Goal: Task Accomplishment & Management: Manage account settings

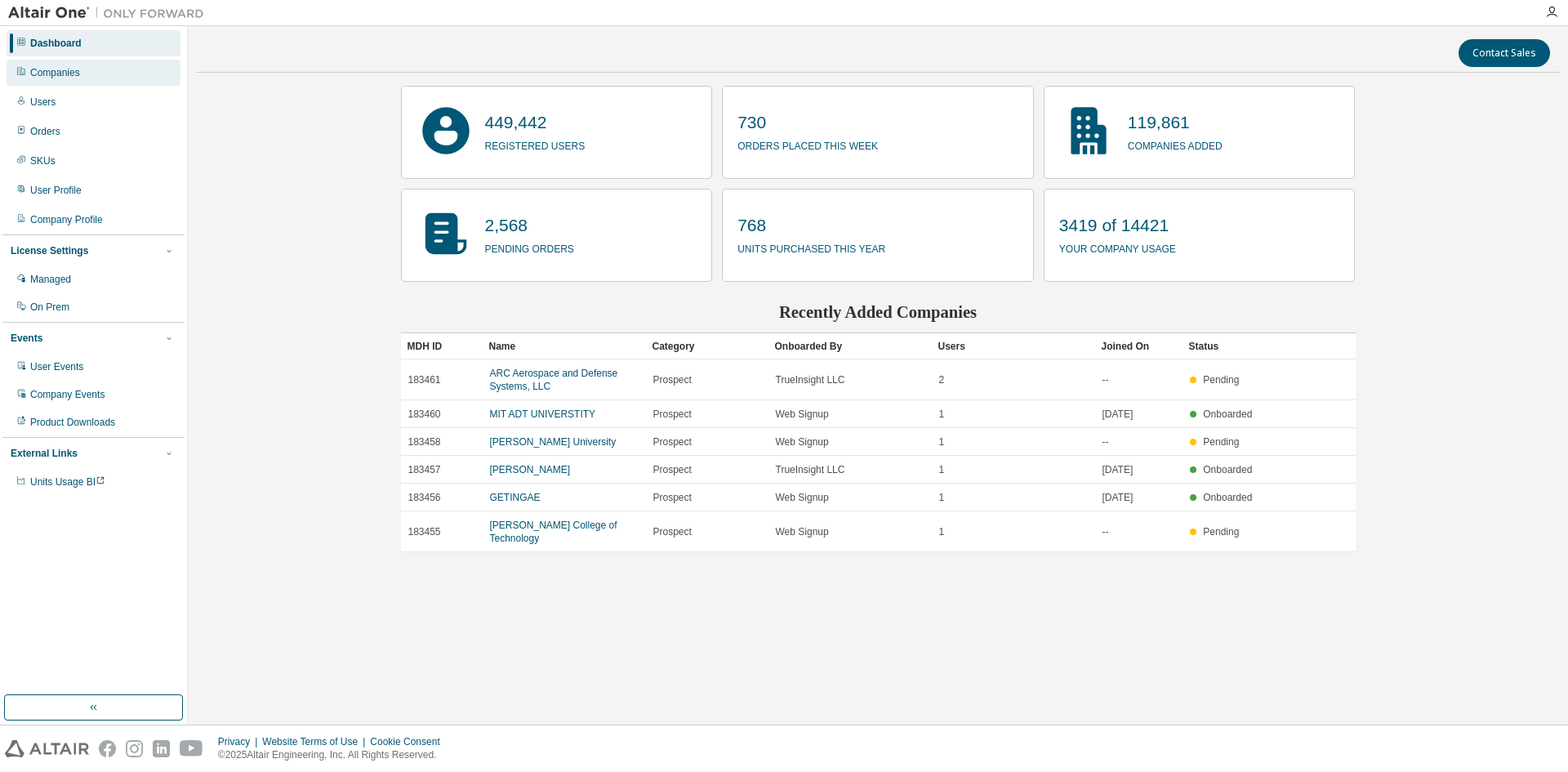
click at [86, 66] on div "Companies" at bounding box center [93, 72] width 174 height 26
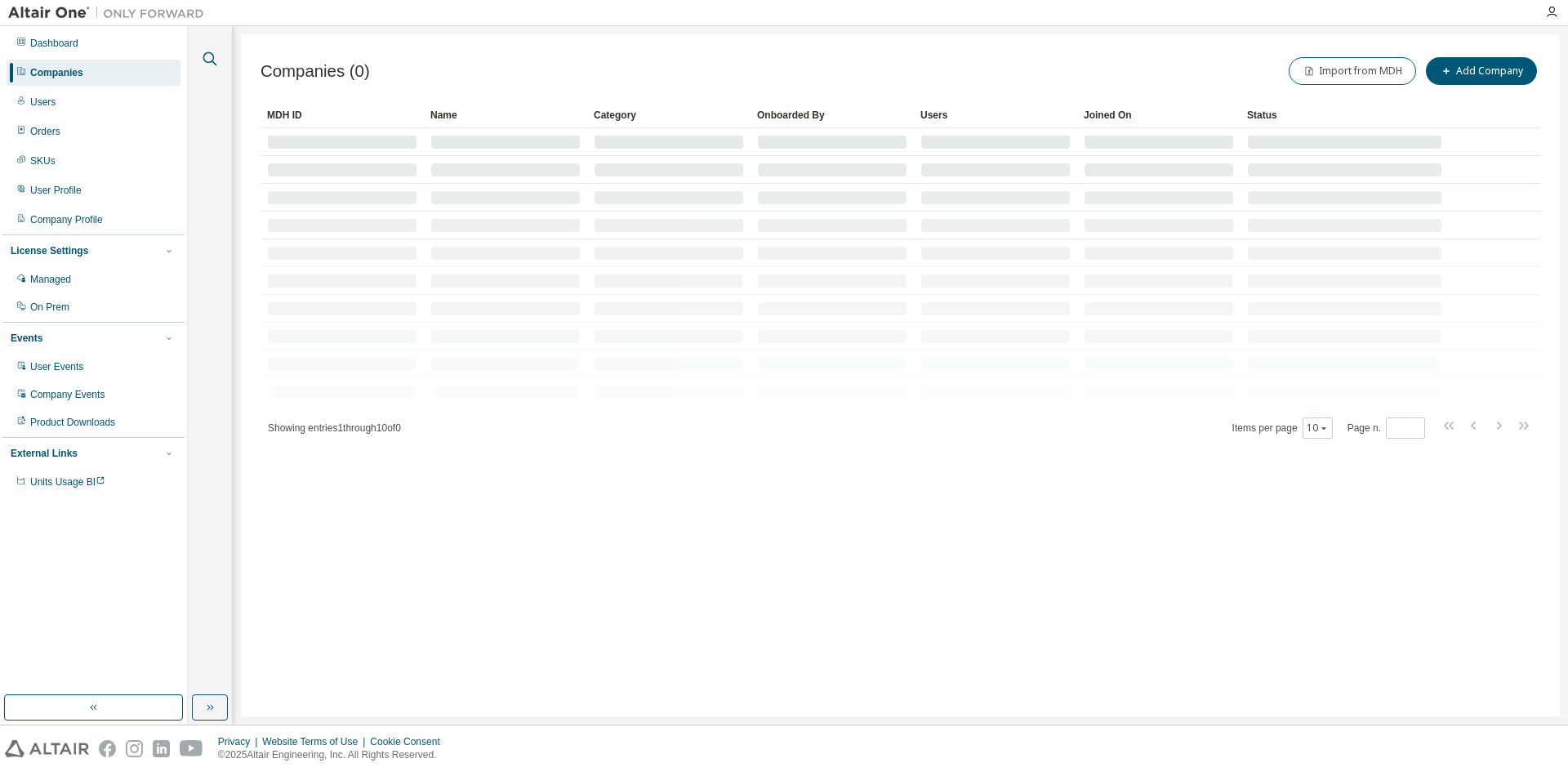
click at [210, 57] on icon "button" at bounding box center [209, 59] width 19 height 19
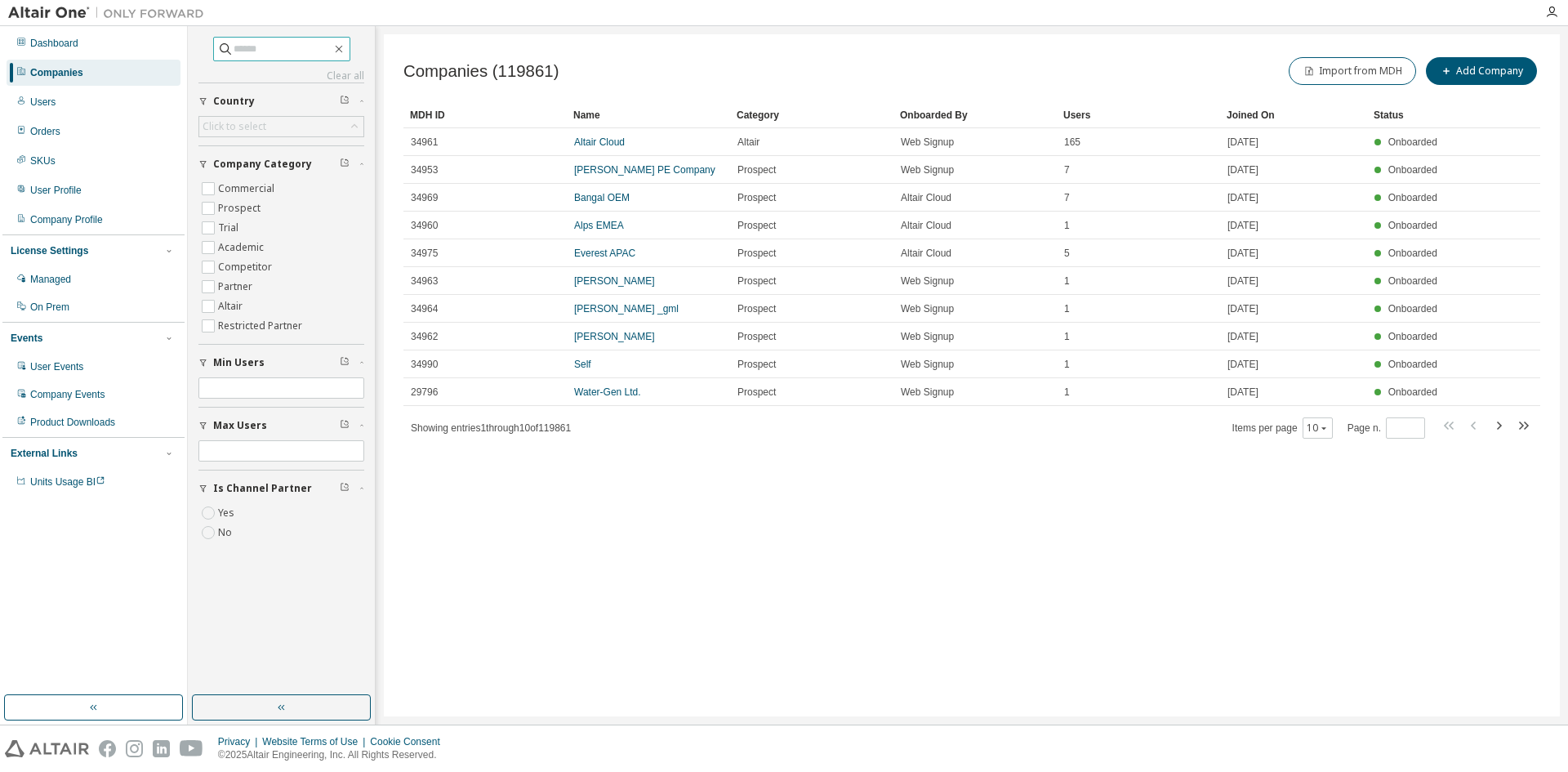
click at [233, 46] on input "text" at bounding box center [282, 48] width 98 height 16
type input "****"
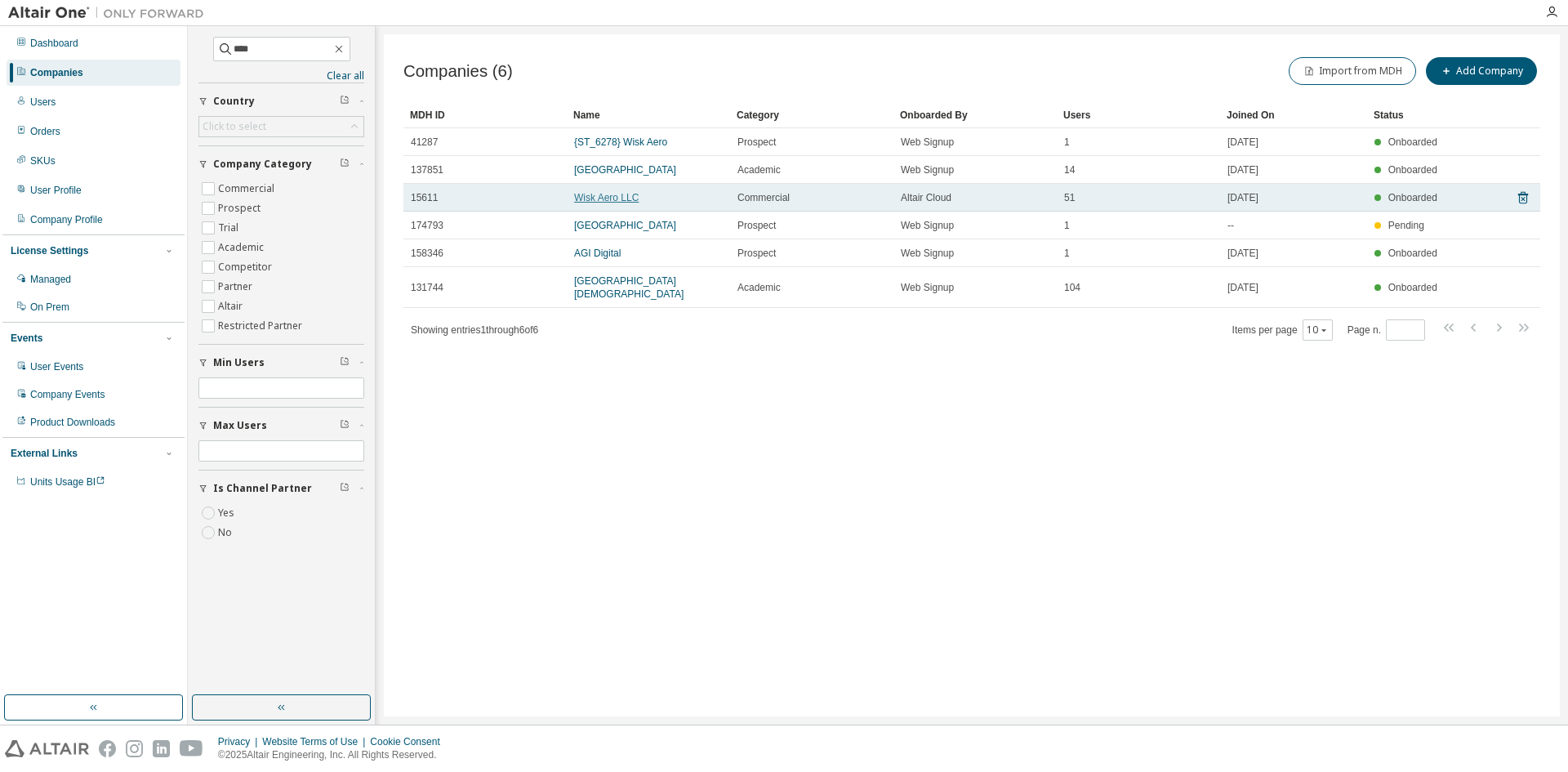
click at [601, 198] on link "Wisk Aero LLC" at bounding box center [605, 198] width 64 height 12
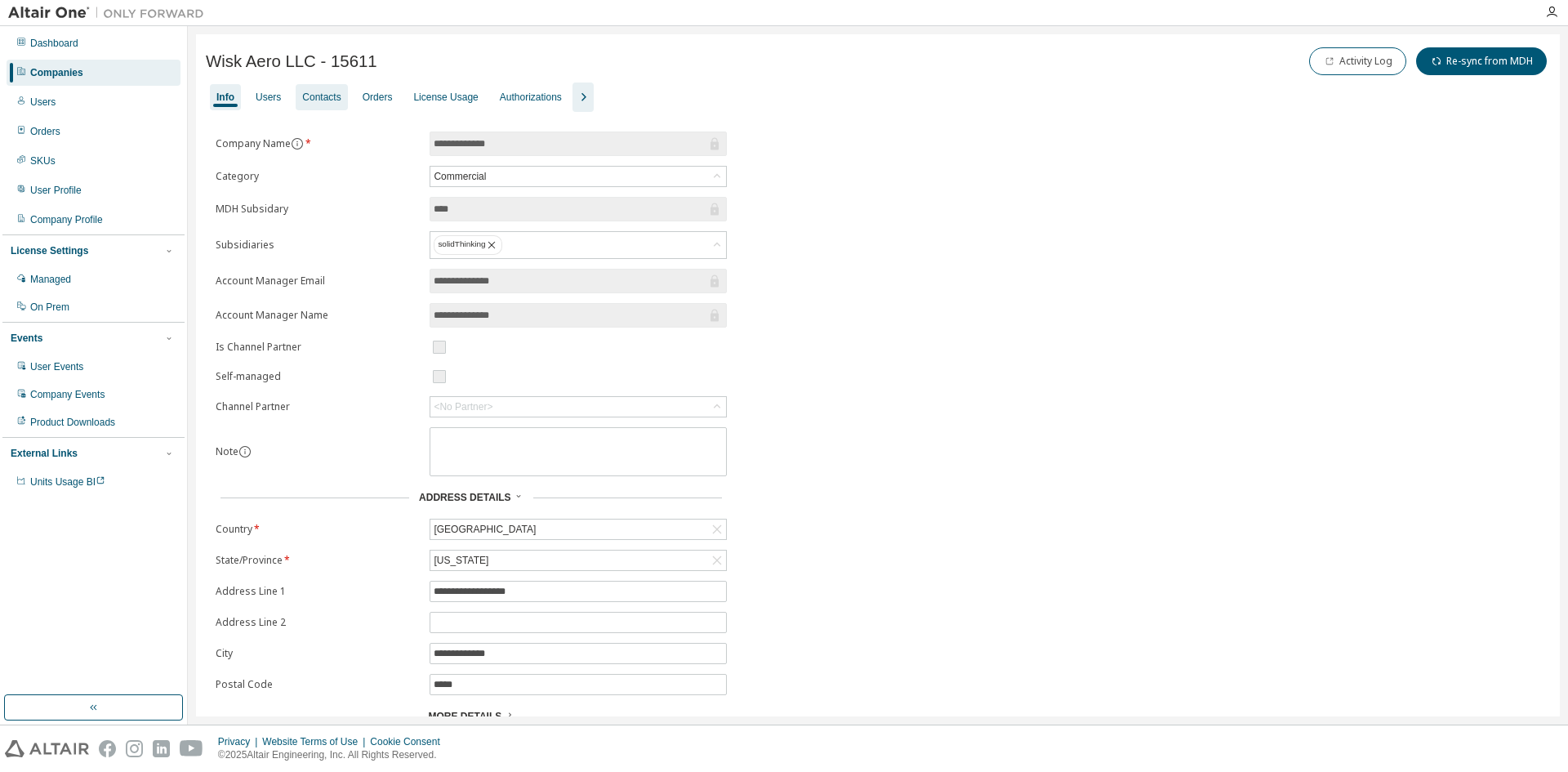
click at [325, 94] on div "Contacts" at bounding box center [321, 97] width 38 height 13
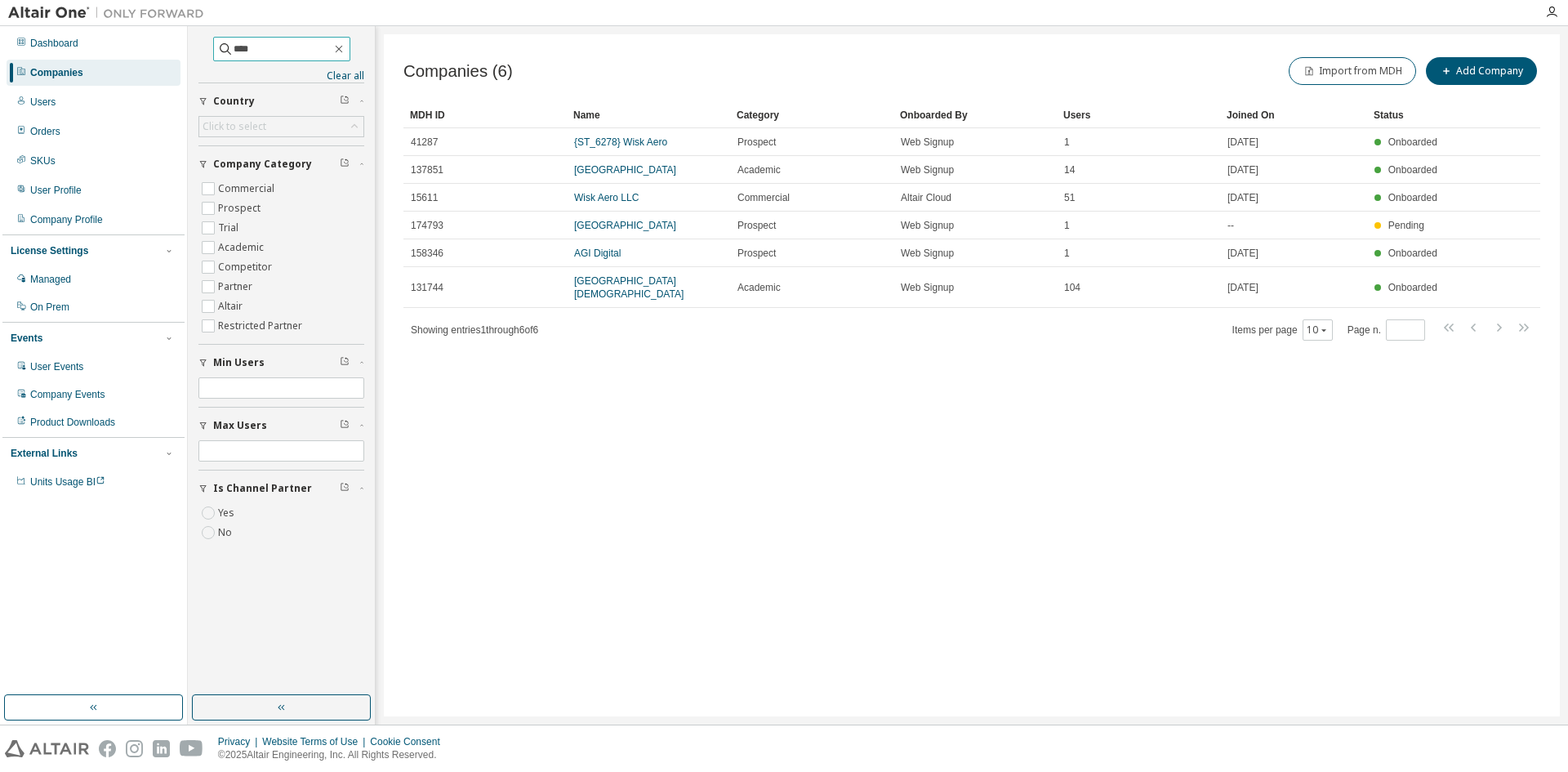
click at [256, 47] on input "****" at bounding box center [282, 48] width 98 height 16
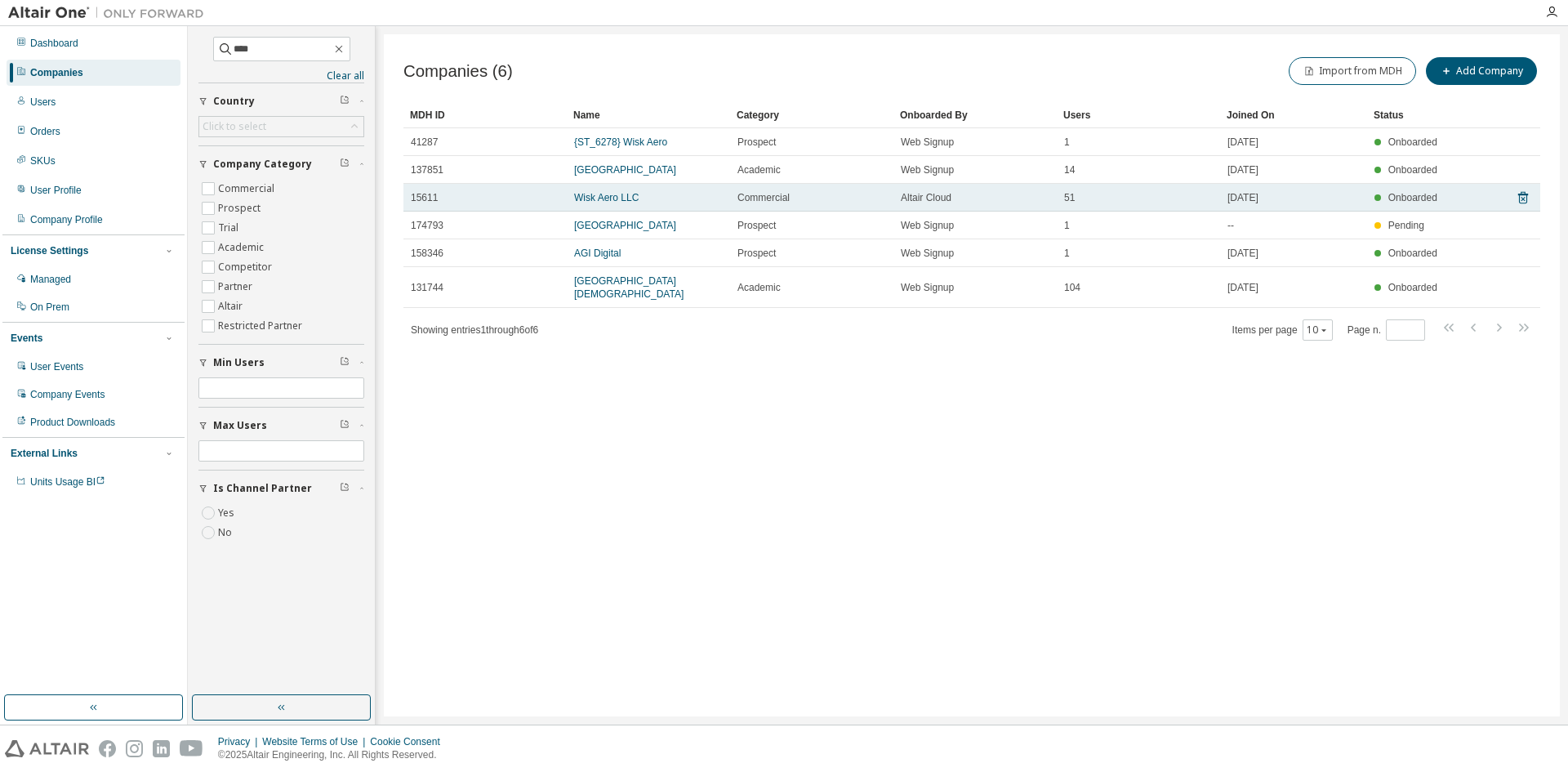
click at [417, 198] on span "15611" at bounding box center [424, 198] width 27 height 13
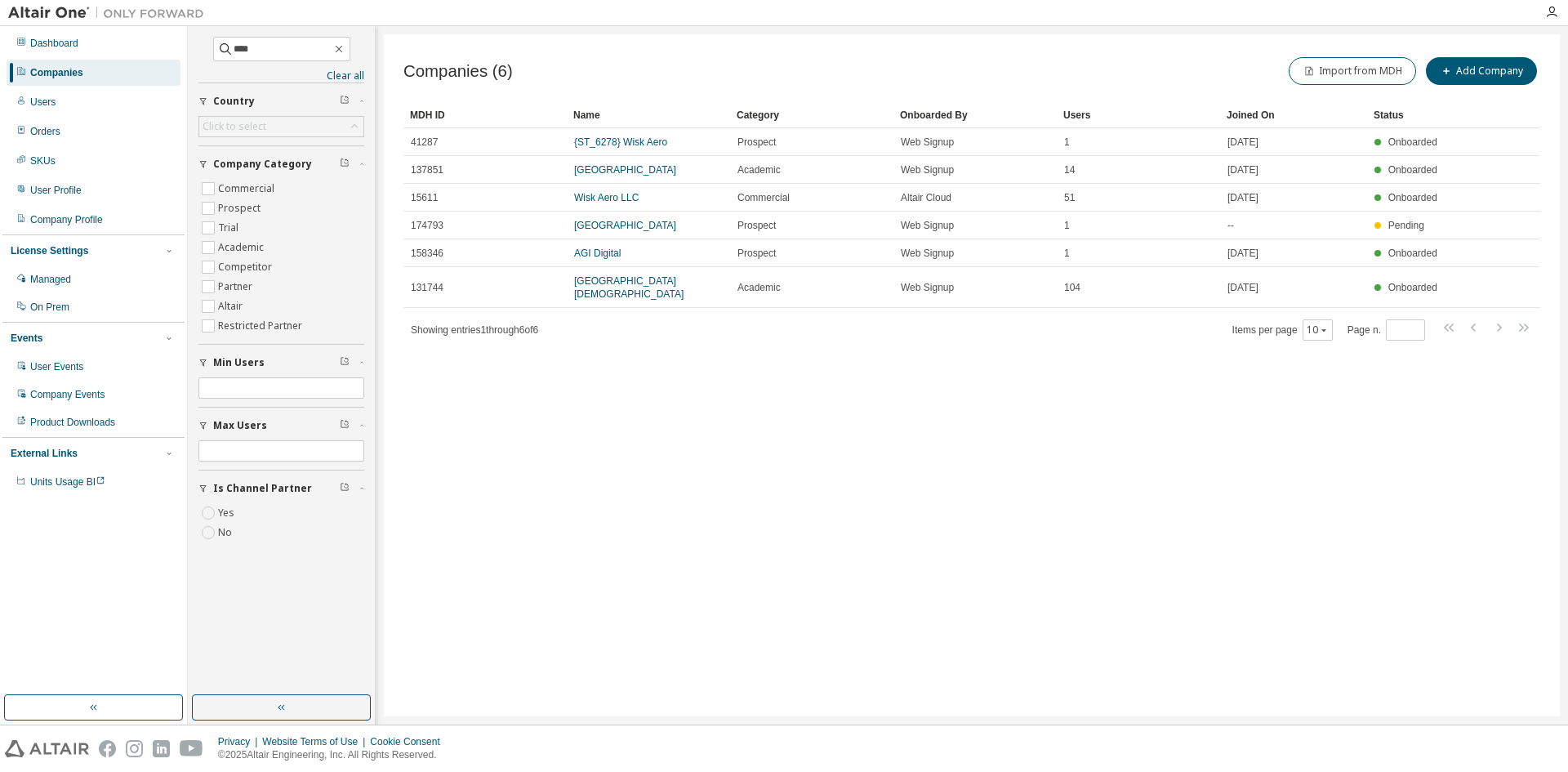
click at [649, 629] on div "Companies (6) Import from MDH Add Company Clear Load Save Save As Field Operato…" at bounding box center [971, 376] width 1176 height 683
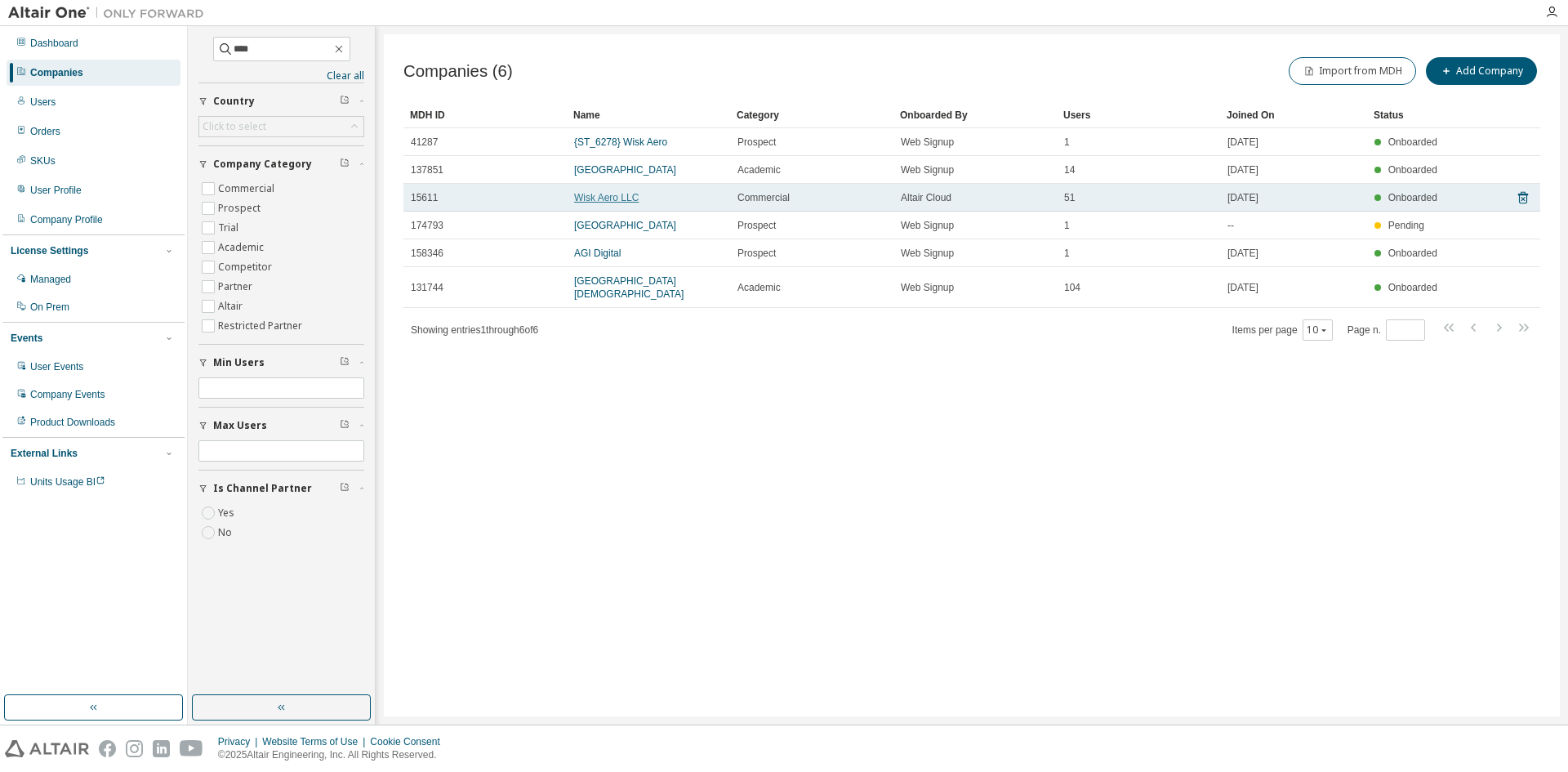
click at [605, 195] on link "Wisk Aero LLC" at bounding box center [605, 198] width 64 height 12
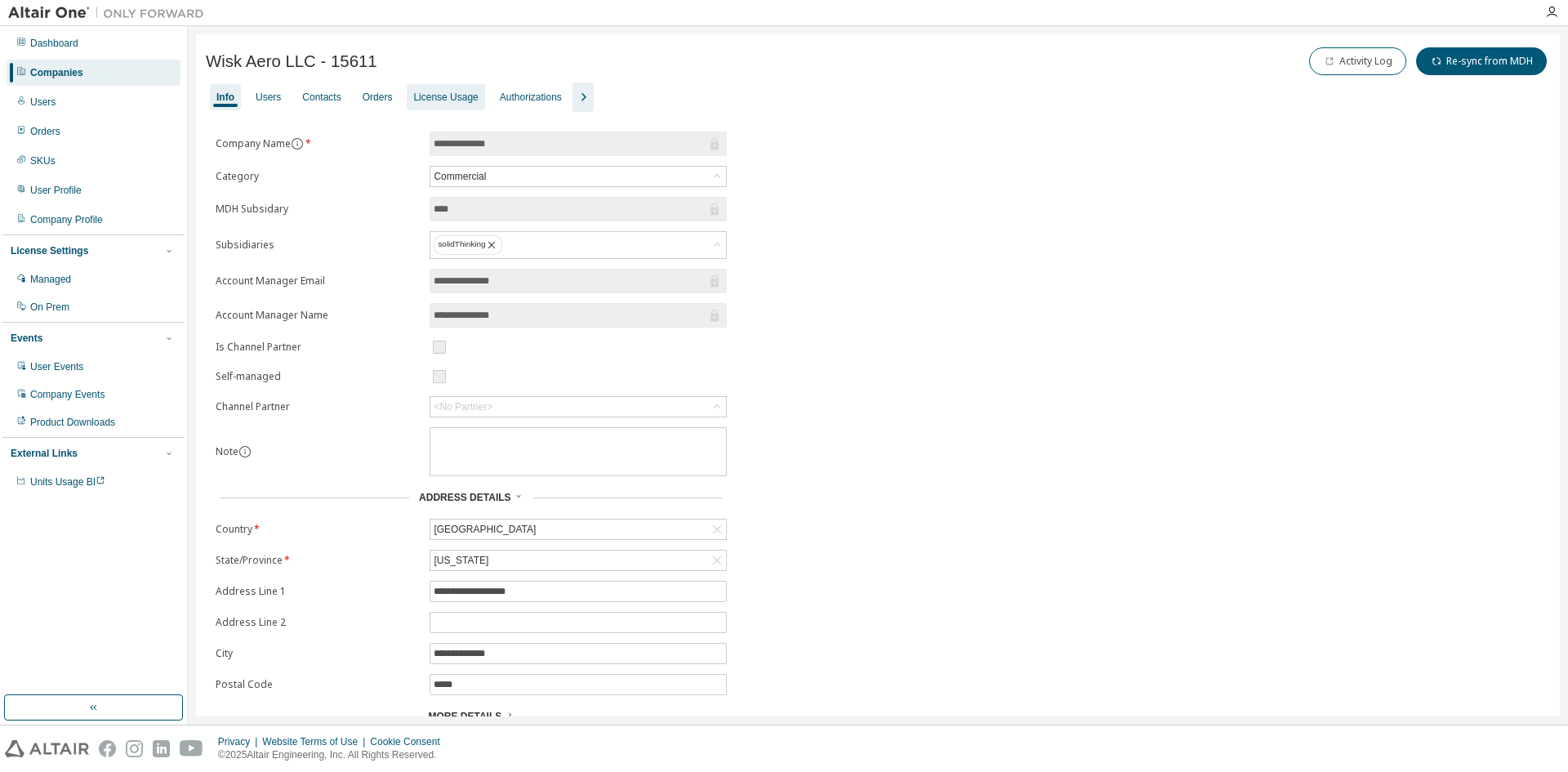
click at [473, 95] on div "License Usage" at bounding box center [445, 97] width 64 height 13
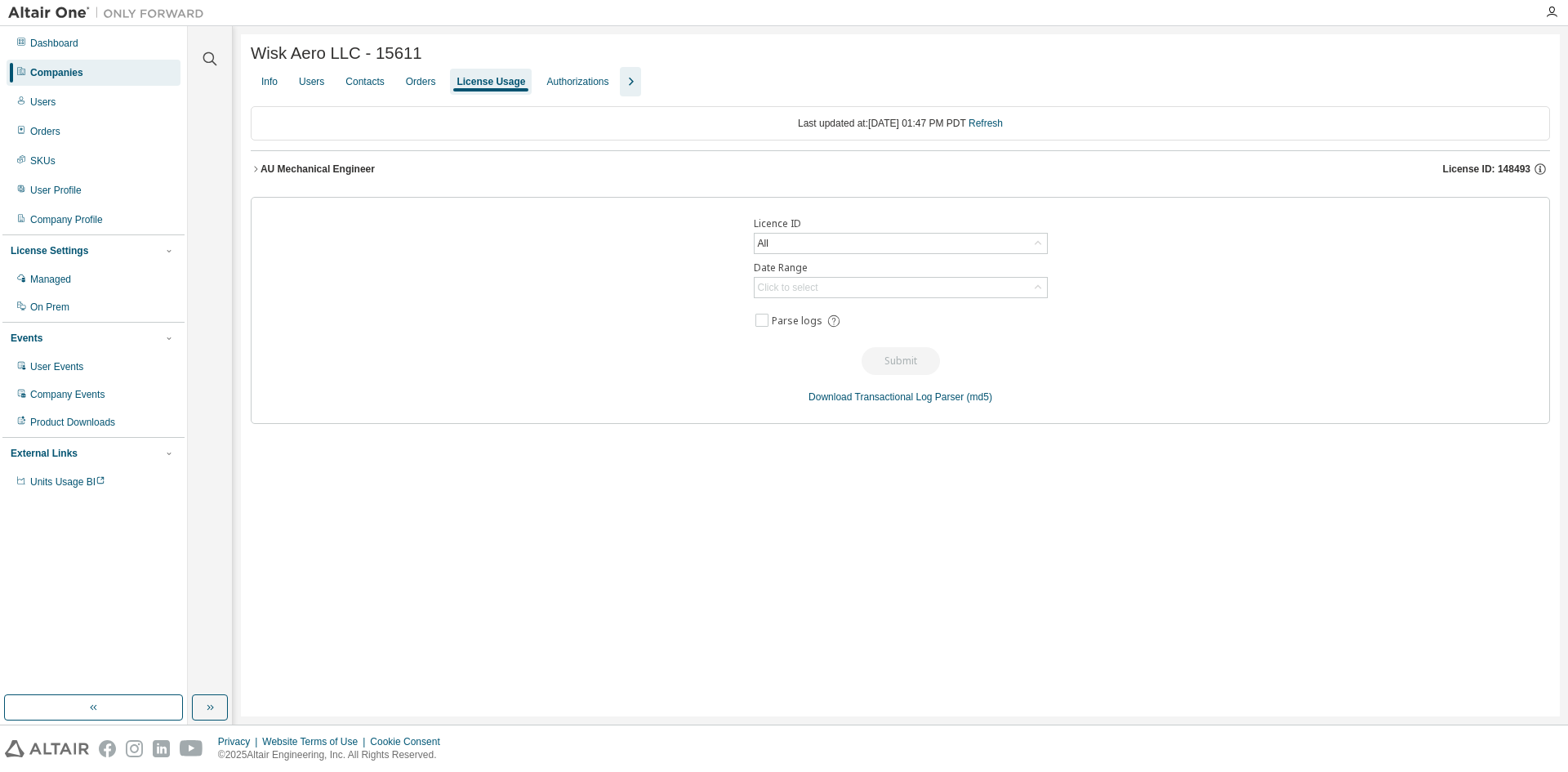
click at [637, 82] on icon "button" at bounding box center [630, 82] width 19 height 19
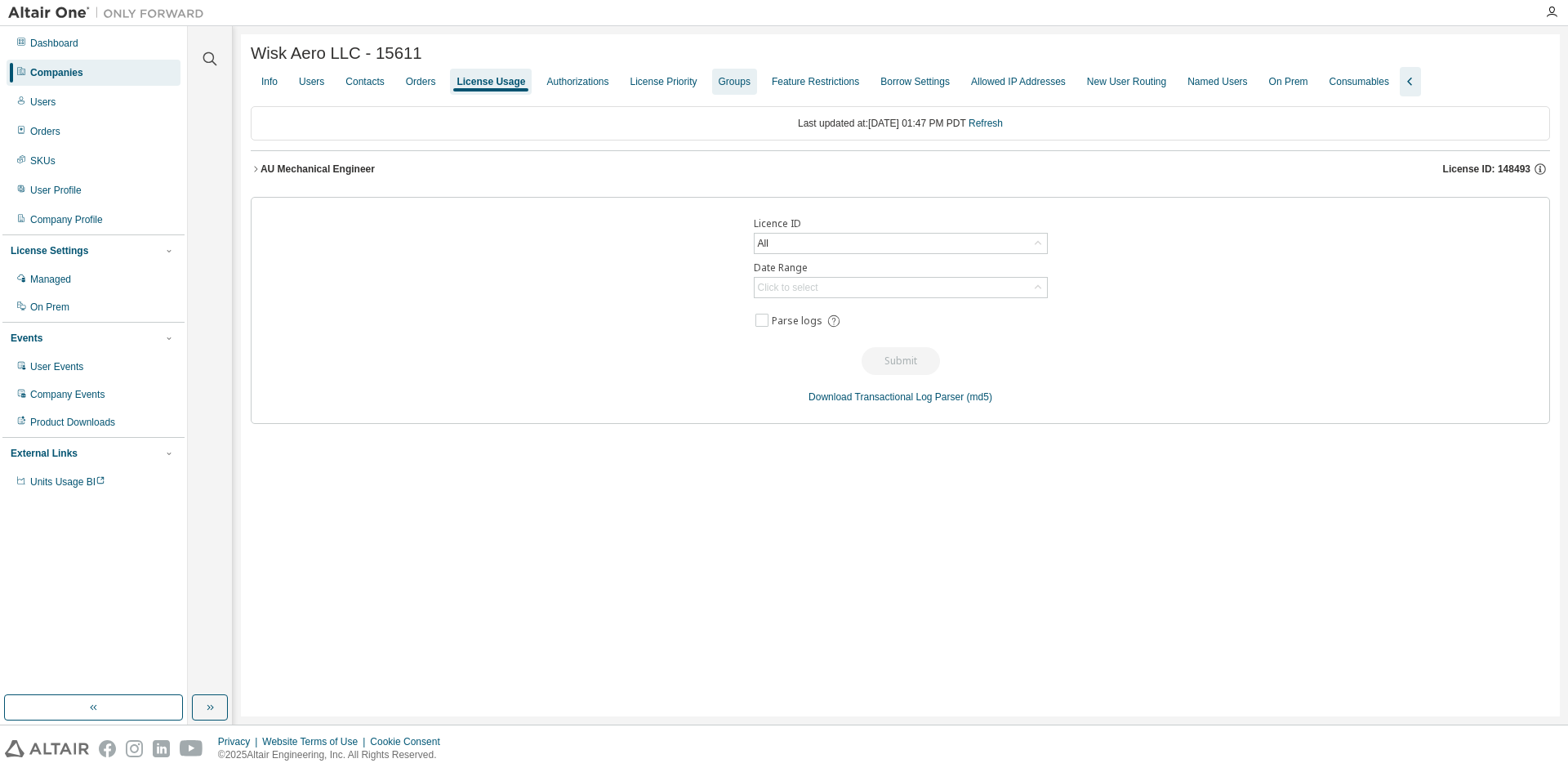
click at [750, 82] on div "Groups" at bounding box center [734, 82] width 32 height 13
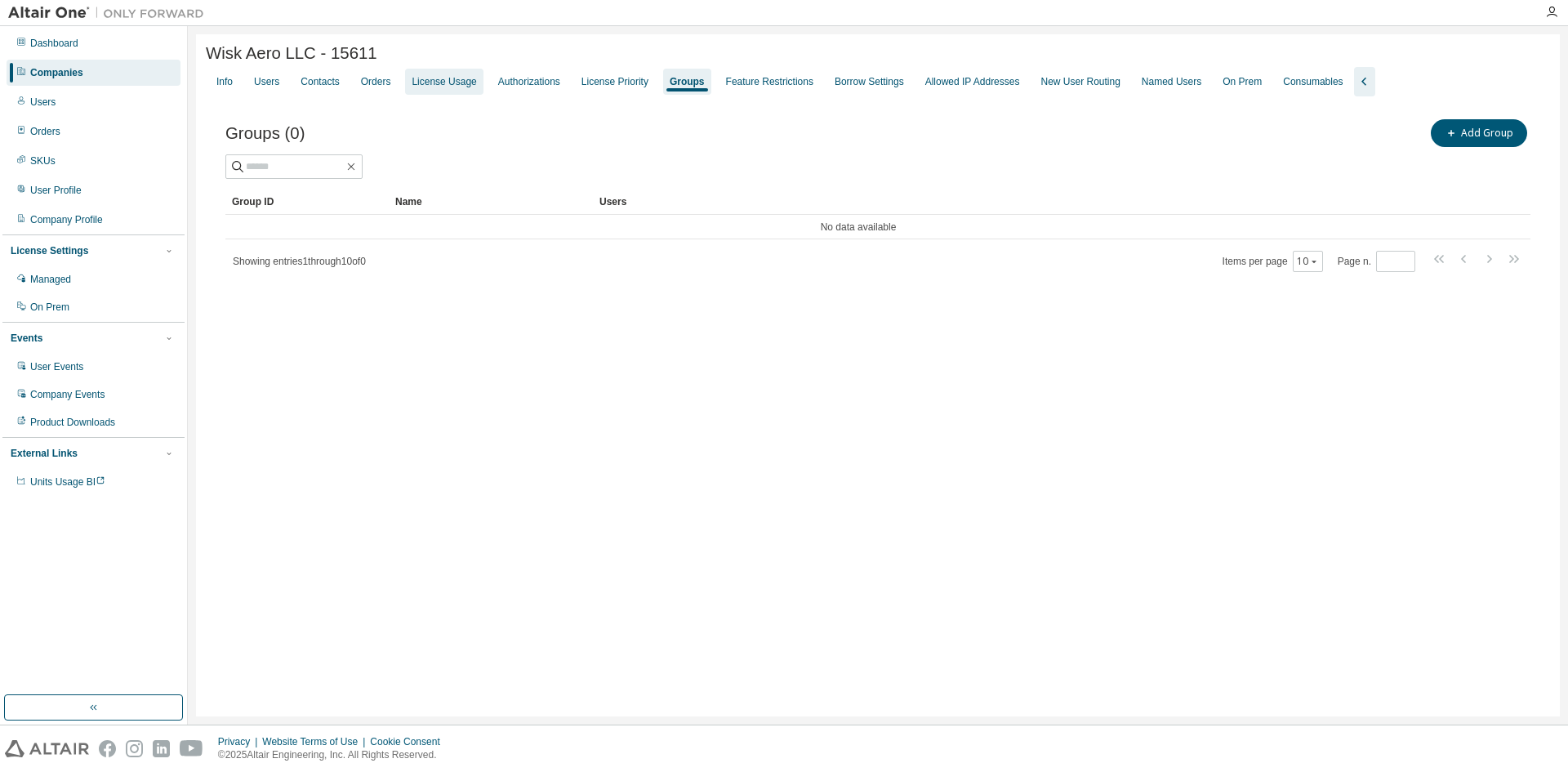
click at [474, 84] on div "License Usage" at bounding box center [443, 82] width 64 height 13
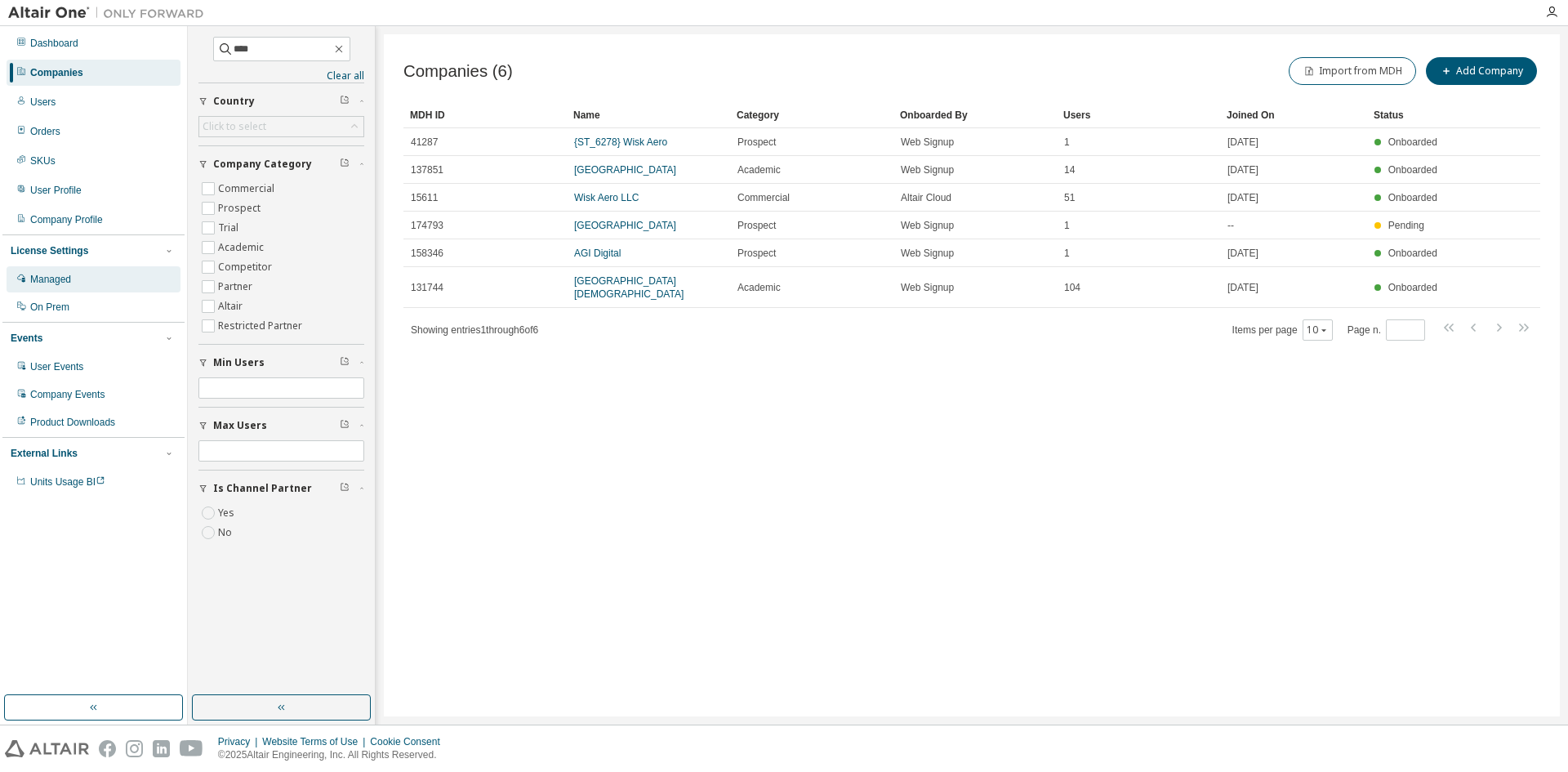
click at [55, 278] on div "Managed" at bounding box center [50, 280] width 40 height 13
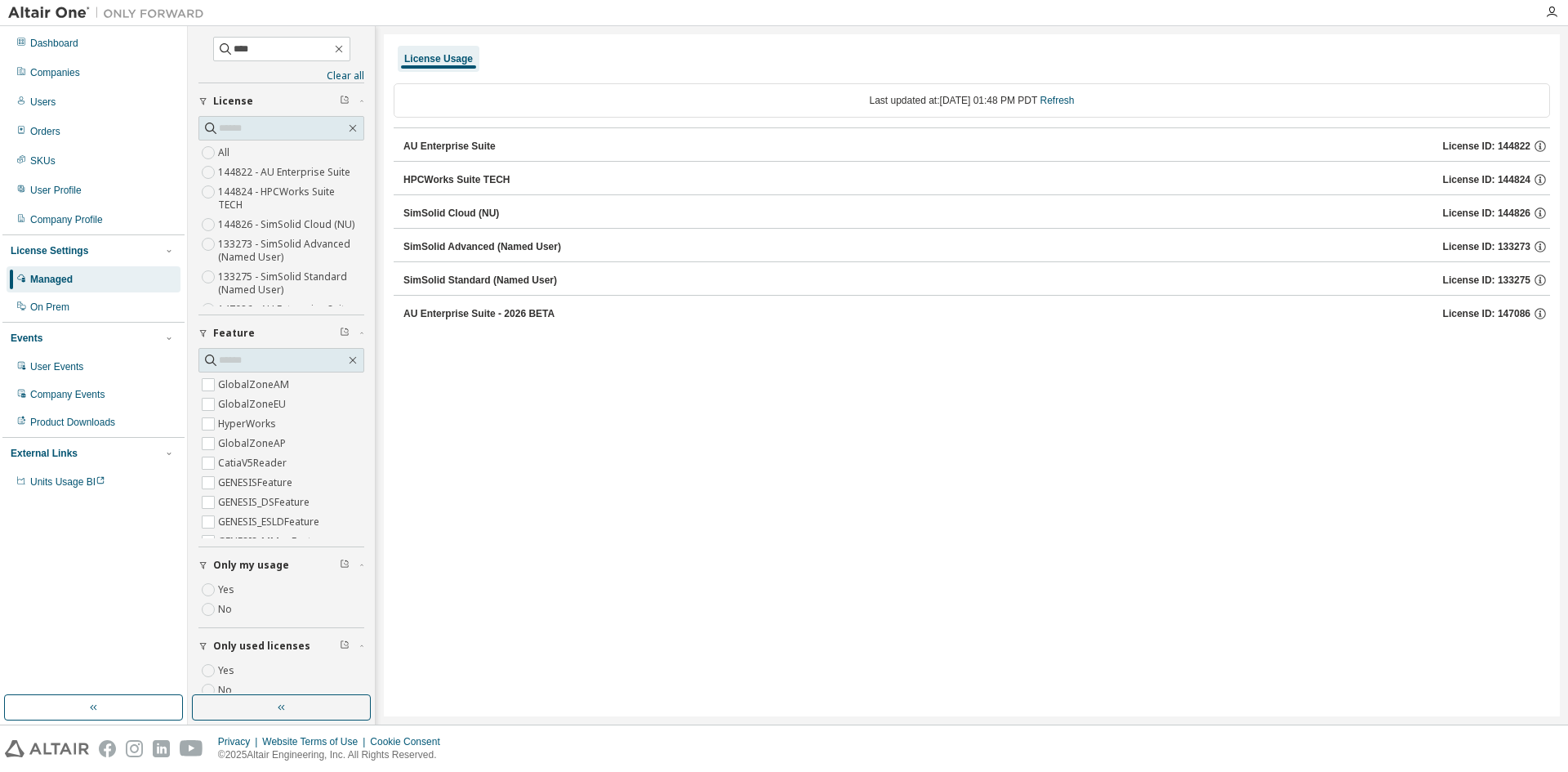
click at [437, 142] on div "AU Enterprise Suite" at bounding box center [450, 146] width 92 height 13
click at [1520, 145] on span "License ID: 144822" at bounding box center [1486, 146] width 87 height 13
drag, startPoint x: 347, startPoint y: 177, endPoint x: 353, endPoint y: 243, distance: 66.3
click at [353, 243] on div "All 144822 - AU Enterprise Suite 144824 - HPCWorks Suite TECH 144826 - SimSolid…" at bounding box center [282, 225] width 166 height 163
click at [637, 547] on div "License Usage Last updated at: [DATE] 01:48 PM PDT Refresh AU Enterprise Suite …" at bounding box center [971, 376] width 1176 height 683
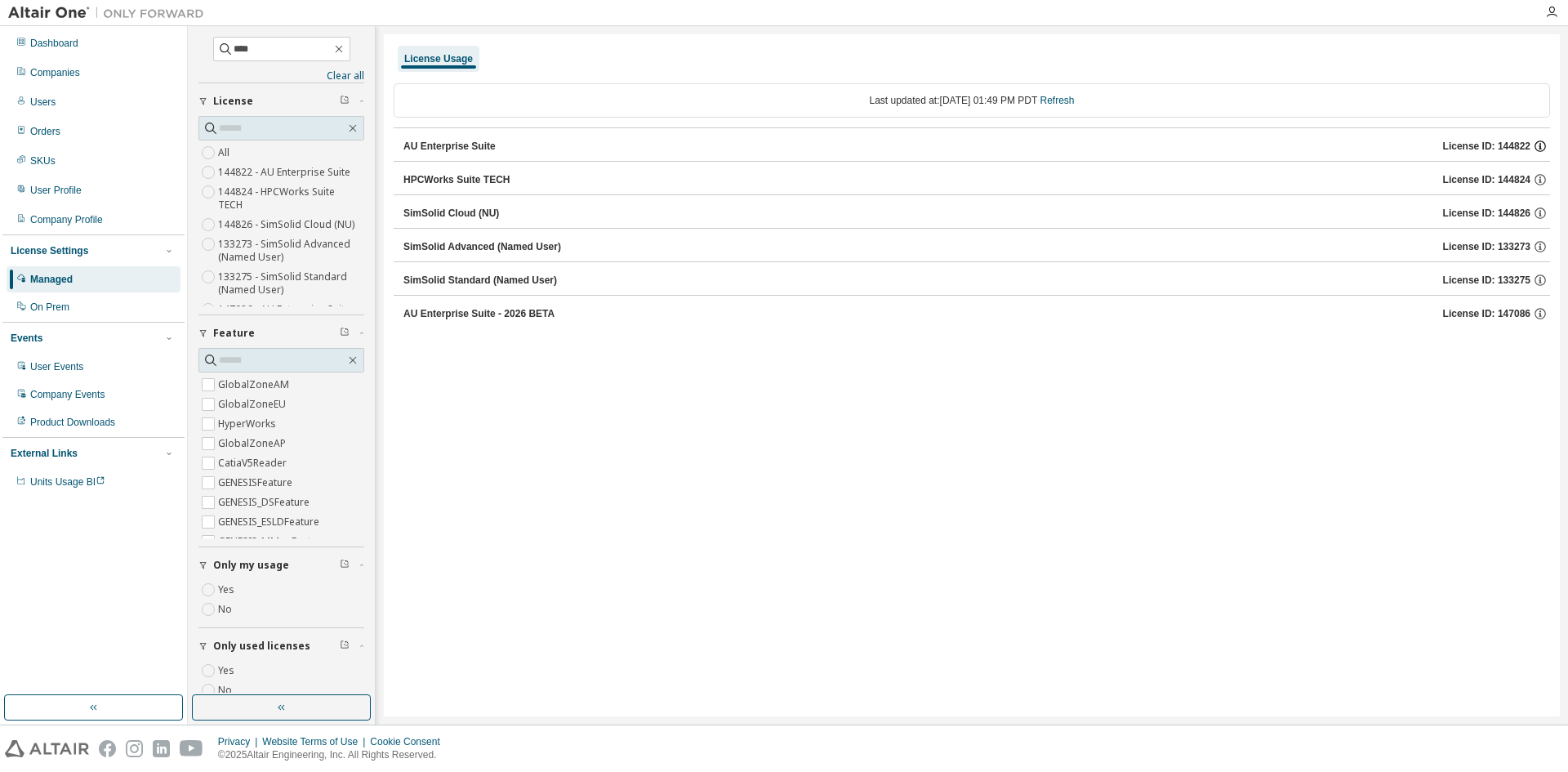
click at [1539, 148] on icon "button" at bounding box center [1539, 145] width 14 height 14
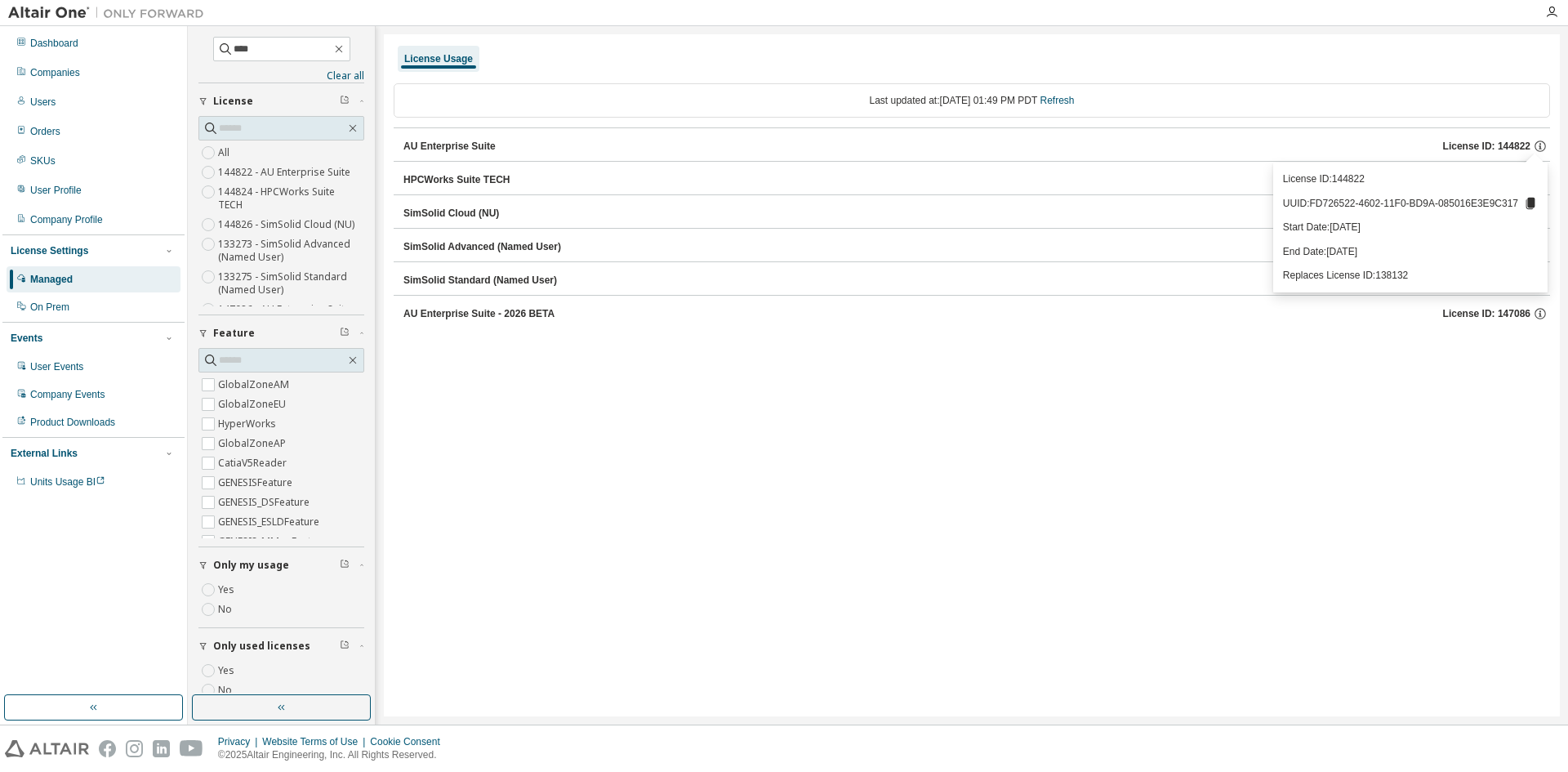
click at [465, 145] on div "AU Enterprise Suite" at bounding box center [450, 146] width 92 height 13
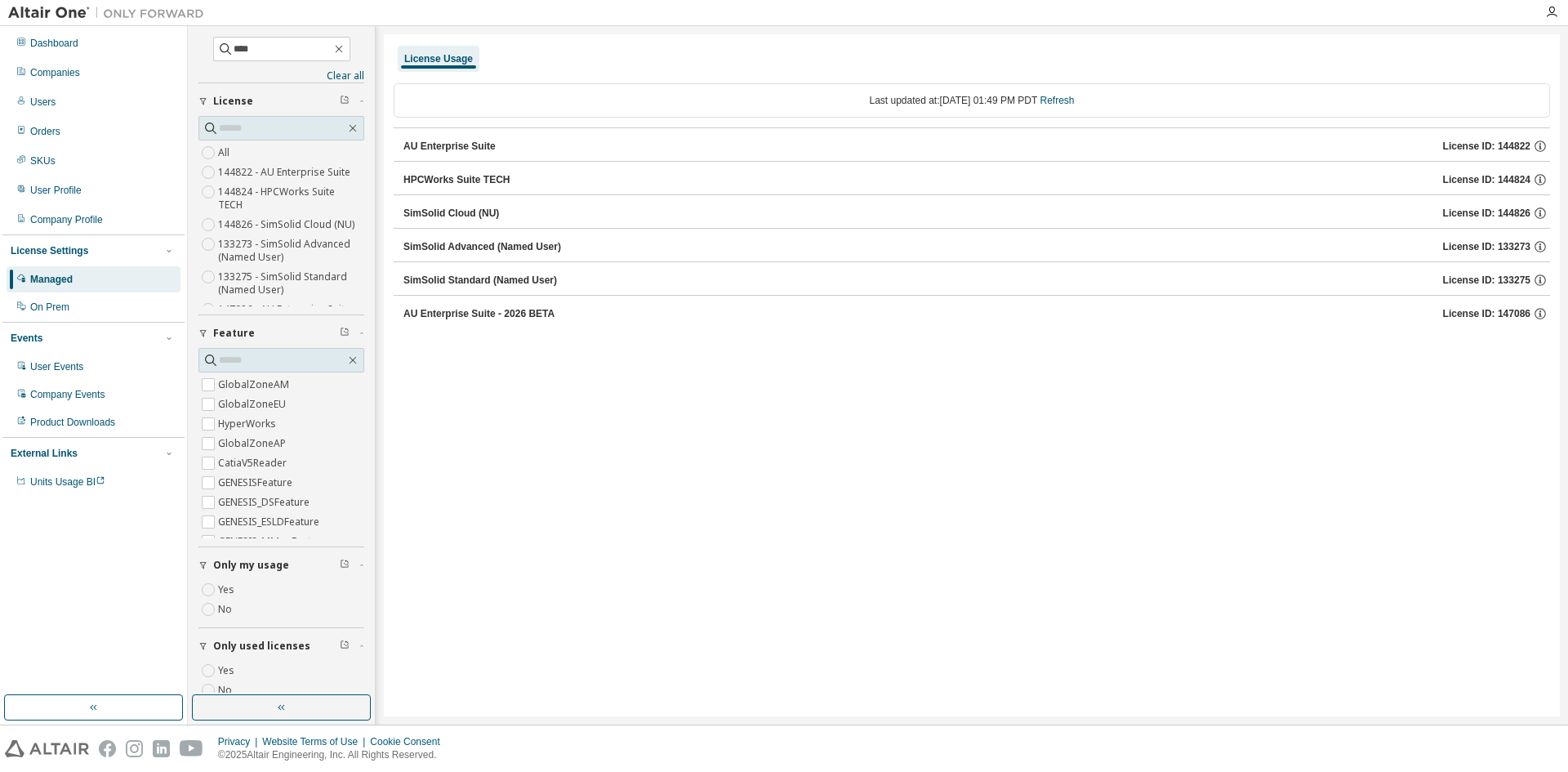
click at [465, 144] on div "AU Enterprise Suite" at bounding box center [450, 146] width 92 height 13
drag, startPoint x: 273, startPoint y: 45, endPoint x: 202, endPoint y: 45, distance: 71.0
click at [213, 45] on span "****" at bounding box center [282, 48] width 137 height 24
type input "******"
click at [79, 74] on div "Companies" at bounding box center [55, 73] width 50 height 13
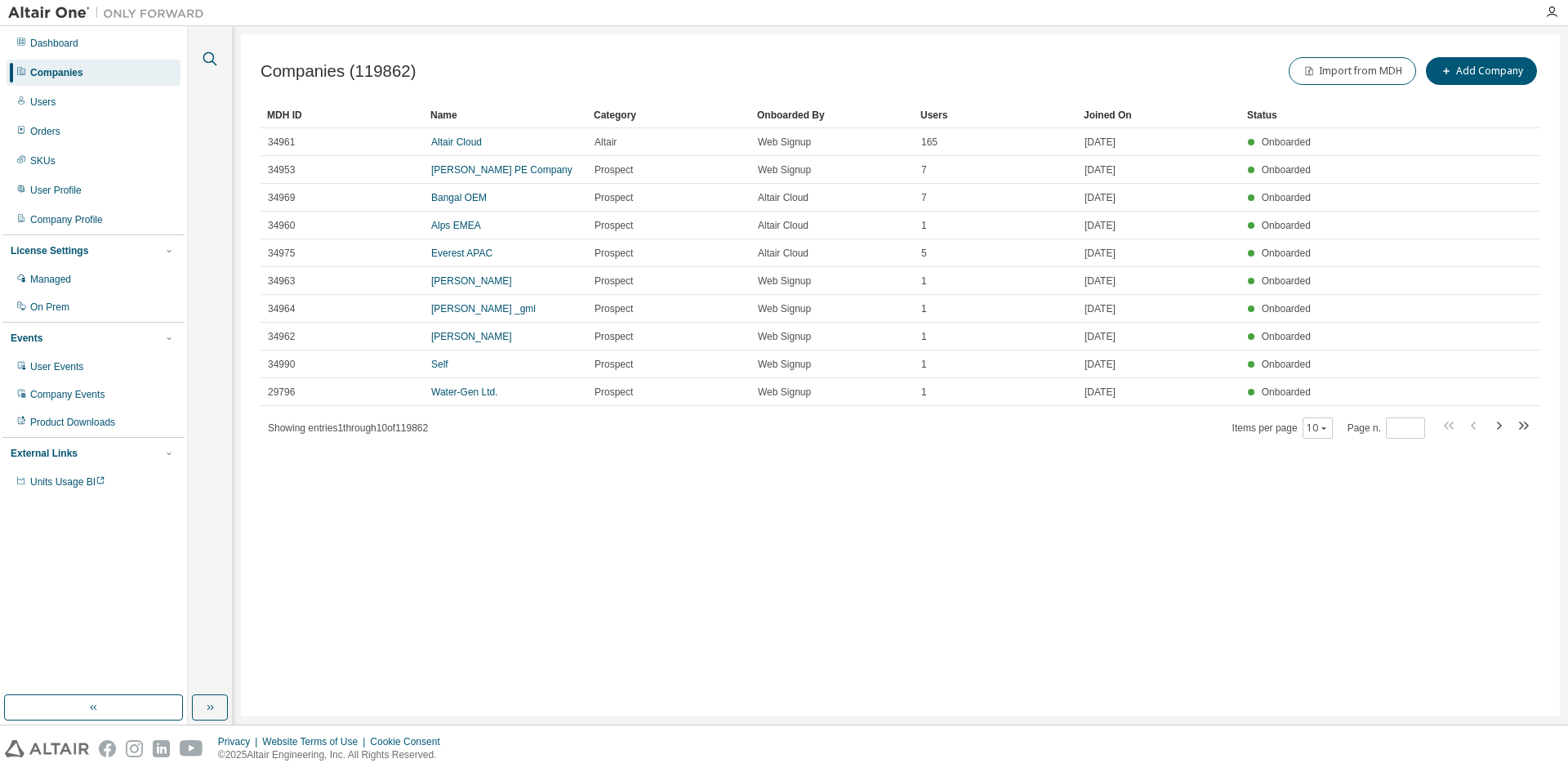
click at [217, 59] on icon "button" at bounding box center [209, 59] width 19 height 19
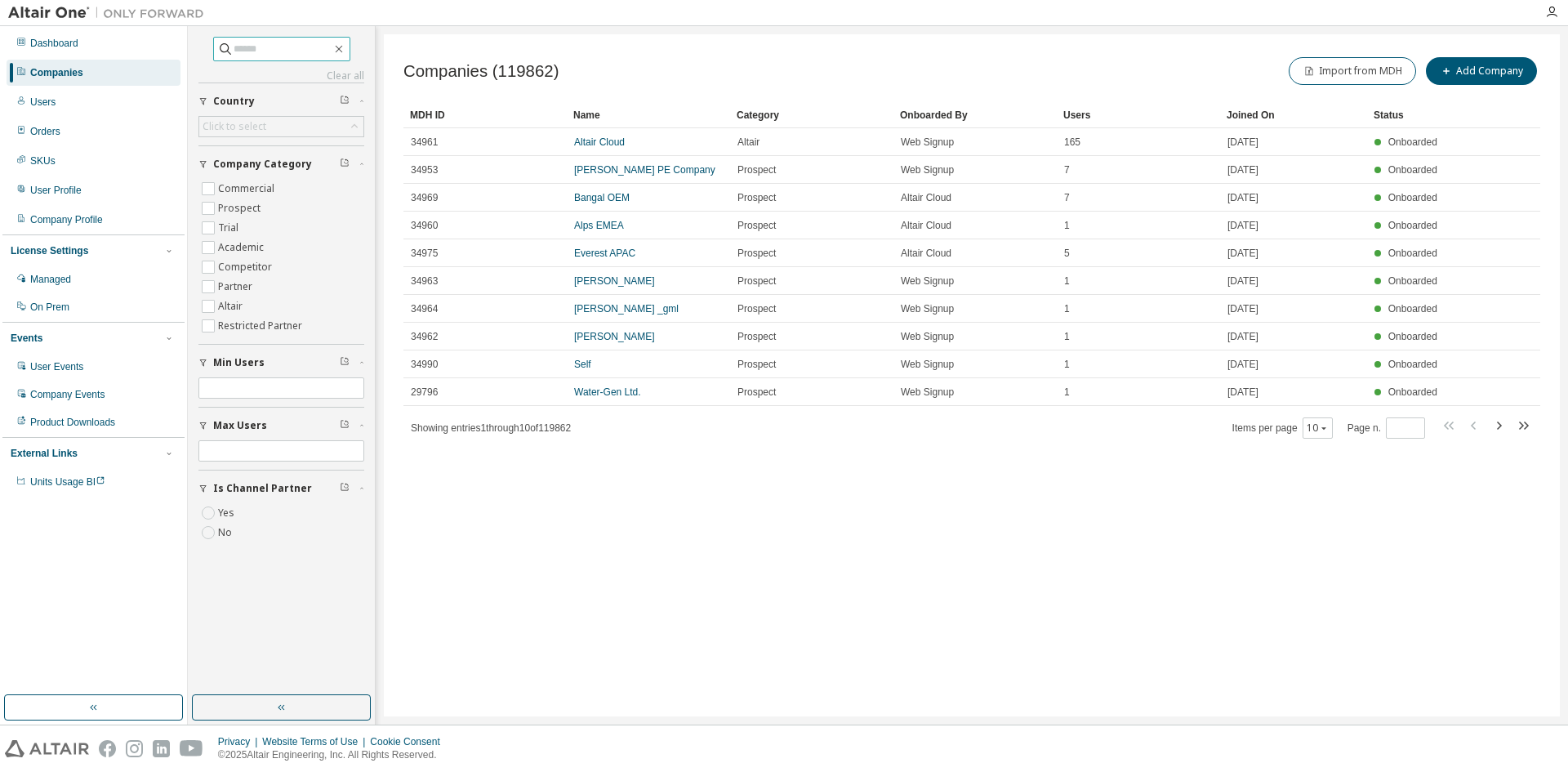
click at [246, 52] on input "text" at bounding box center [282, 48] width 98 height 16
type input "******"
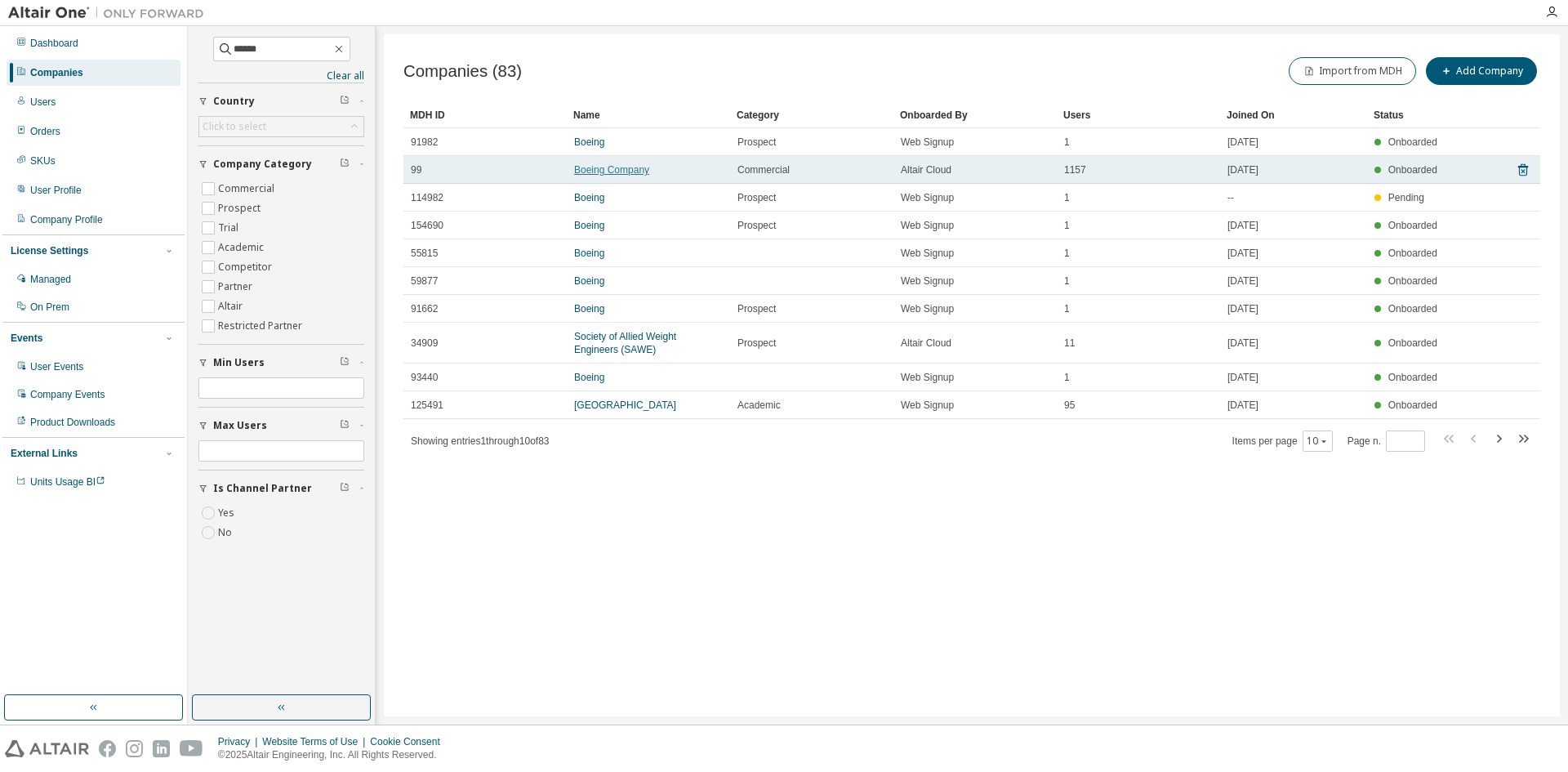
click at [602, 170] on link "Boeing Company" at bounding box center [611, 170] width 75 height 12
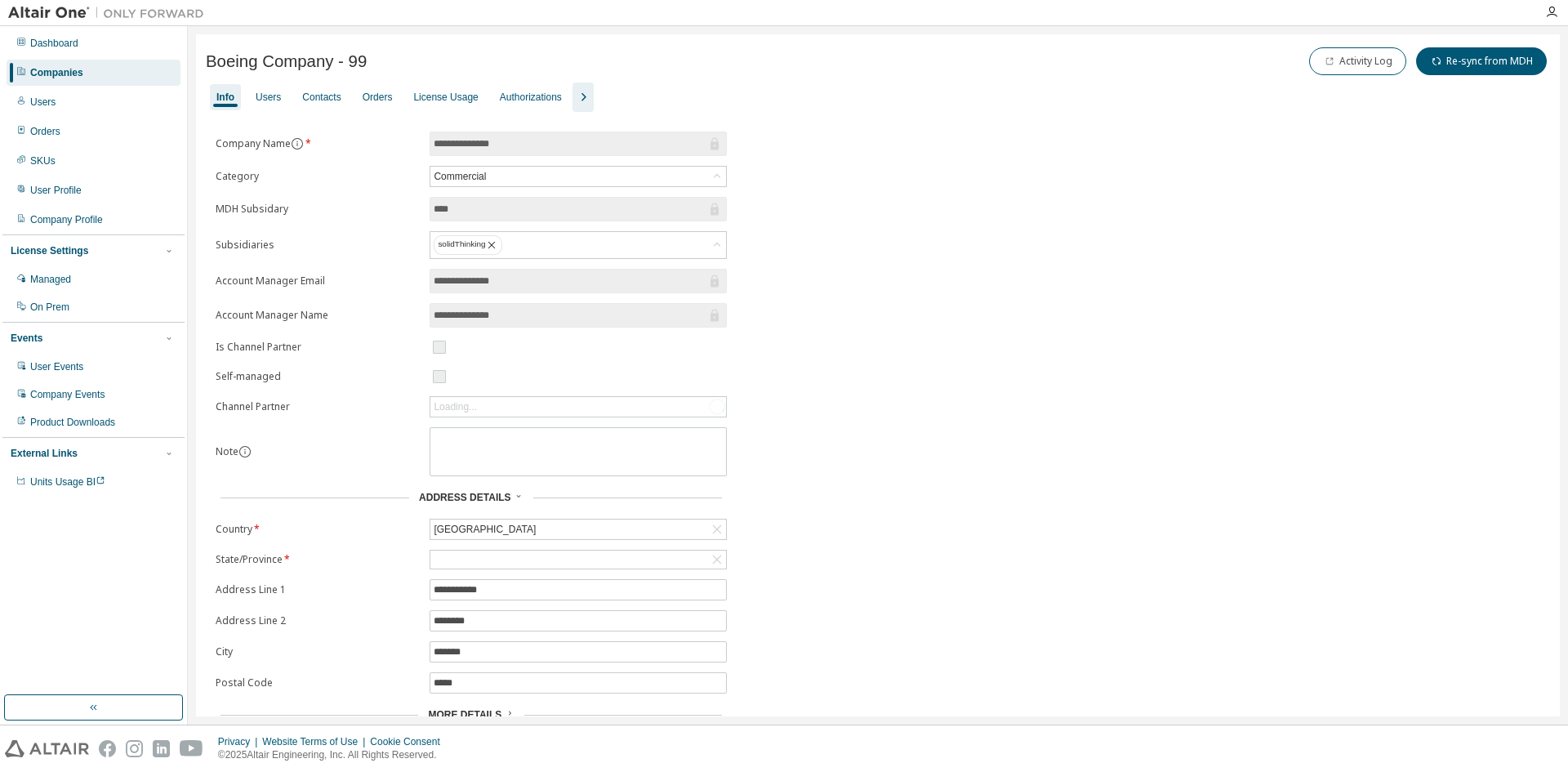
click at [592, 97] on icon "button" at bounding box center [583, 97] width 19 height 19
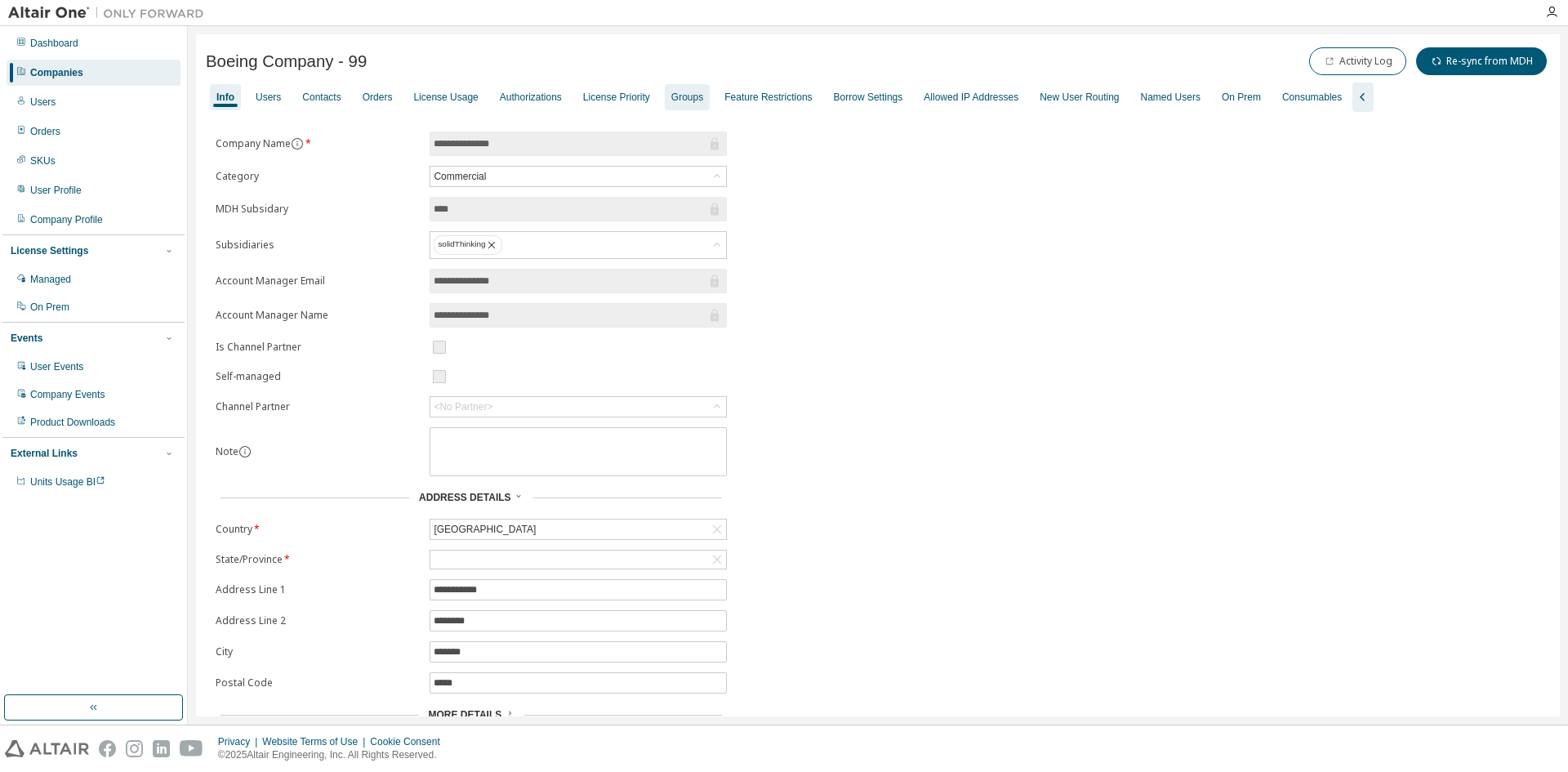
click at [695, 93] on div "Groups" at bounding box center [687, 97] width 32 height 13
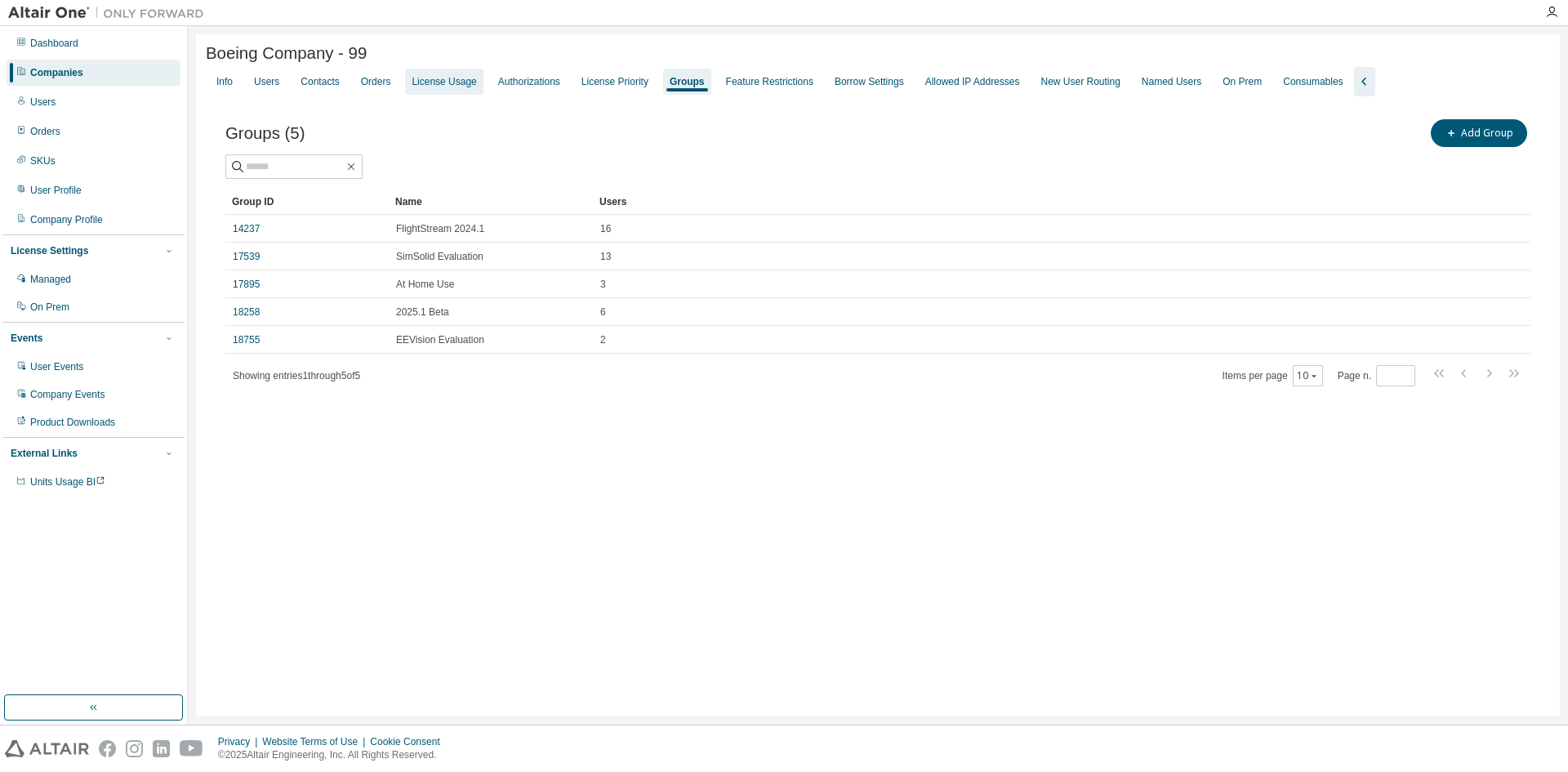
click at [437, 88] on div "License Usage" at bounding box center [443, 82] width 64 height 13
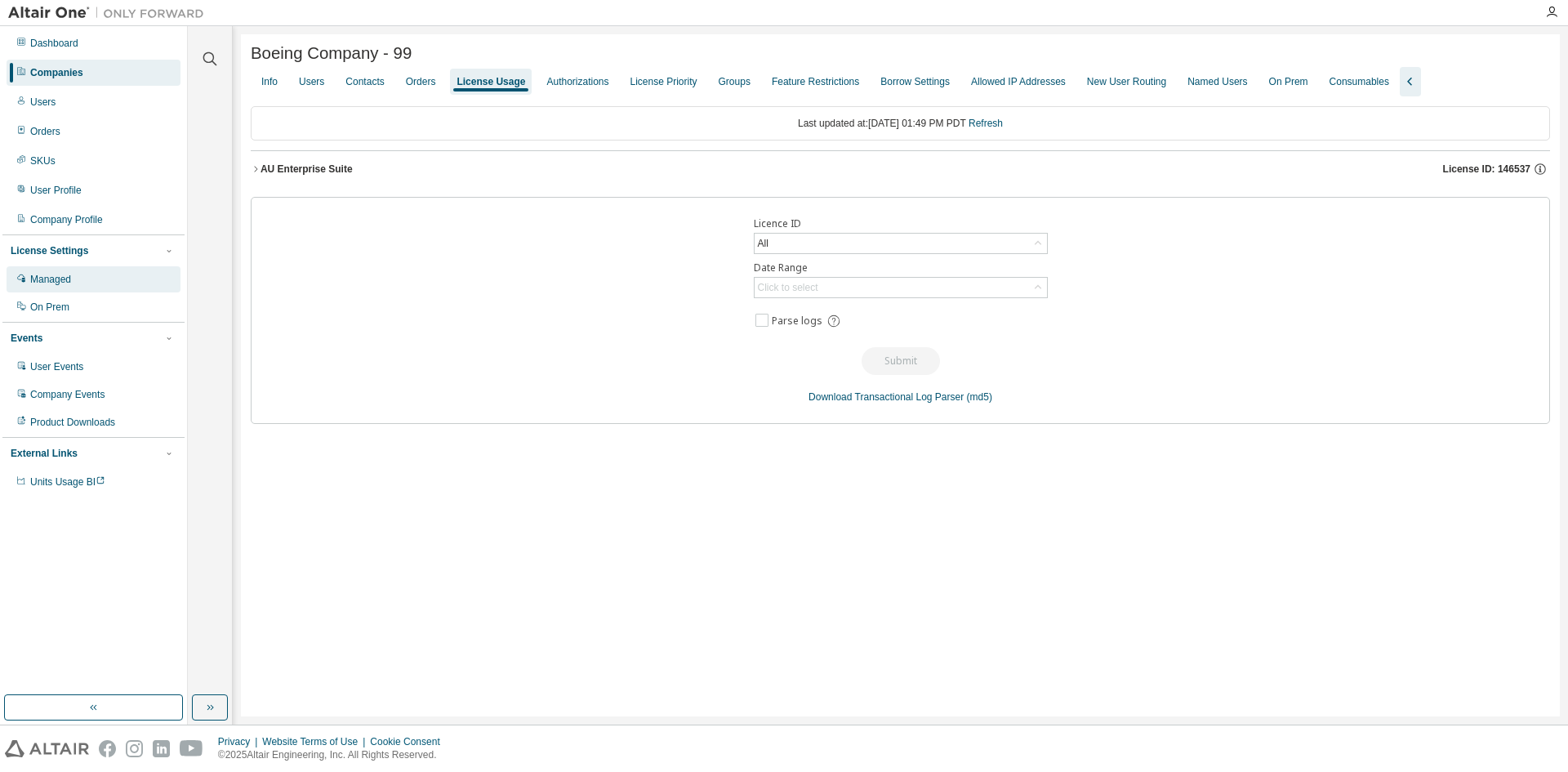
click at [57, 280] on div "Managed" at bounding box center [50, 280] width 40 height 13
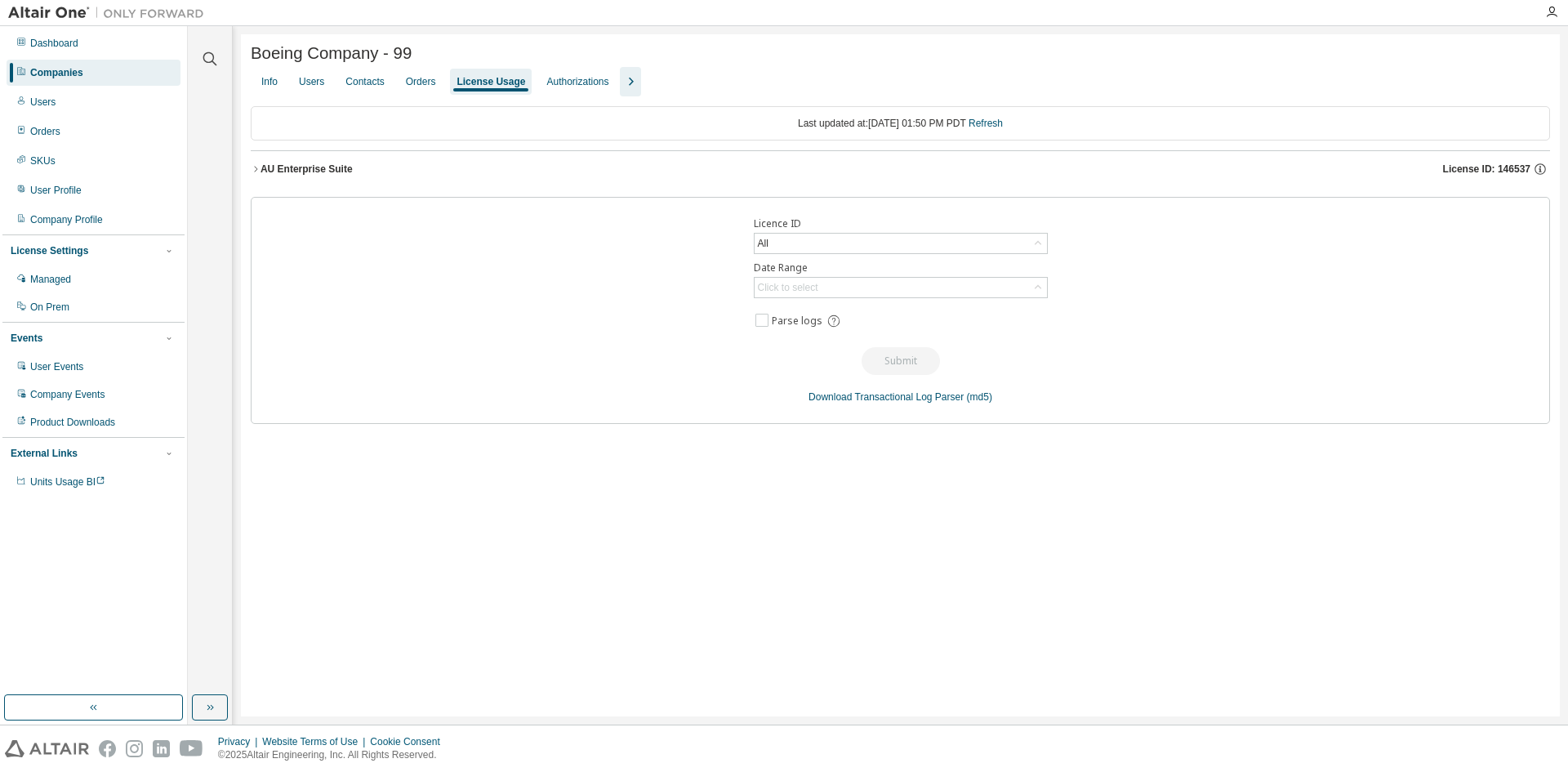
click at [639, 82] on icon "button" at bounding box center [630, 82] width 19 height 19
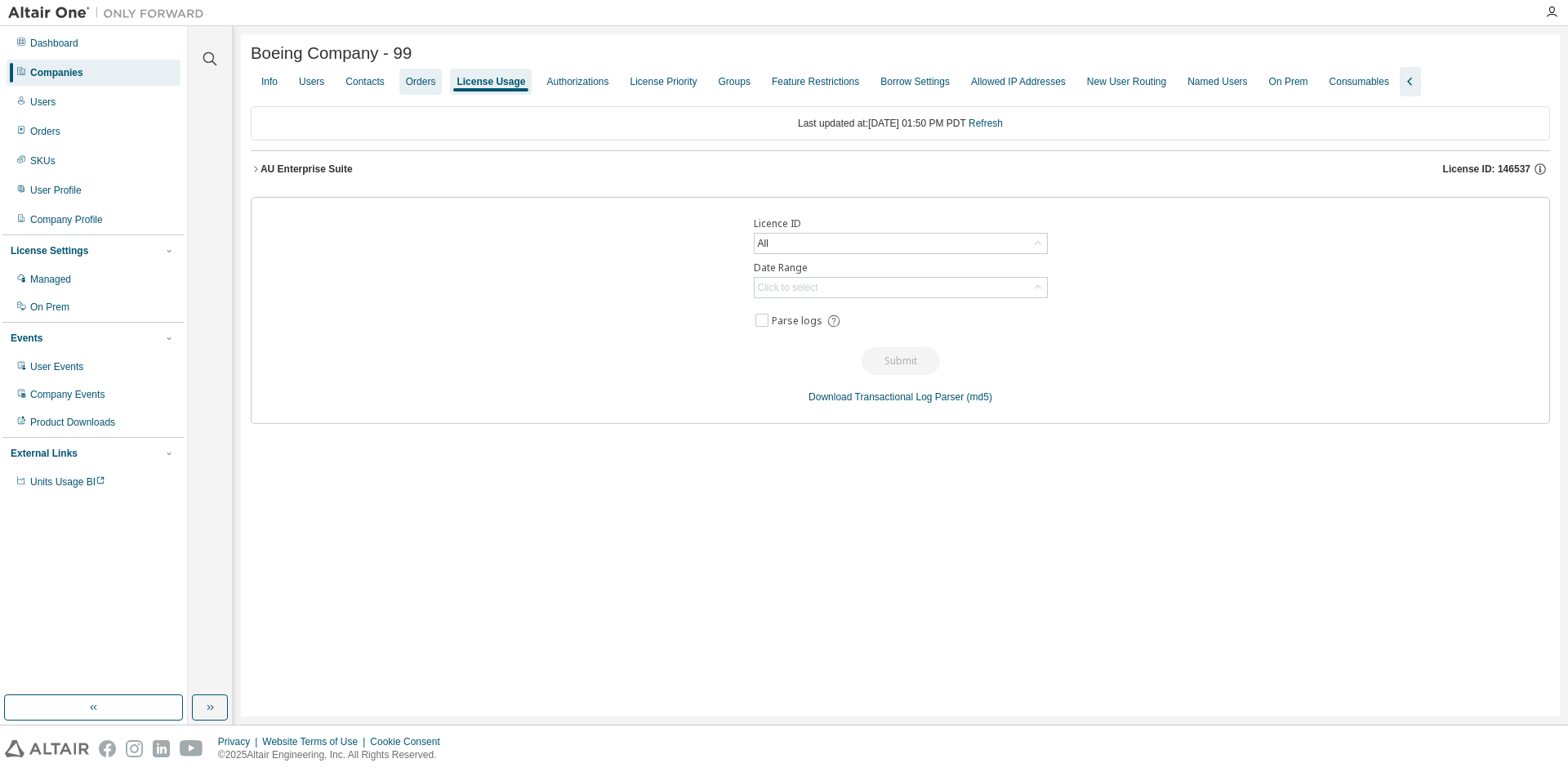
click at [429, 85] on div "Orders" at bounding box center [420, 82] width 30 height 13
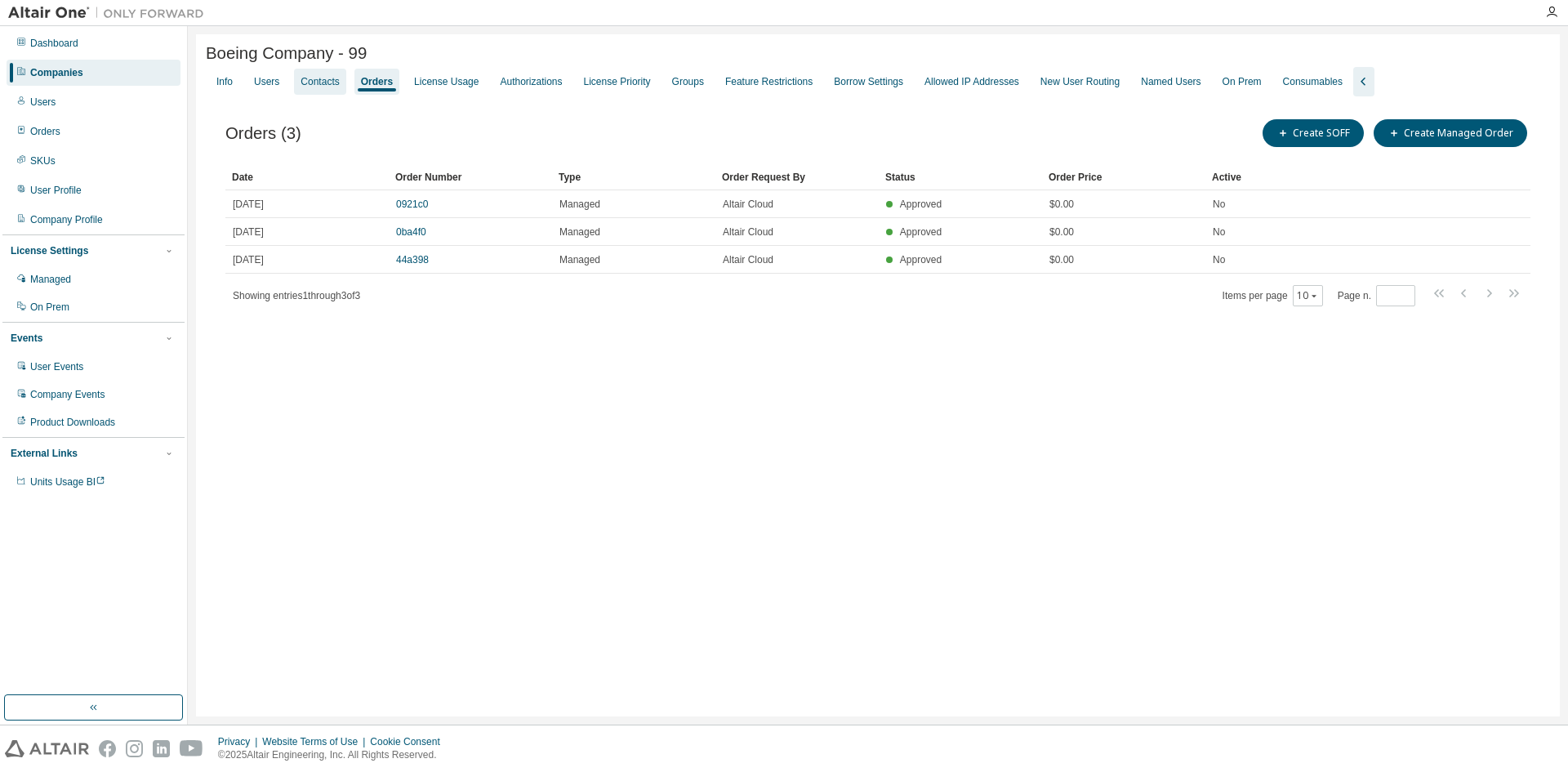
click at [325, 85] on div "Contacts" at bounding box center [320, 82] width 38 height 13
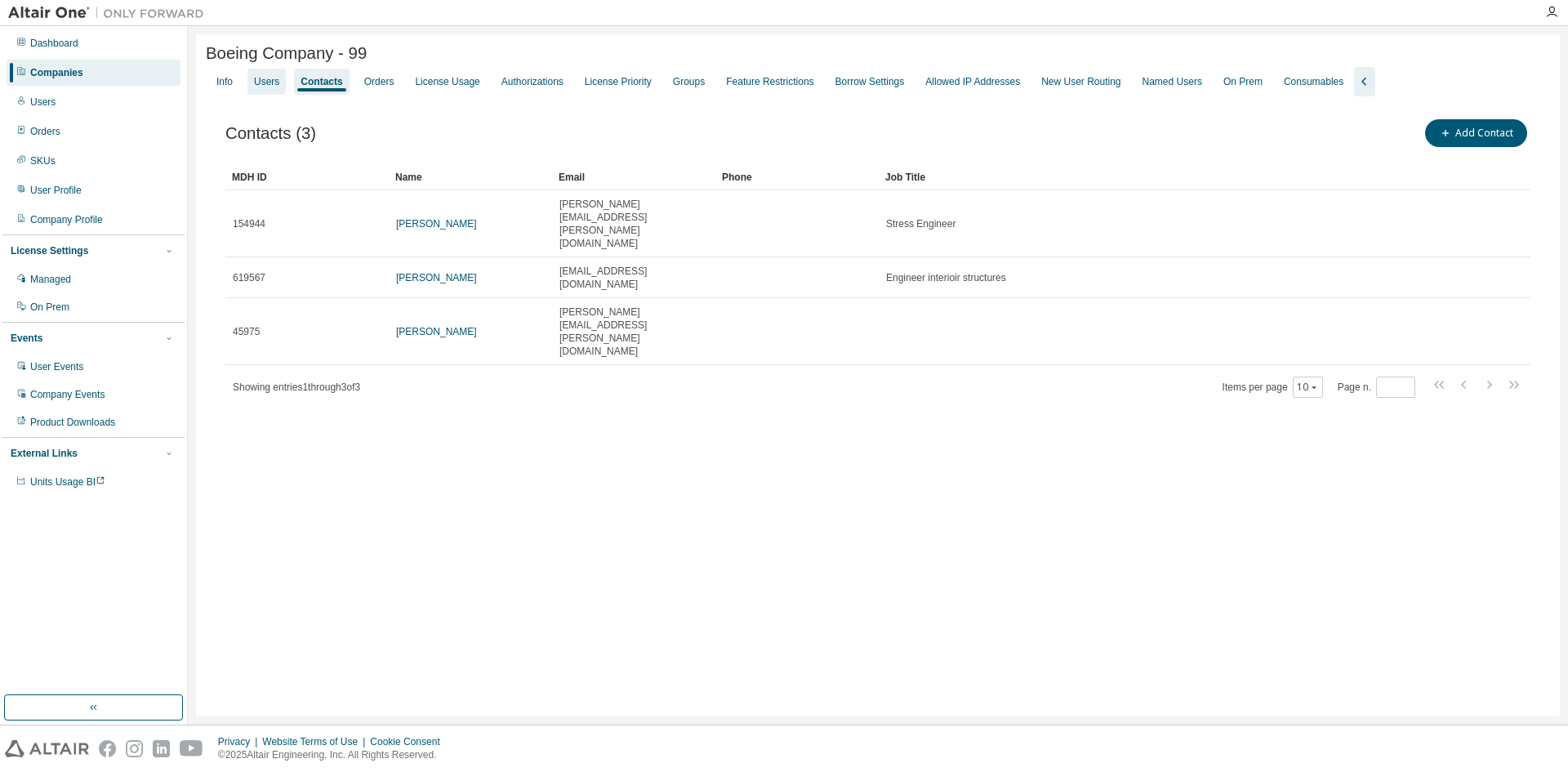
click at [263, 85] on div "Users" at bounding box center [266, 82] width 25 height 13
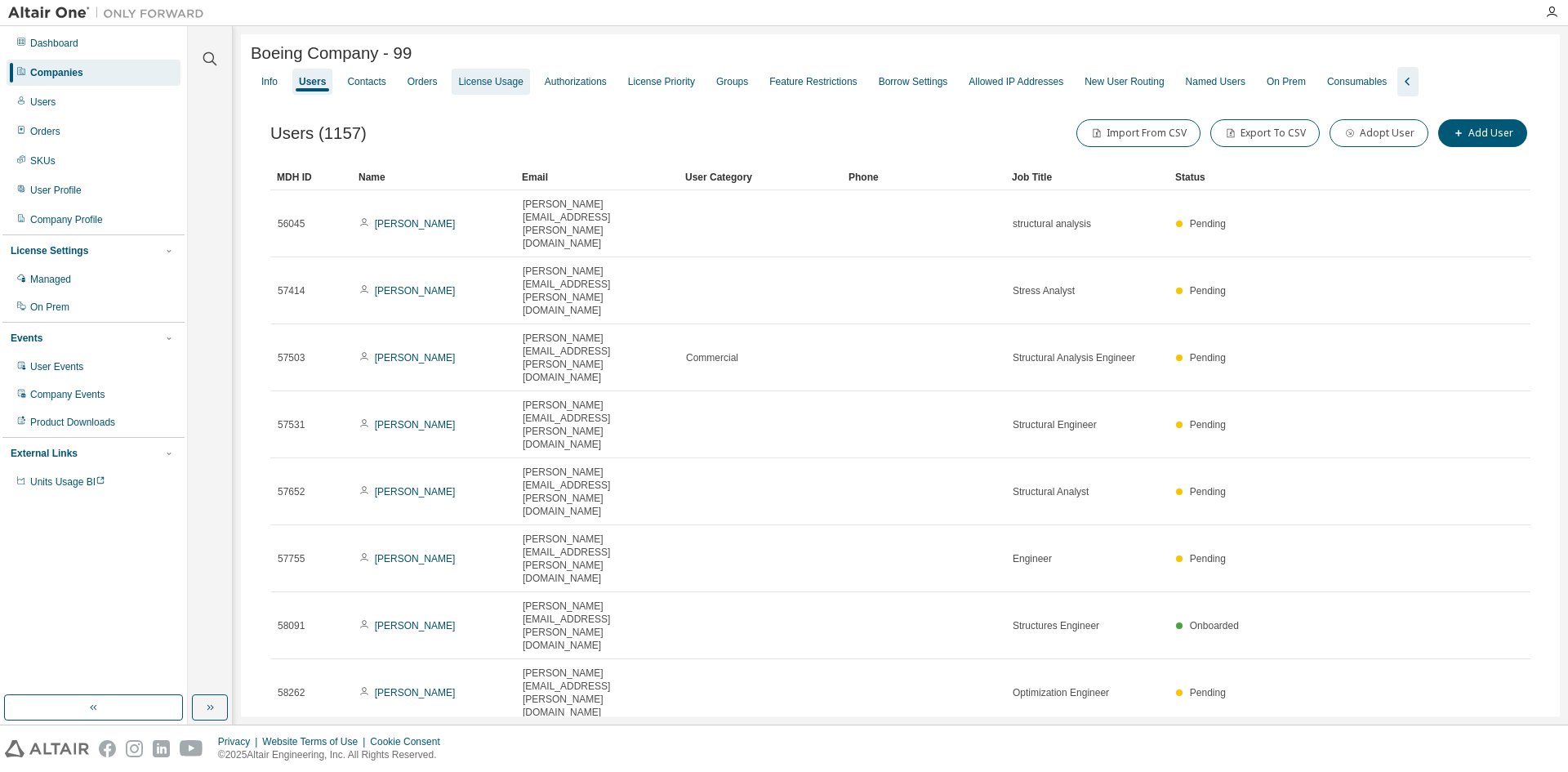
click at [510, 81] on div "License Usage" at bounding box center [490, 82] width 64 height 13
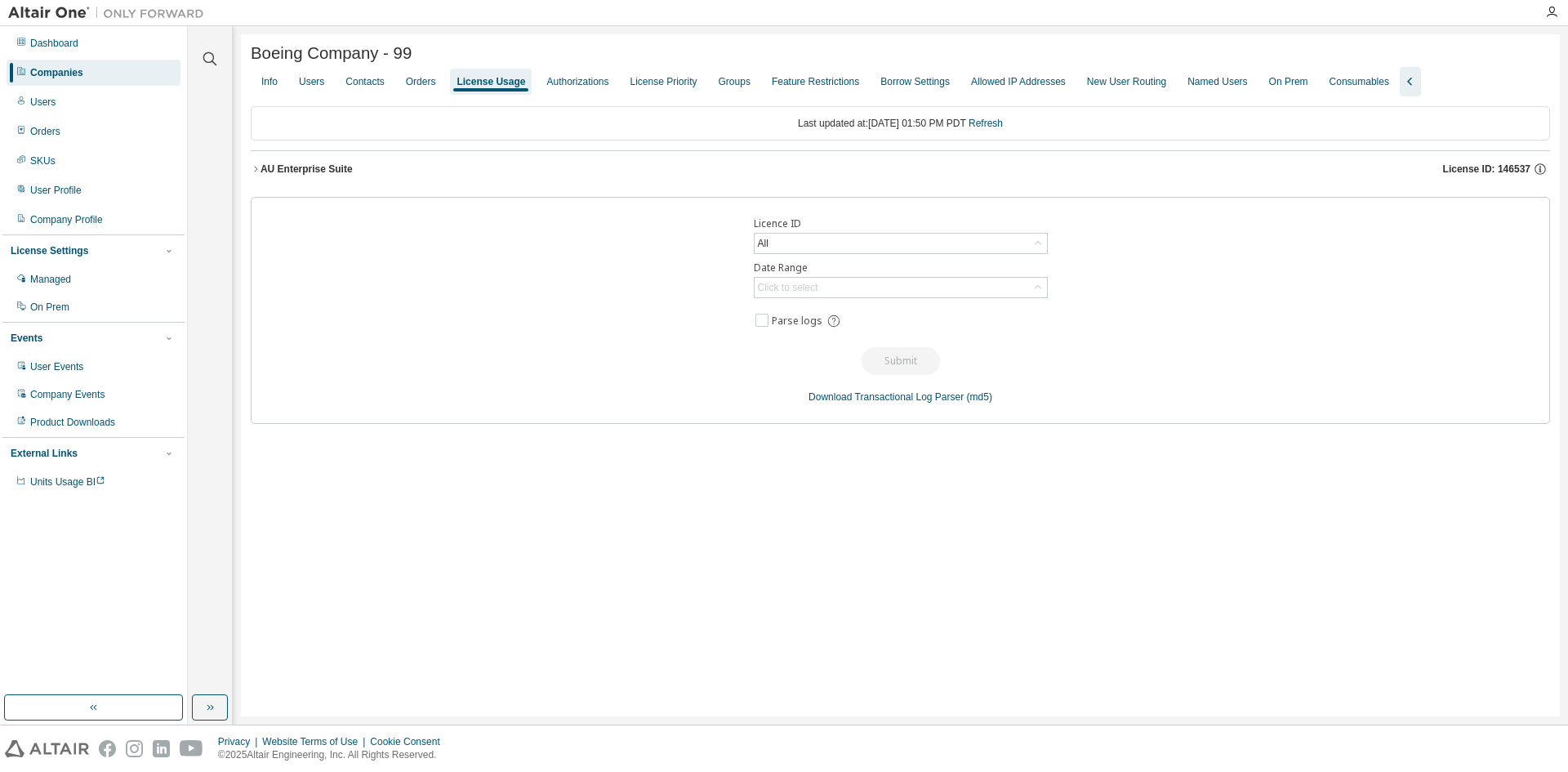
click at [819, 272] on label "Date Range" at bounding box center [900, 268] width 294 height 13
click at [813, 248] on div "All" at bounding box center [900, 243] width 292 height 19
click at [791, 266] on input "text" at bounding box center [900, 270] width 250 height 16
click at [818, 270] on input "text" at bounding box center [900, 270] width 250 height 16
type input "******"
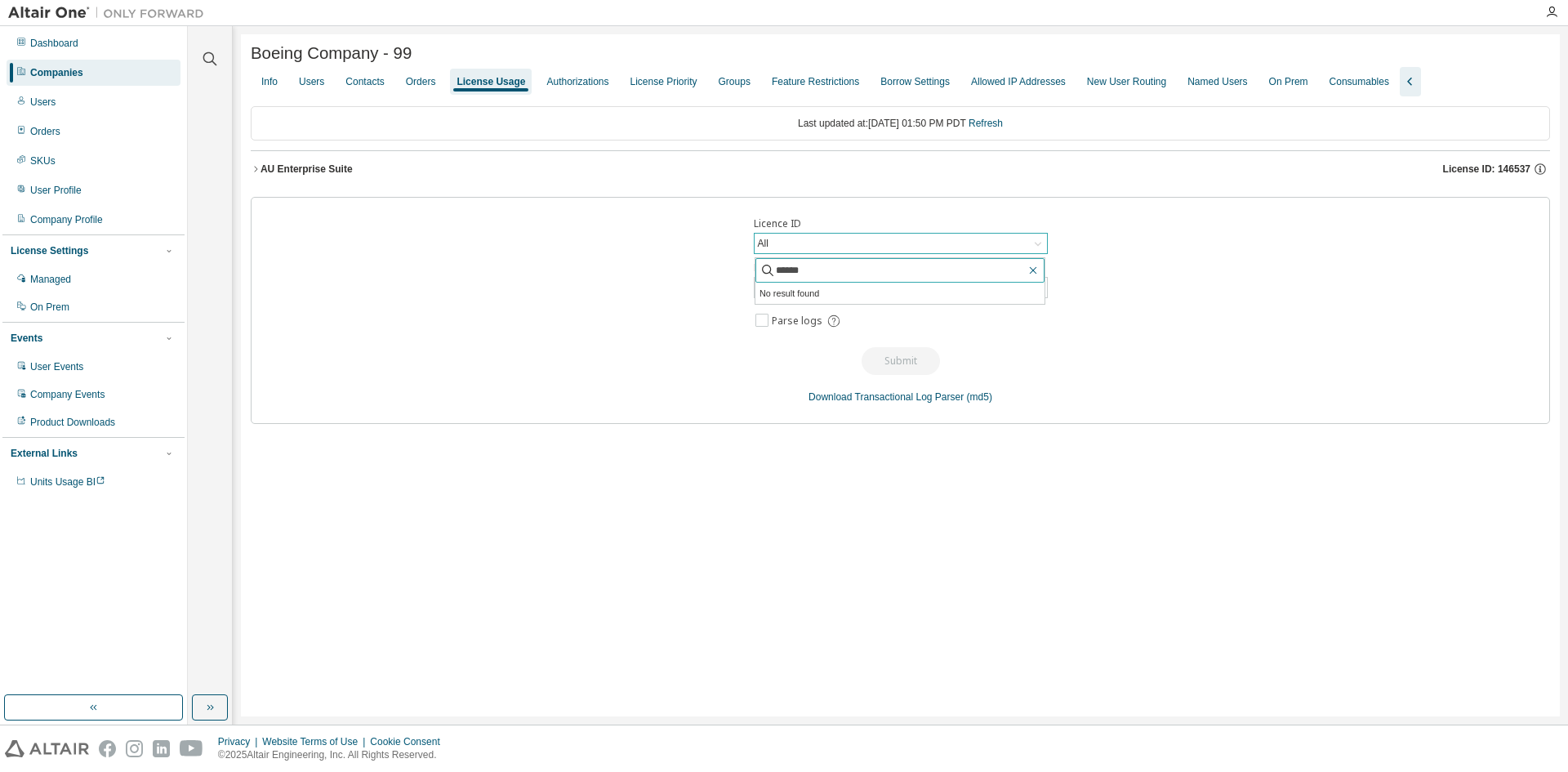
click at [1034, 267] on icon "button" at bounding box center [1033, 270] width 13 height 13
click at [987, 251] on div "All" at bounding box center [900, 243] width 292 height 19
click at [798, 247] on div "All" at bounding box center [900, 243] width 292 height 19
click at [789, 267] on input "text" at bounding box center [900, 270] width 250 height 16
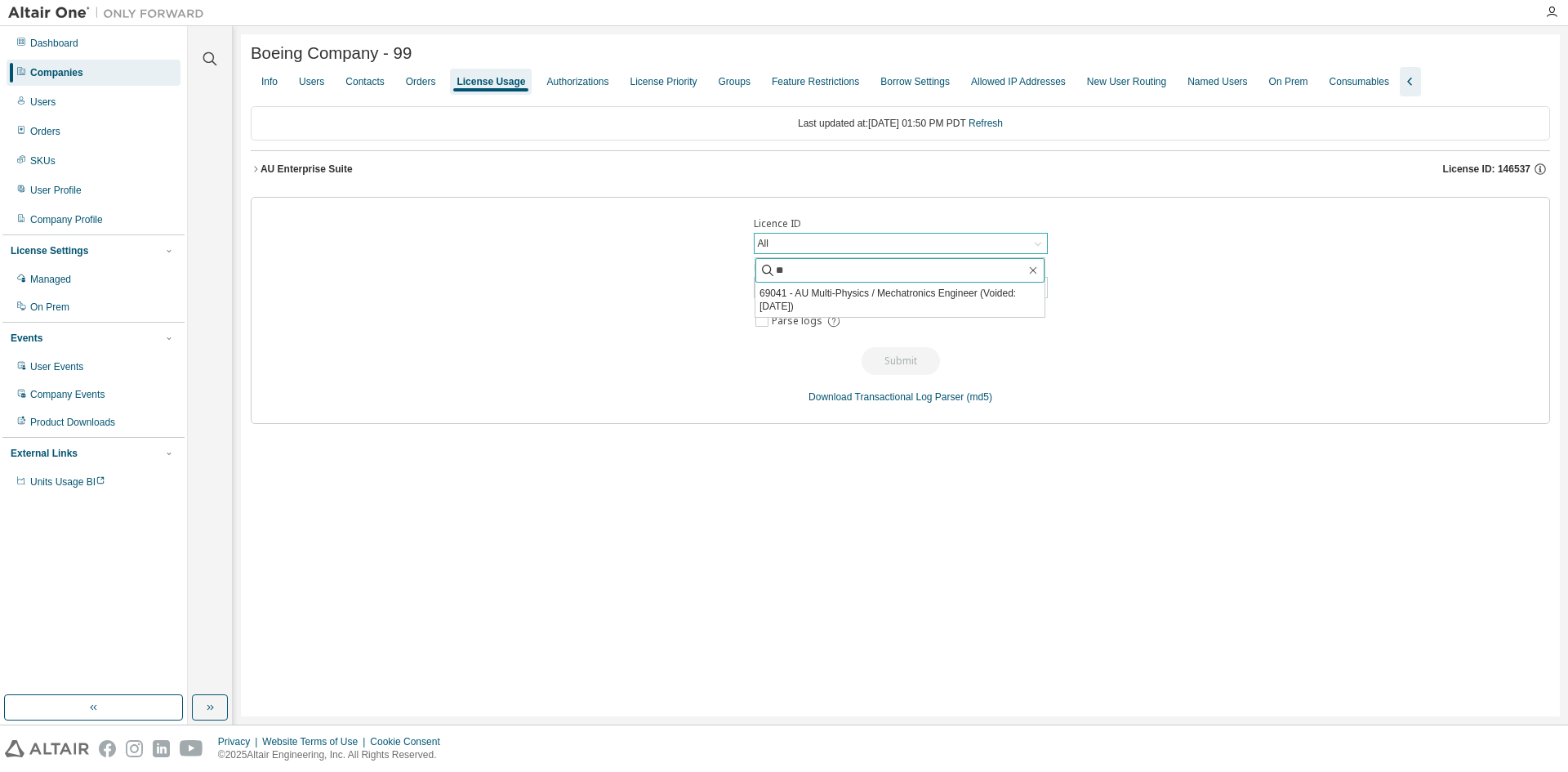
scroll to position [0, 0]
type input "*"
click at [833, 269] on input "text" at bounding box center [900, 270] width 250 height 16
type input "*"
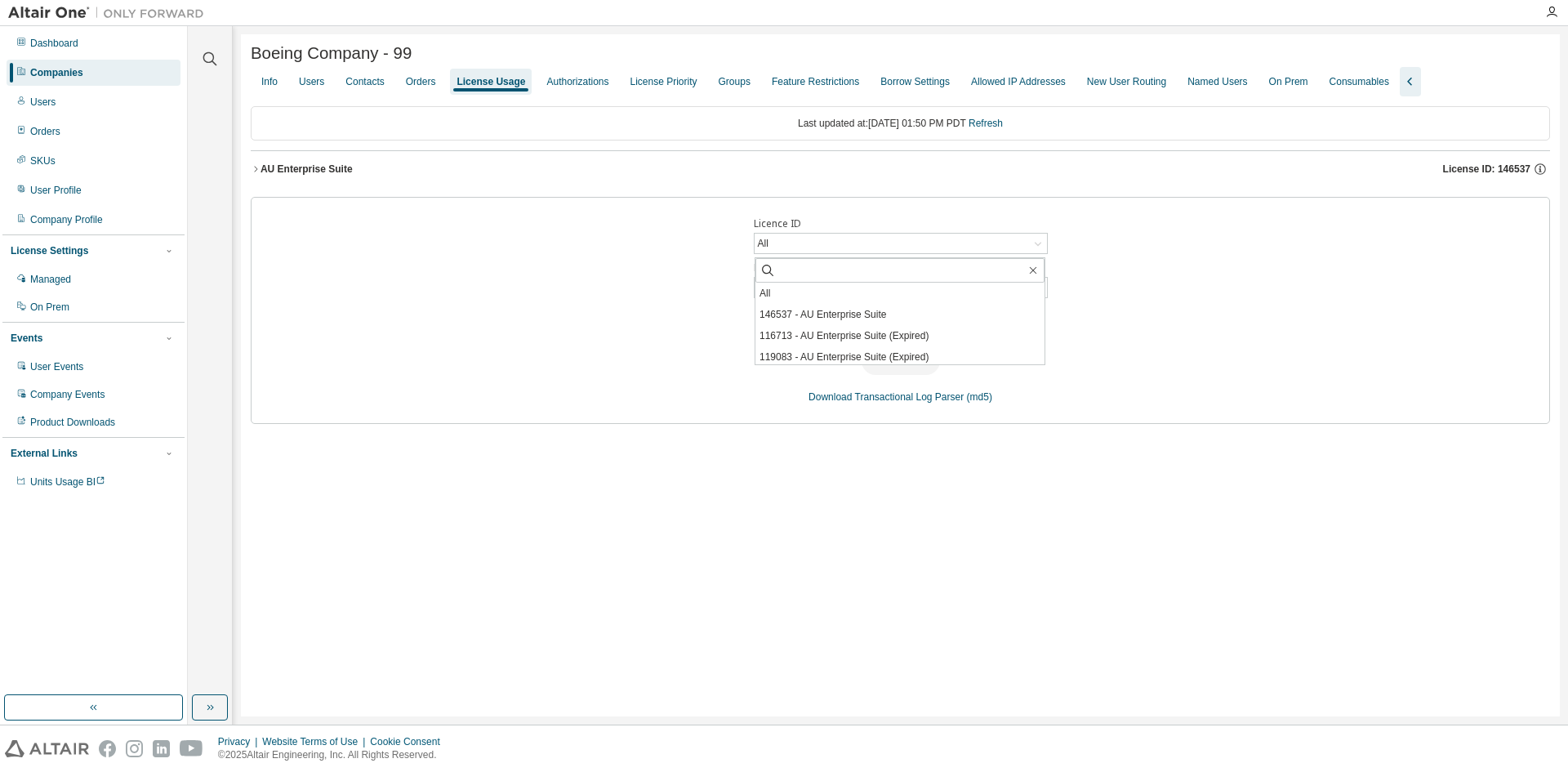
click at [572, 13] on div at bounding box center [873, 12] width 1323 height 25
click at [500, 175] on div "AU Enterprise Suite License ID: 146537" at bounding box center [905, 168] width 1289 height 14
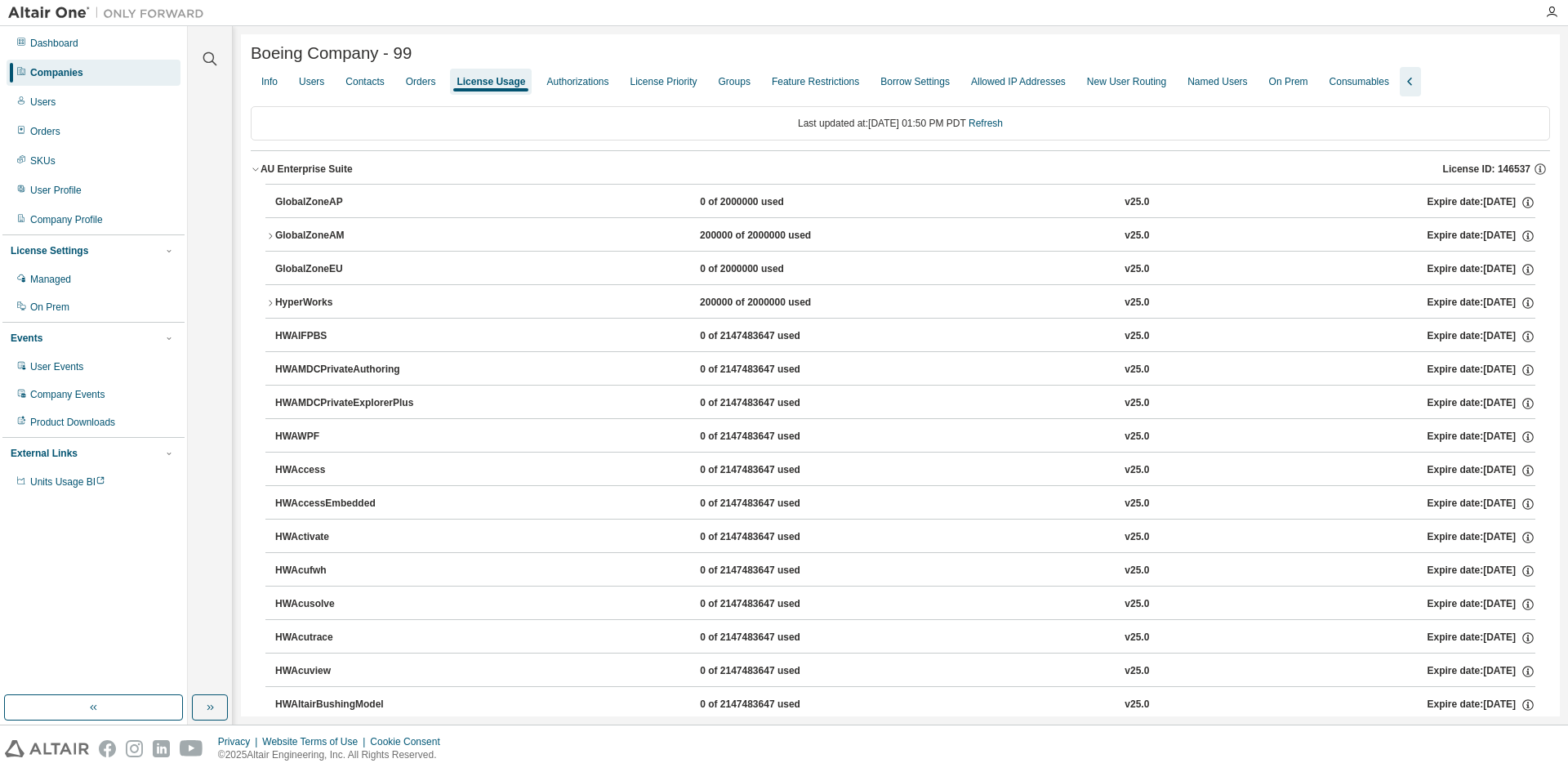
click at [270, 238] on icon "button" at bounding box center [270, 236] width 3 height 6
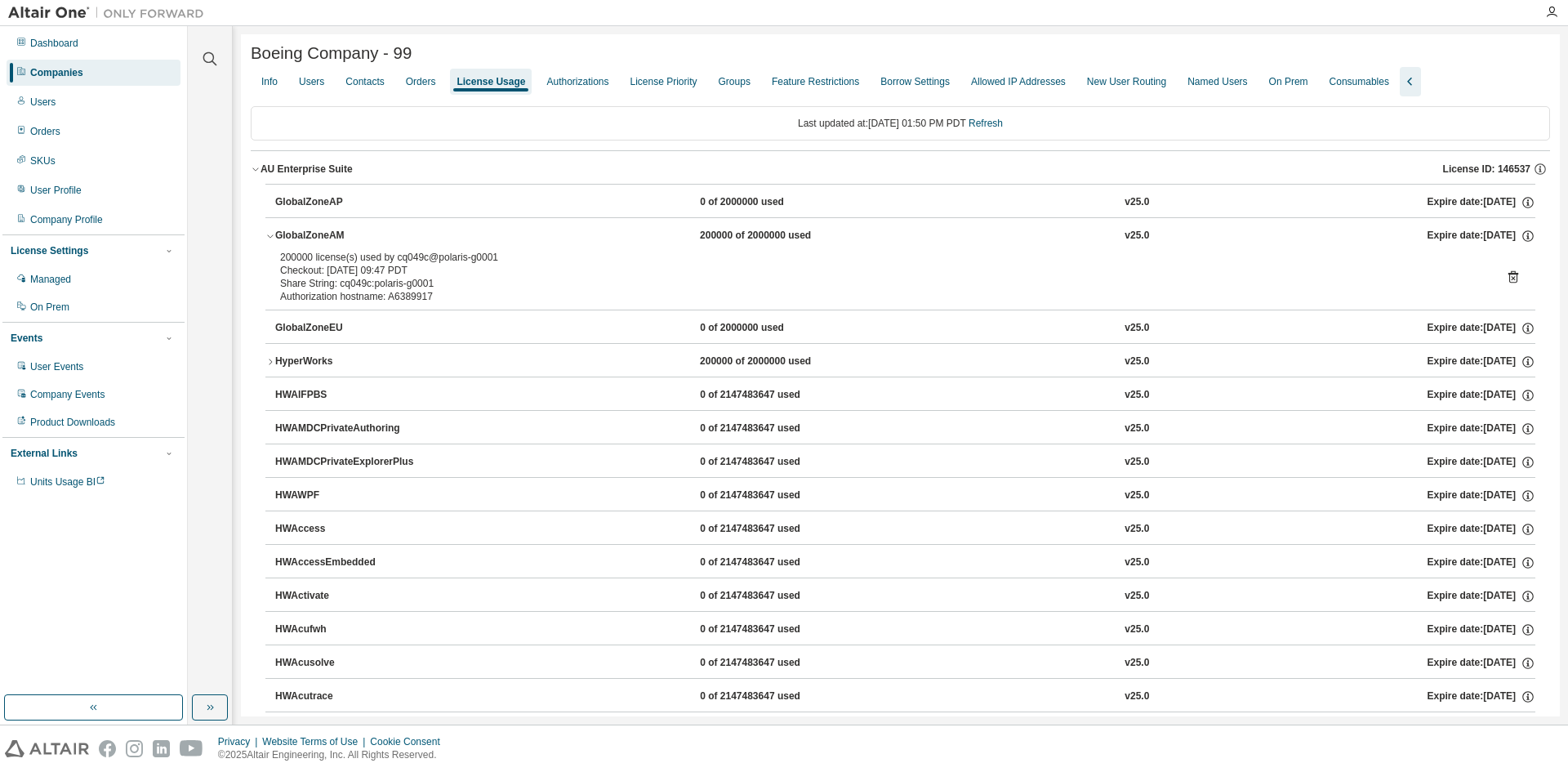
click at [270, 238] on icon "button" at bounding box center [270, 236] width 10 height 10
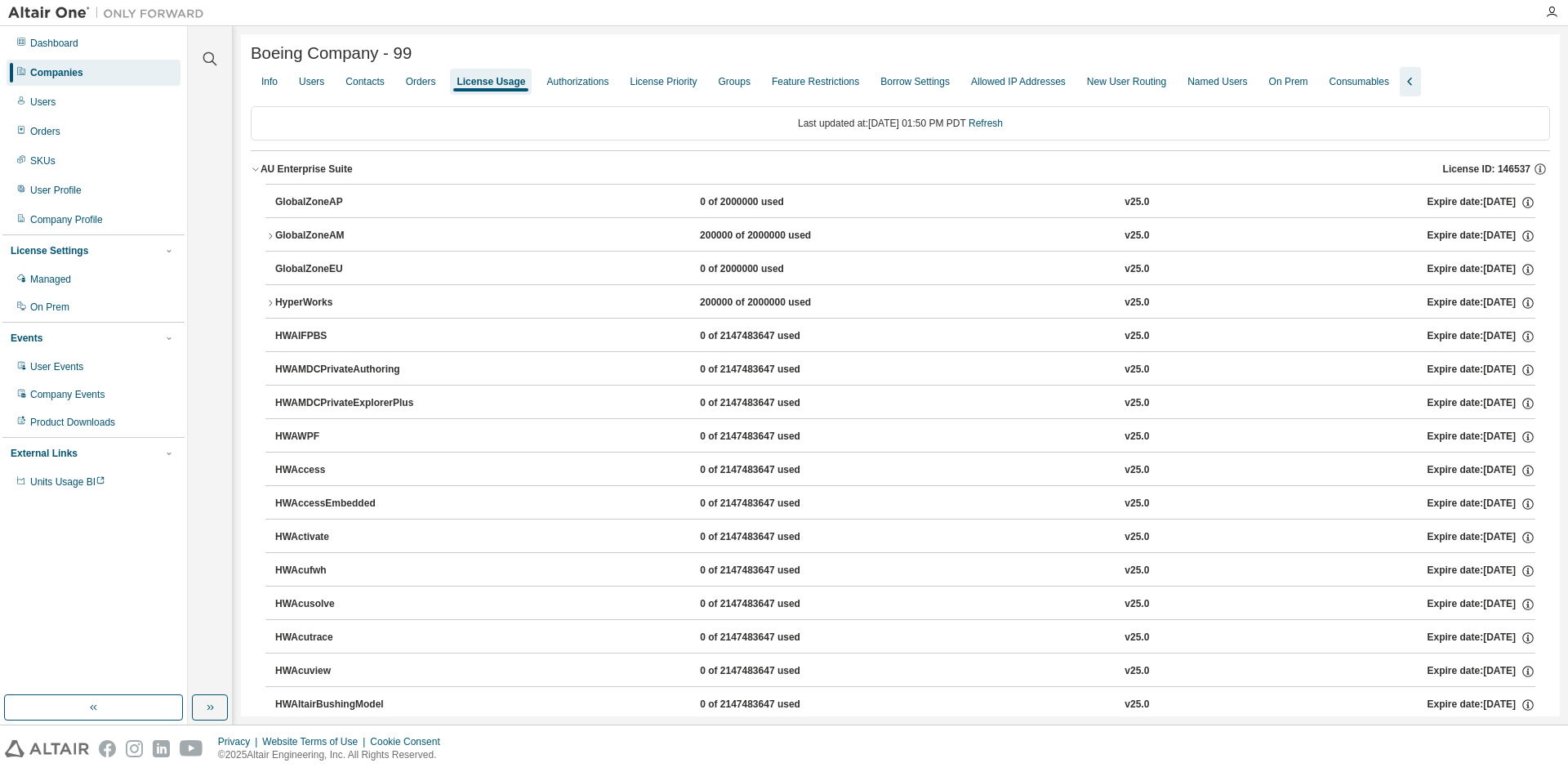
click at [272, 236] on icon "button" at bounding box center [270, 236] width 10 height 10
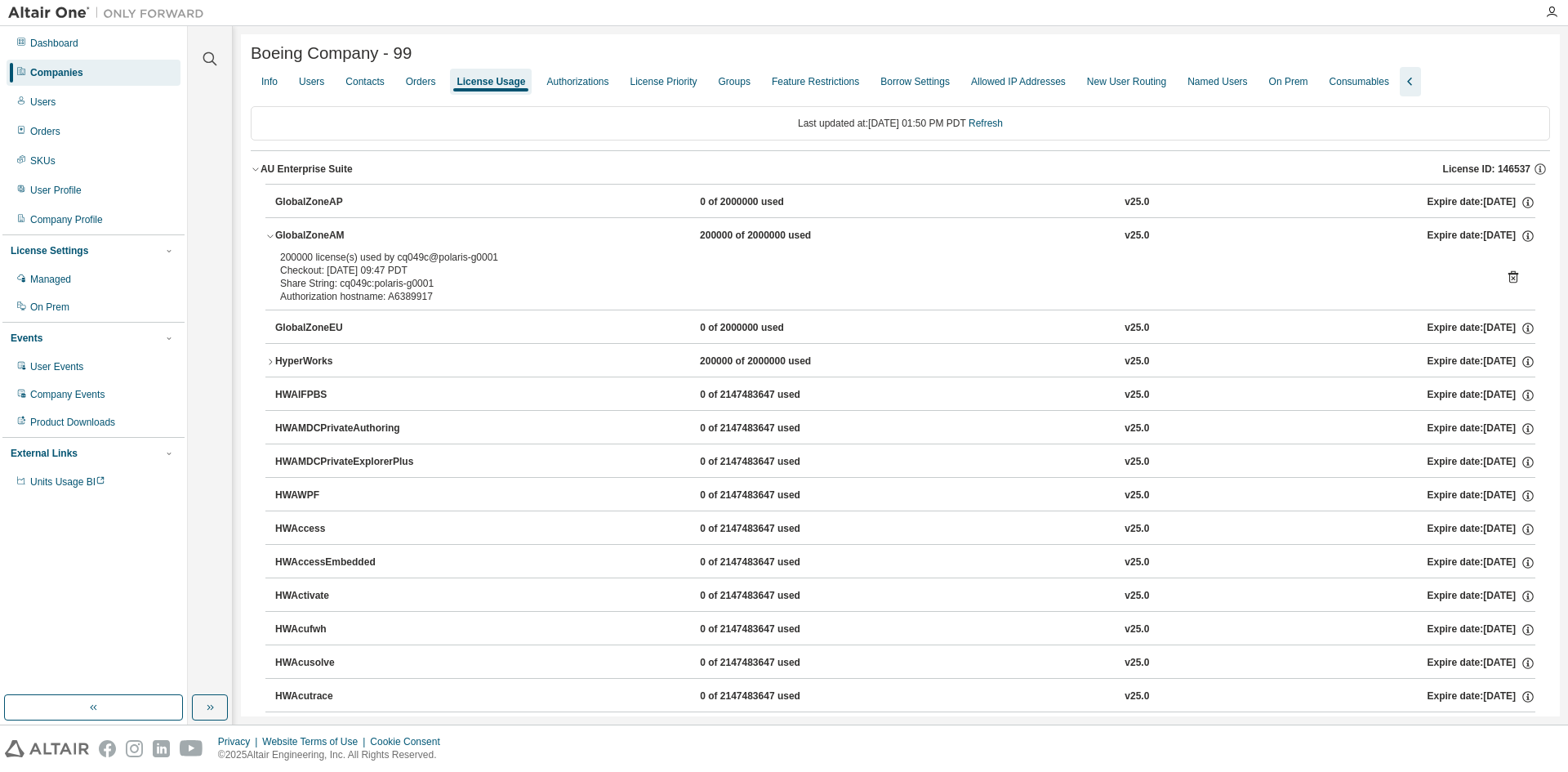
click at [273, 238] on icon "button" at bounding box center [270, 237] width 6 height 3
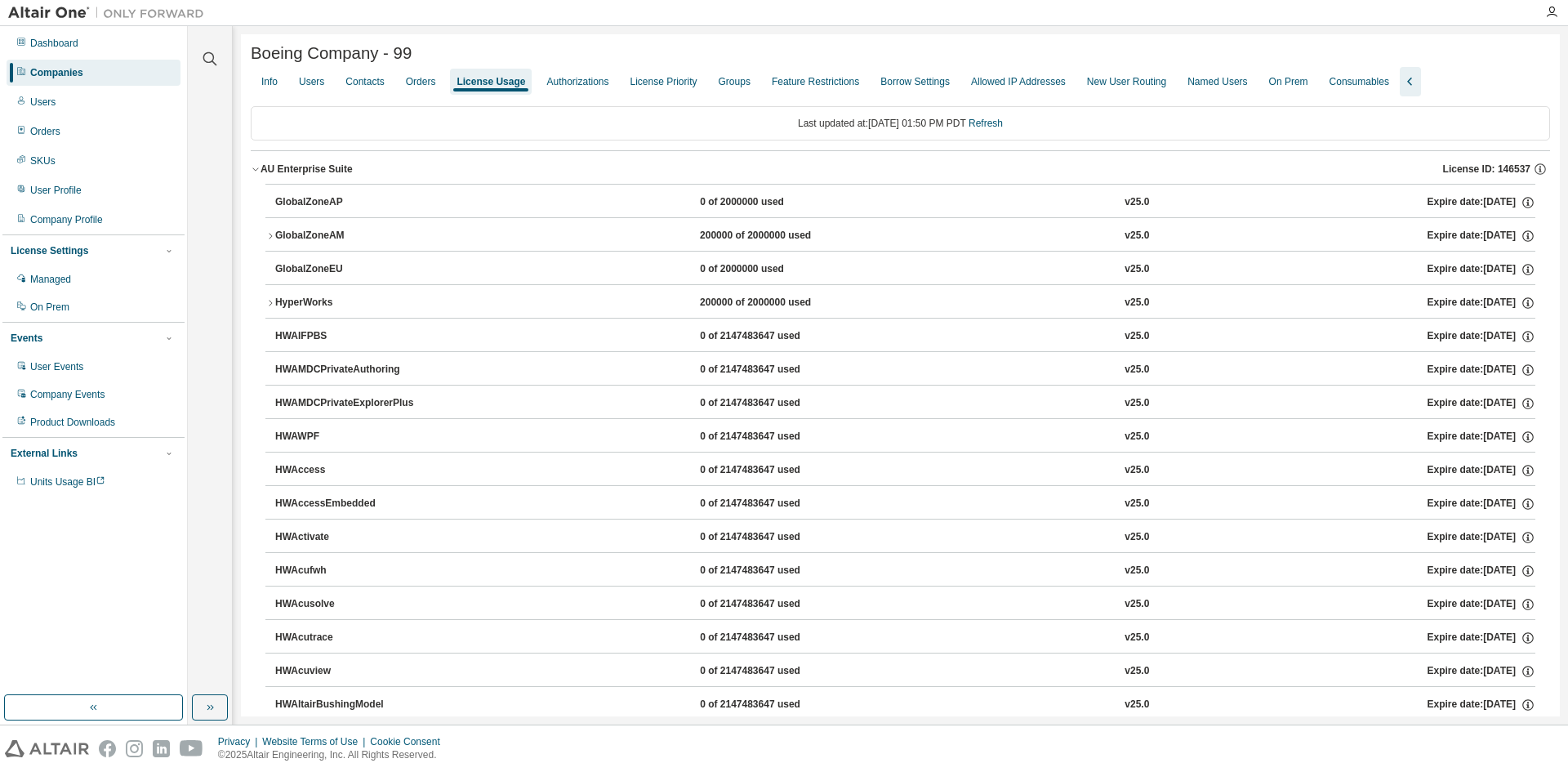
click at [80, 73] on div "Companies" at bounding box center [56, 73] width 53 height 13
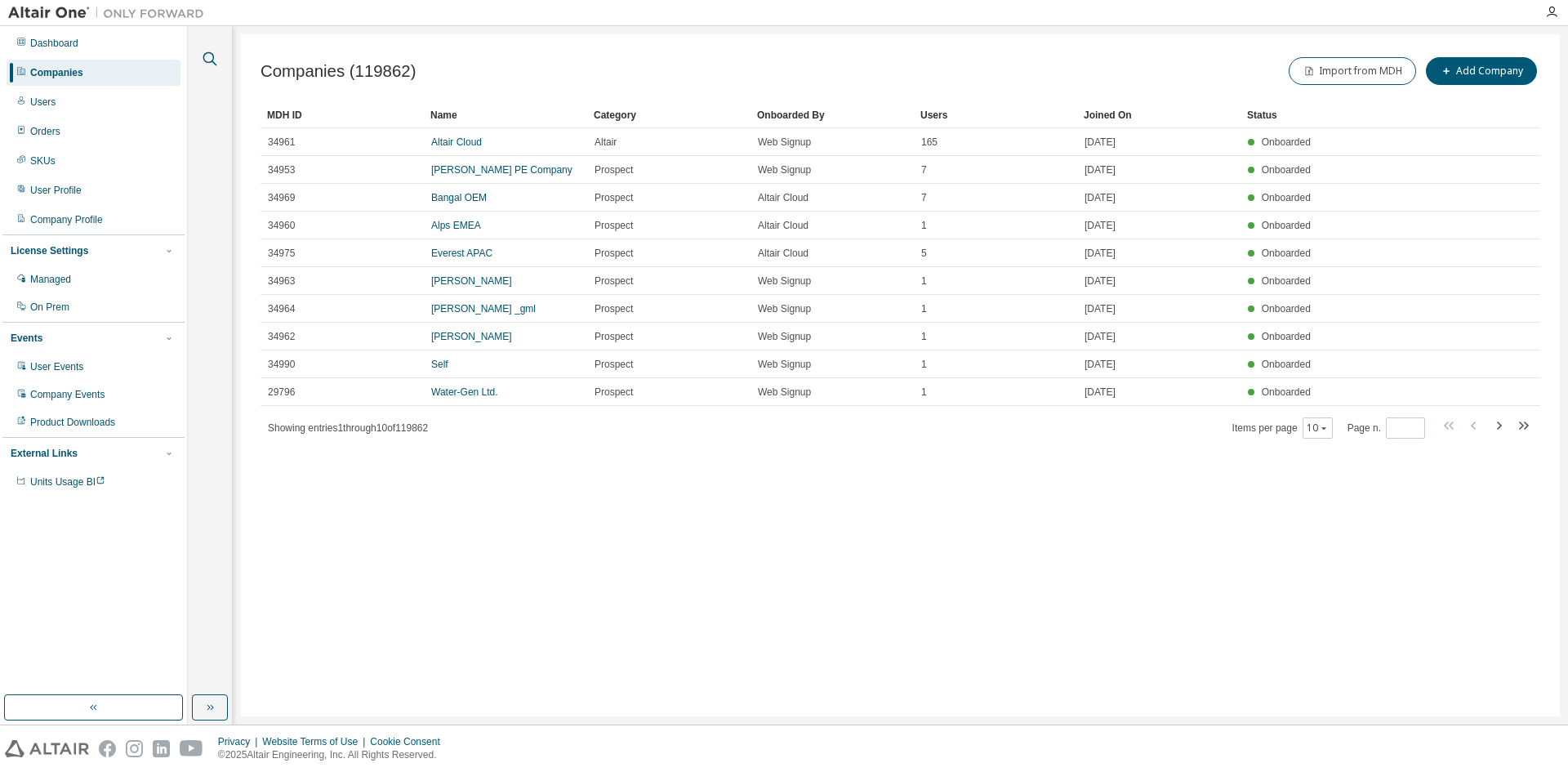
click at [206, 61] on icon "button" at bounding box center [209, 59] width 19 height 19
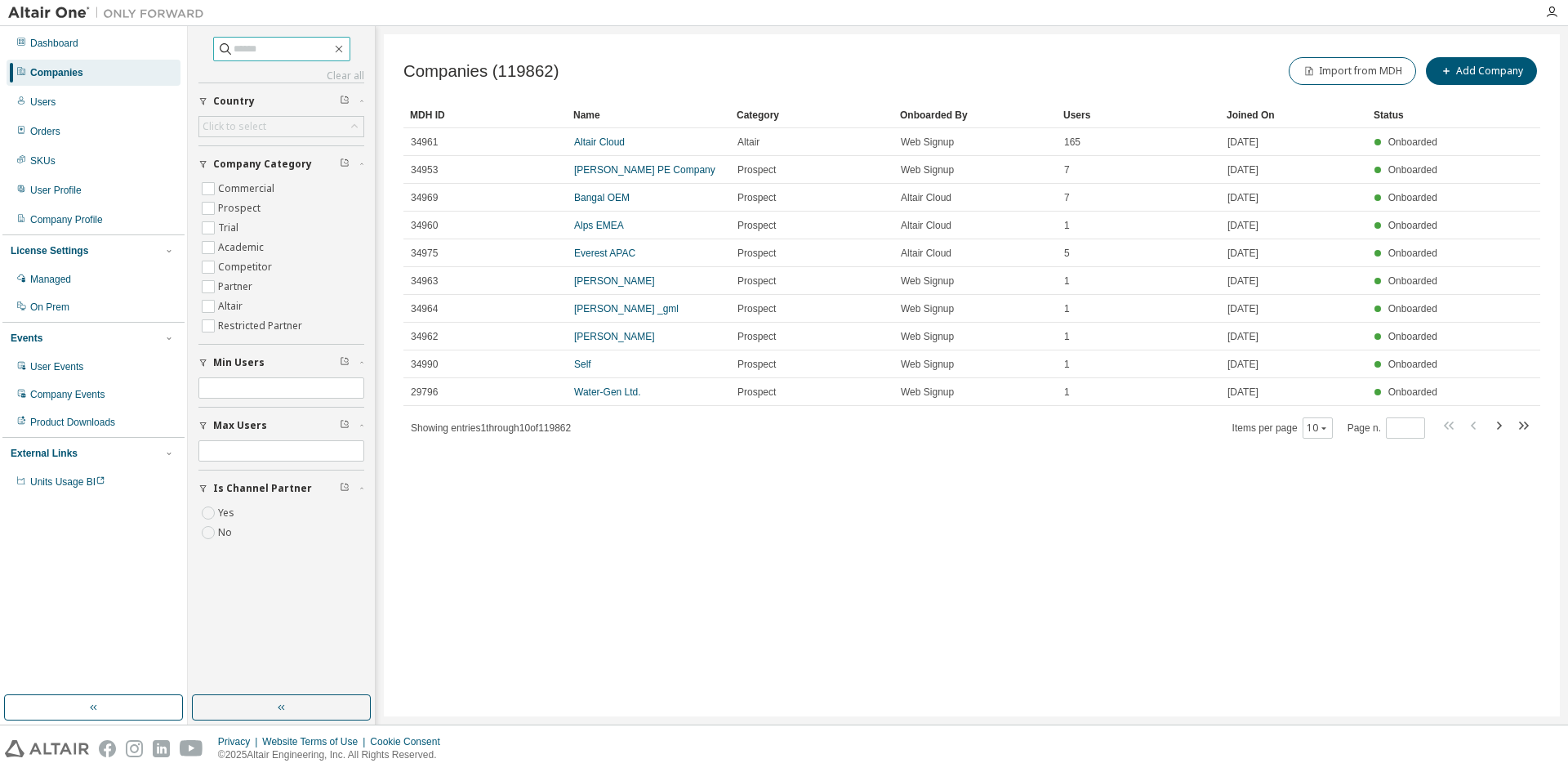
click at [233, 48] on input "text" at bounding box center [282, 48] width 98 height 16
type input "******"
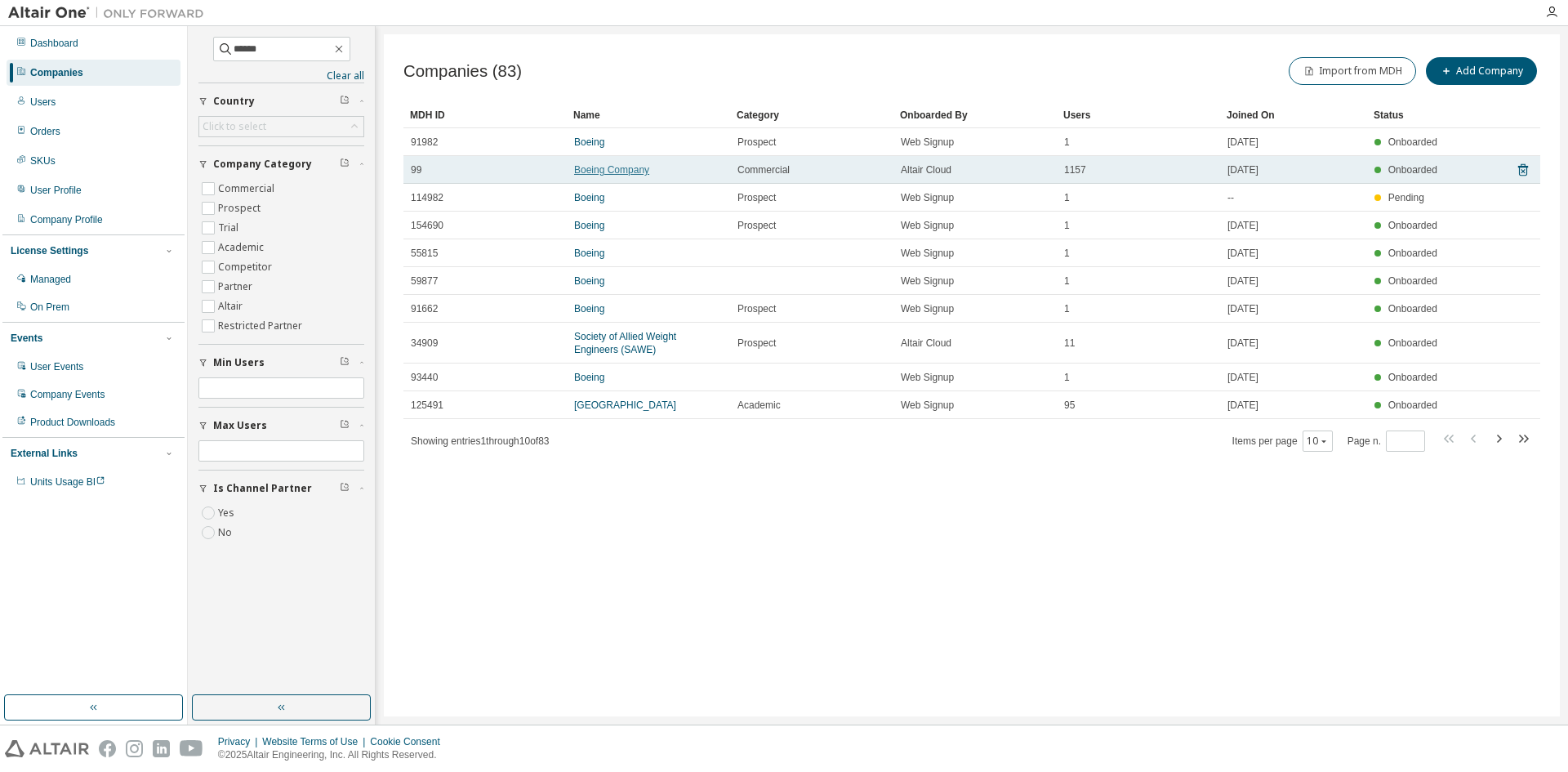
click at [630, 169] on link "Boeing Company" at bounding box center [611, 170] width 75 height 12
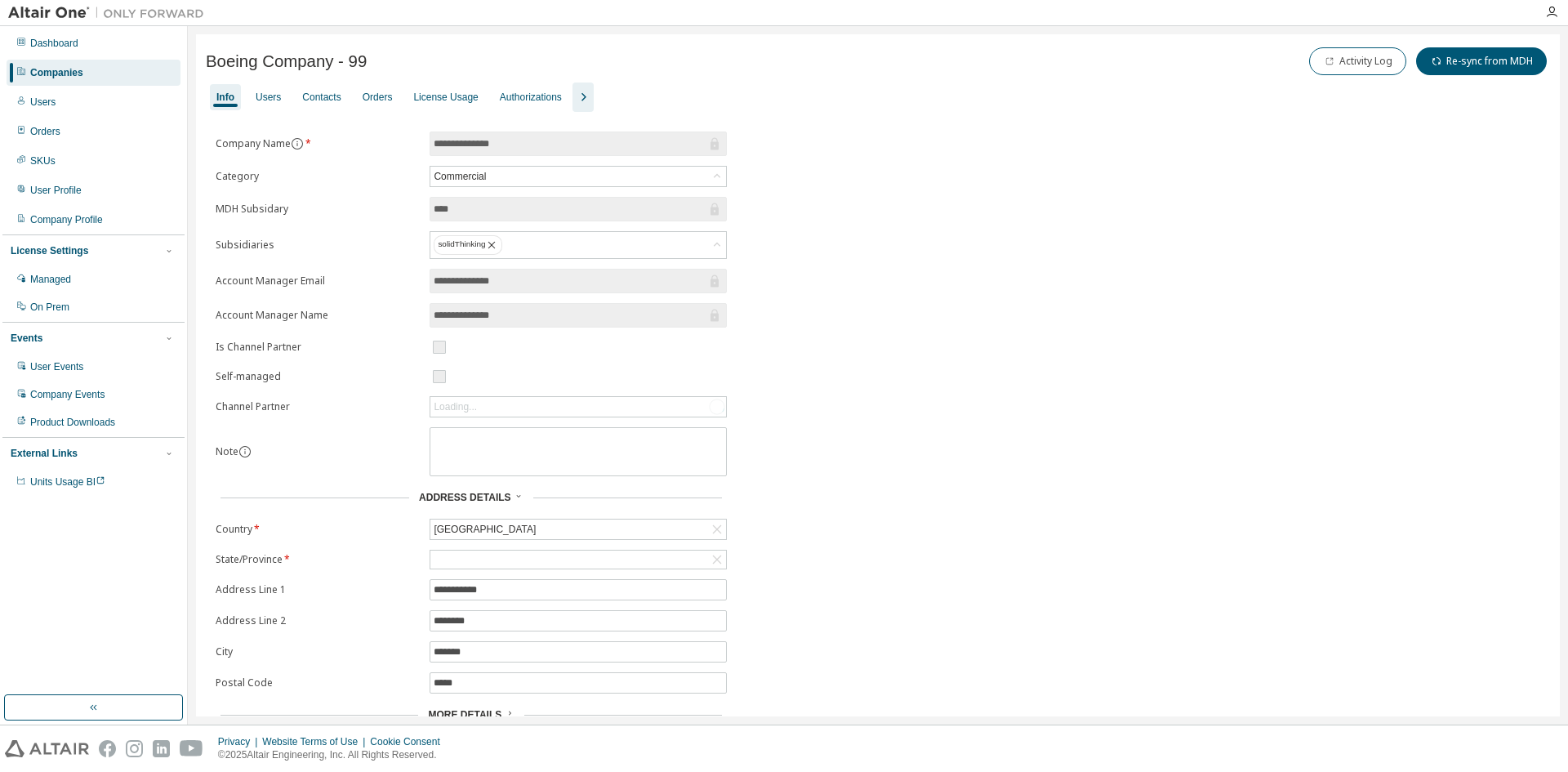
click at [584, 95] on icon "button" at bounding box center [583, 97] width 19 height 19
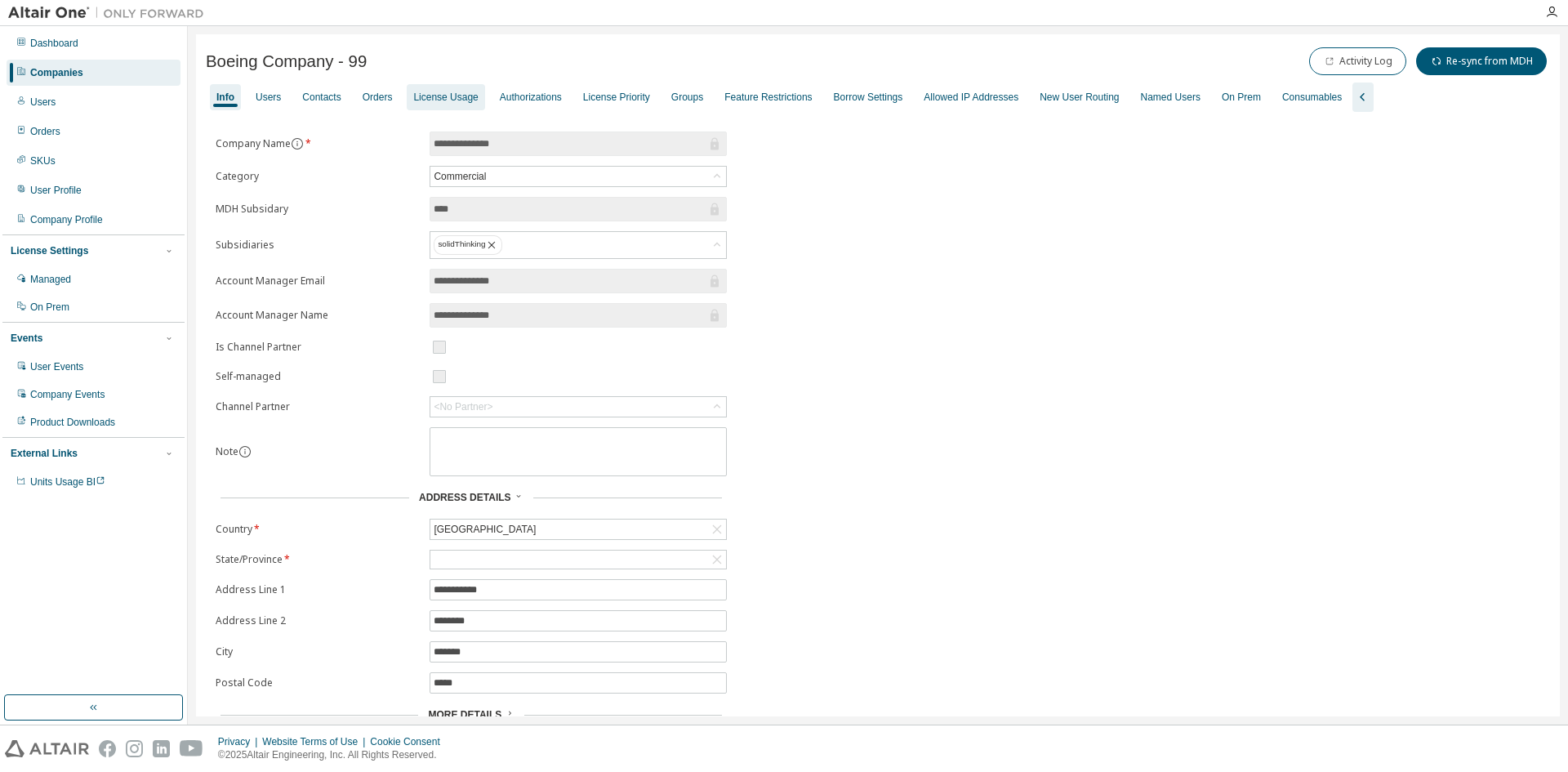
click at [449, 99] on div "License Usage" at bounding box center [445, 97] width 64 height 13
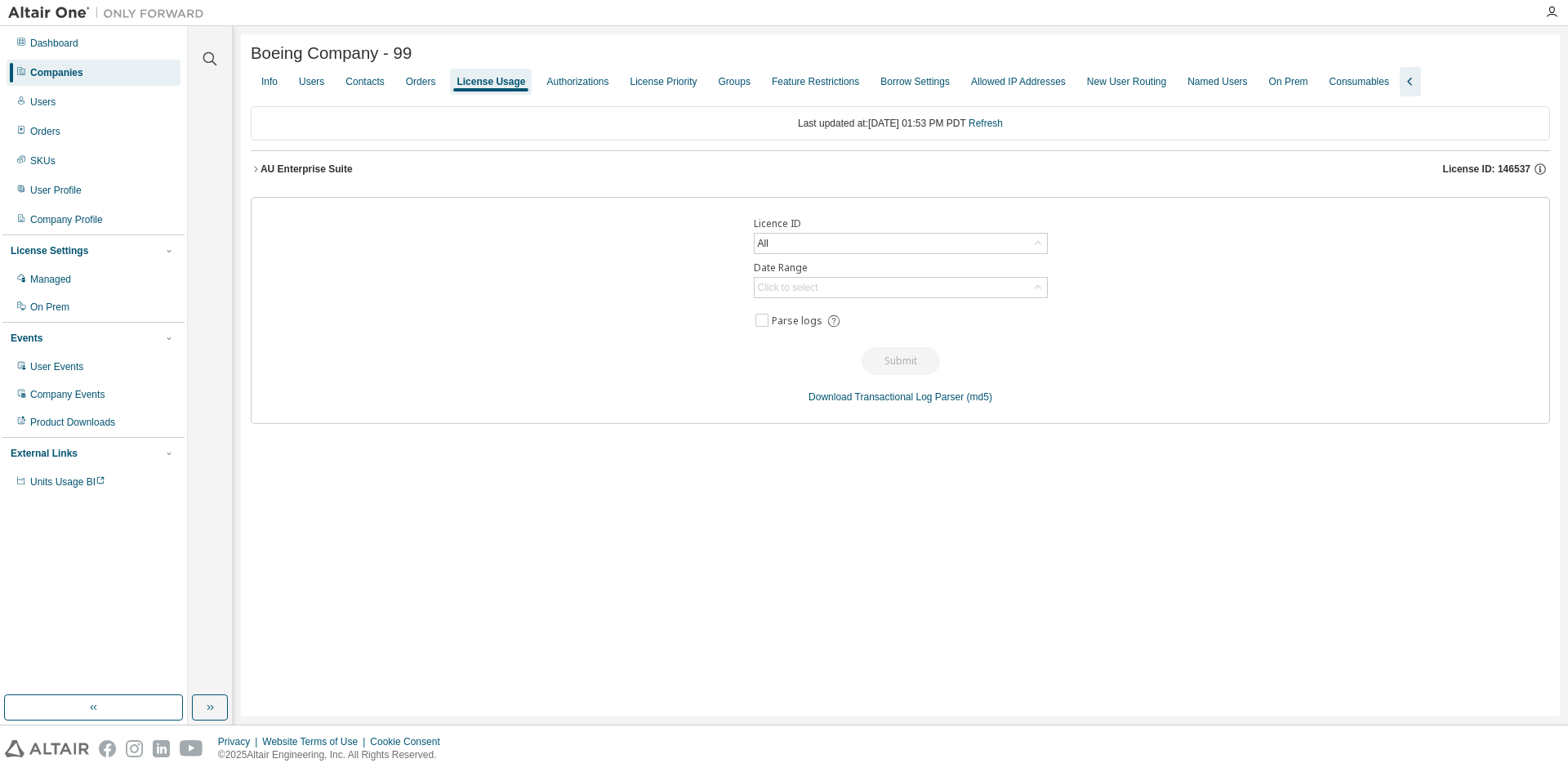
click at [256, 169] on icon "button" at bounding box center [256, 169] width 10 height 10
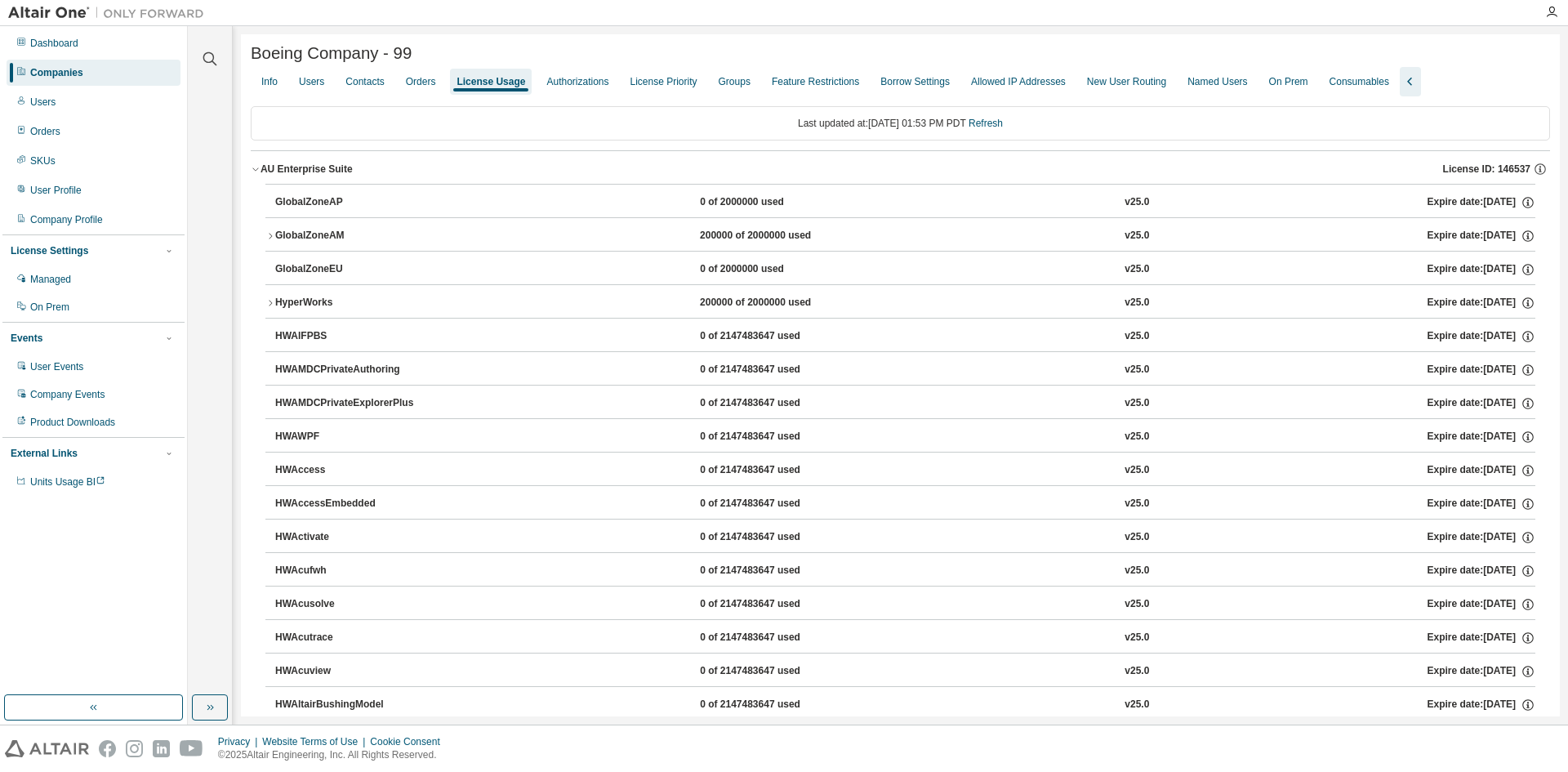
click at [256, 169] on icon "button" at bounding box center [256, 169] width 10 height 10
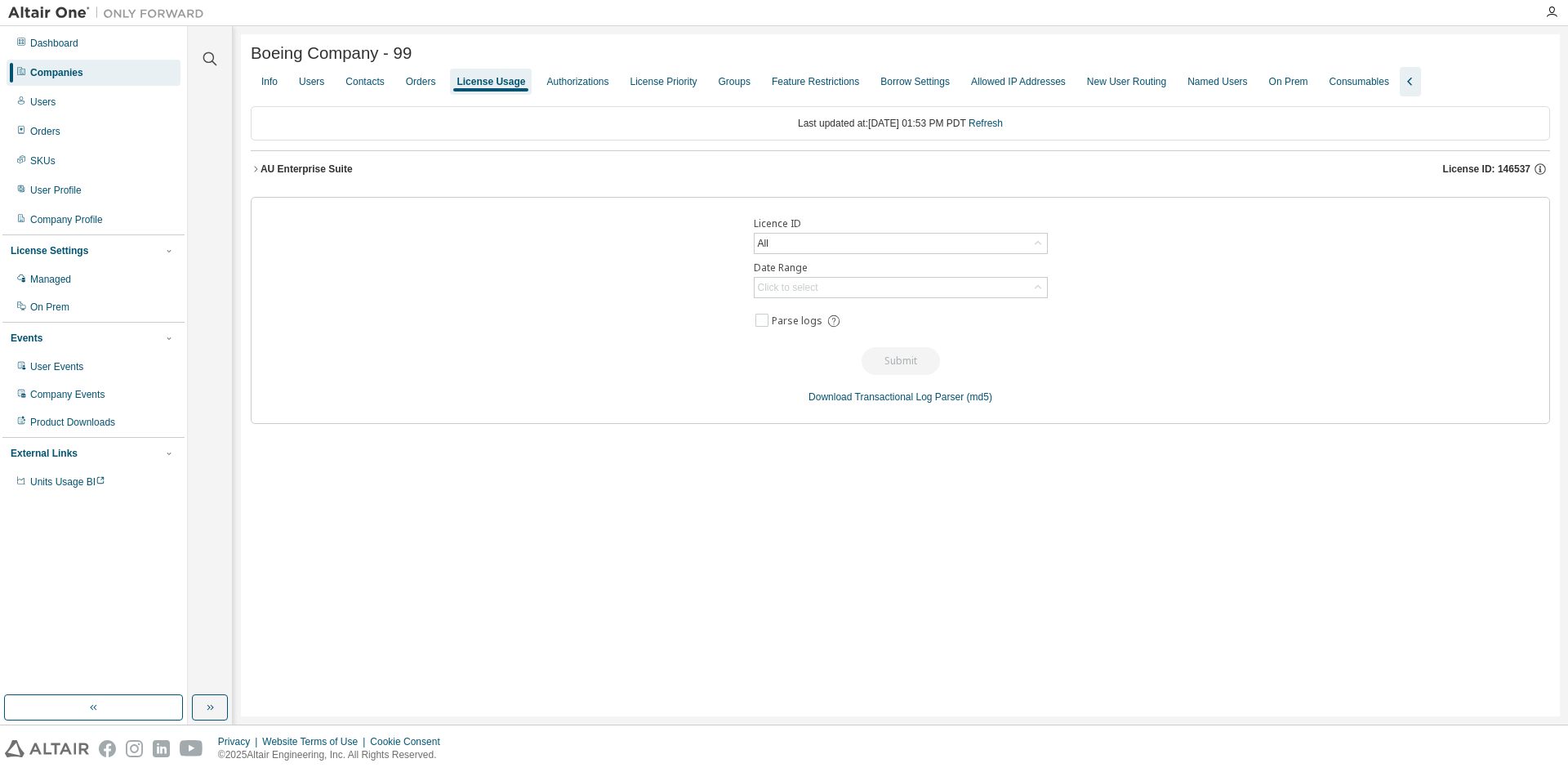
click at [255, 170] on icon "button" at bounding box center [256, 169] width 10 height 10
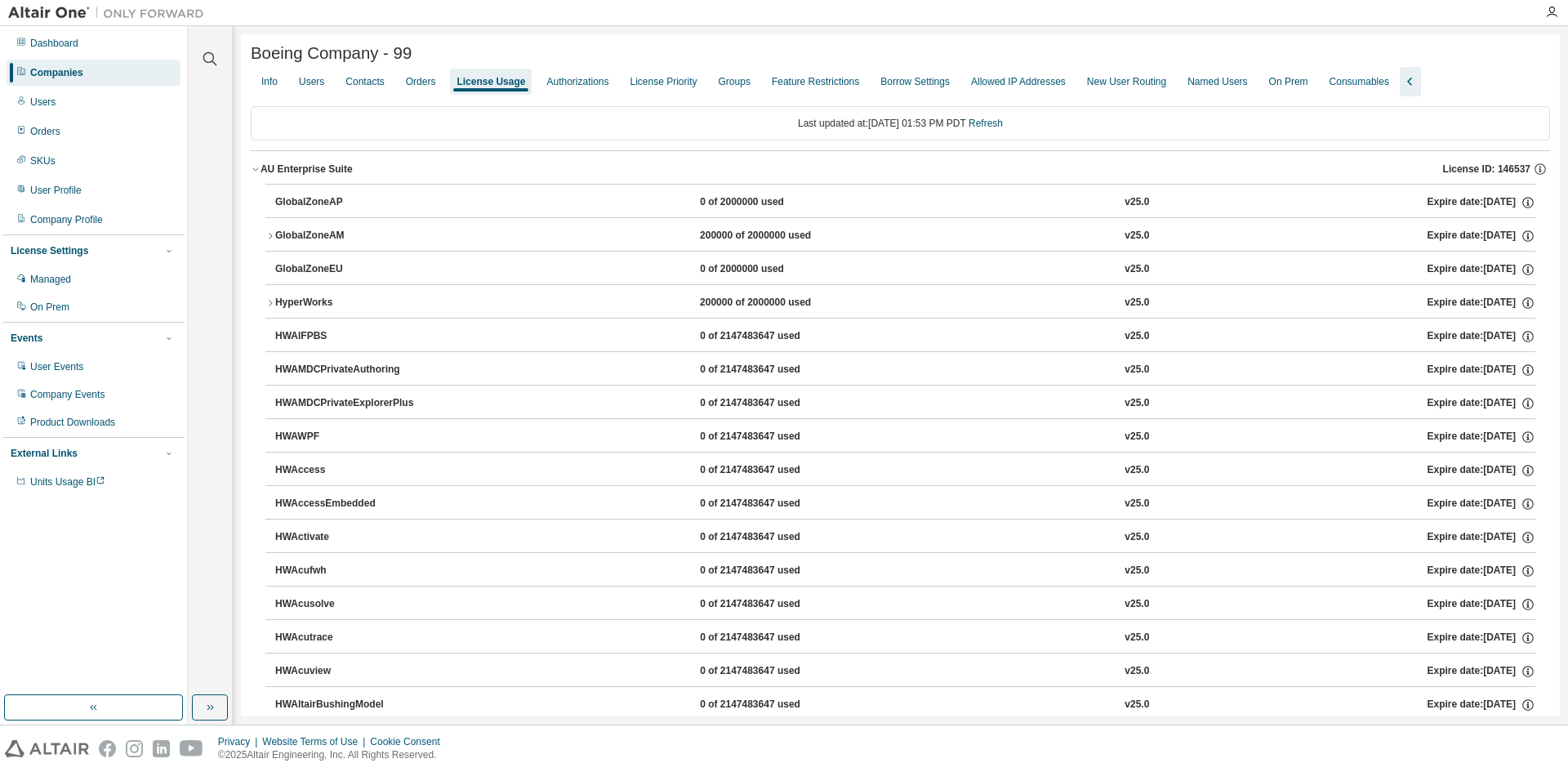
click at [270, 238] on icon "button" at bounding box center [270, 236] width 3 height 6
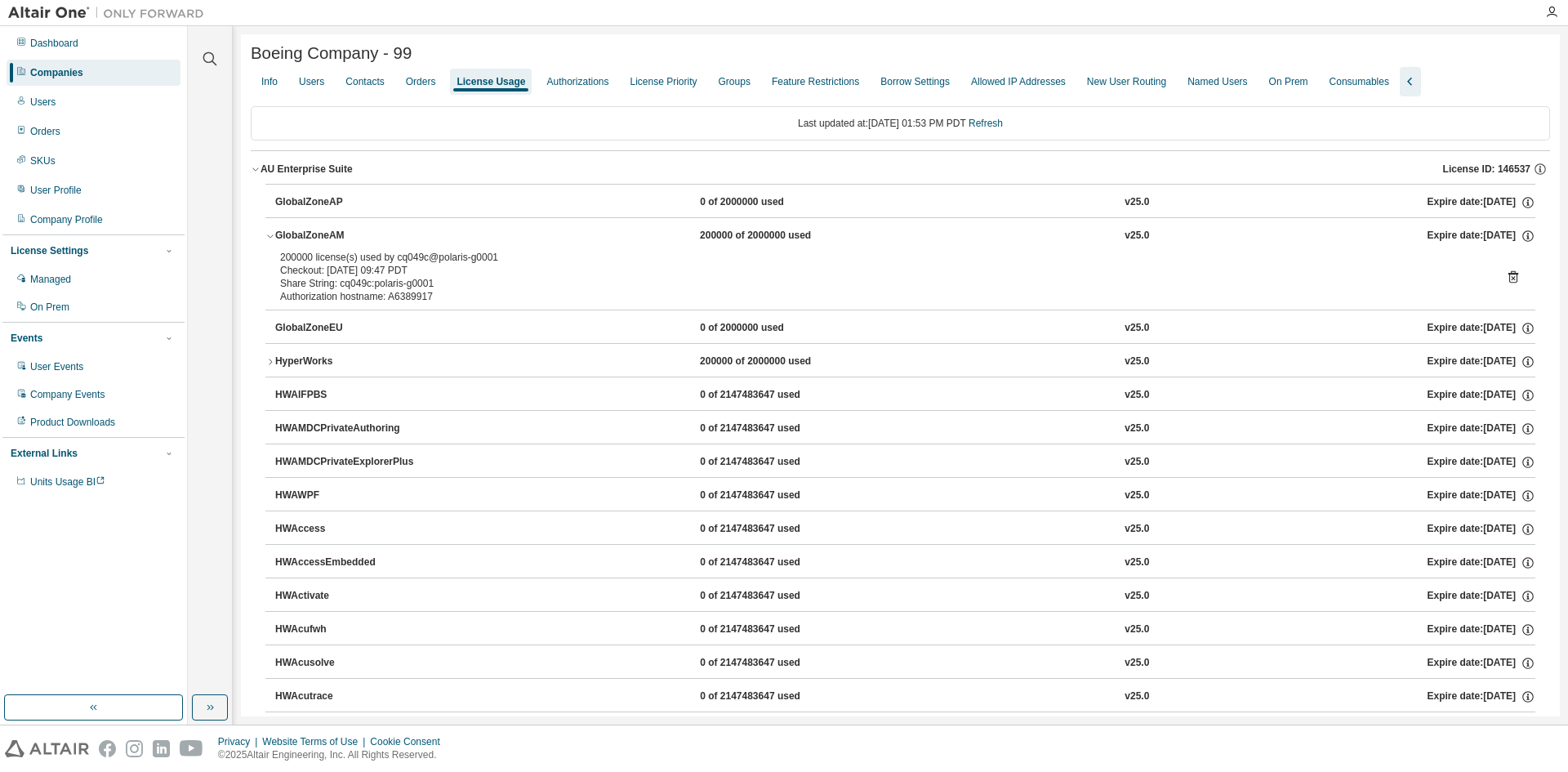
click at [269, 364] on icon "button" at bounding box center [270, 361] width 10 height 10
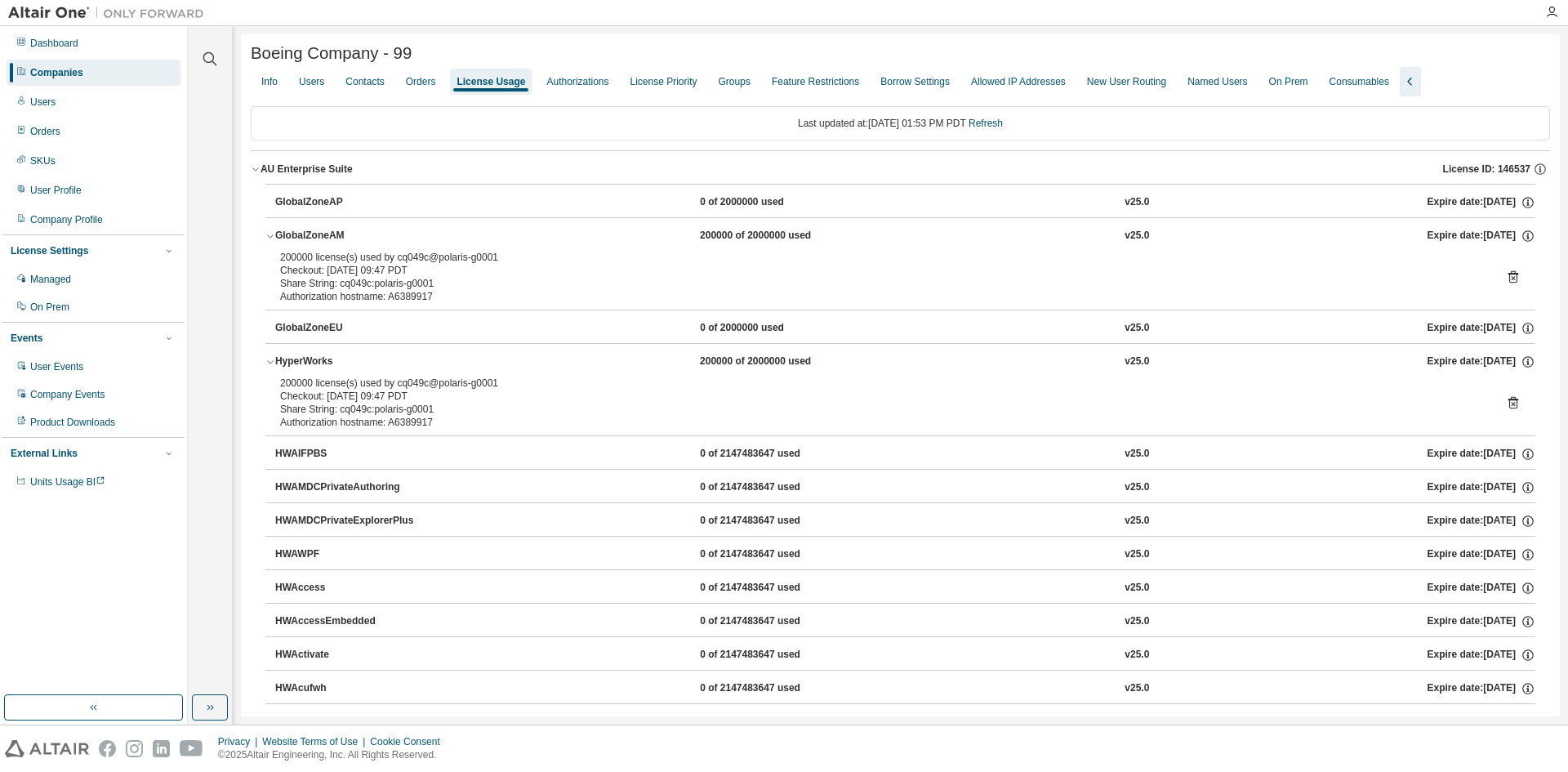
click at [269, 364] on icon "button" at bounding box center [270, 361] width 10 height 10
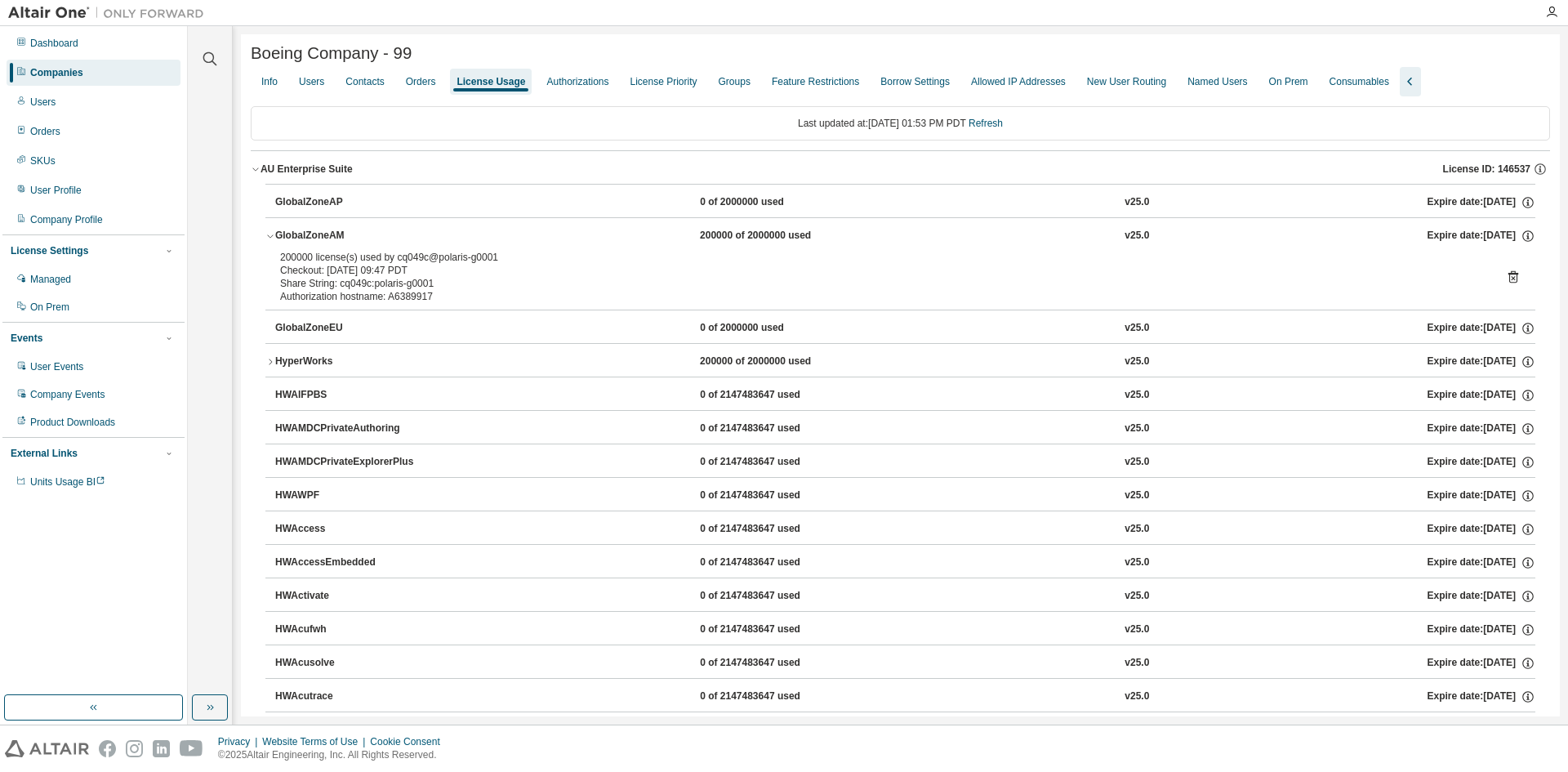
click at [269, 239] on icon "button" at bounding box center [270, 236] width 10 height 10
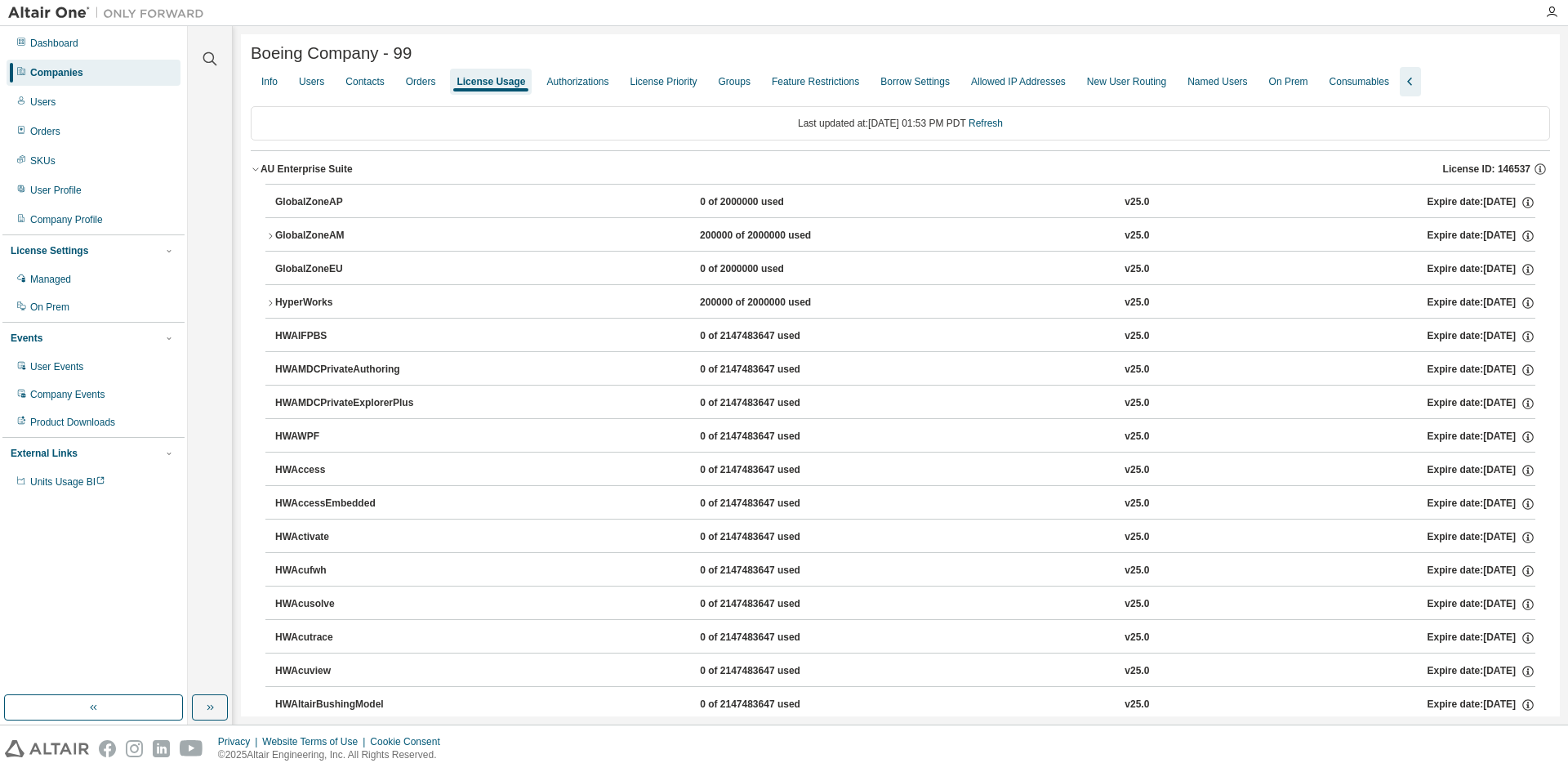
click at [276, 275] on div "GlobalZoneEU" at bounding box center [348, 269] width 147 height 14
click at [270, 239] on icon "button" at bounding box center [270, 236] width 10 height 10
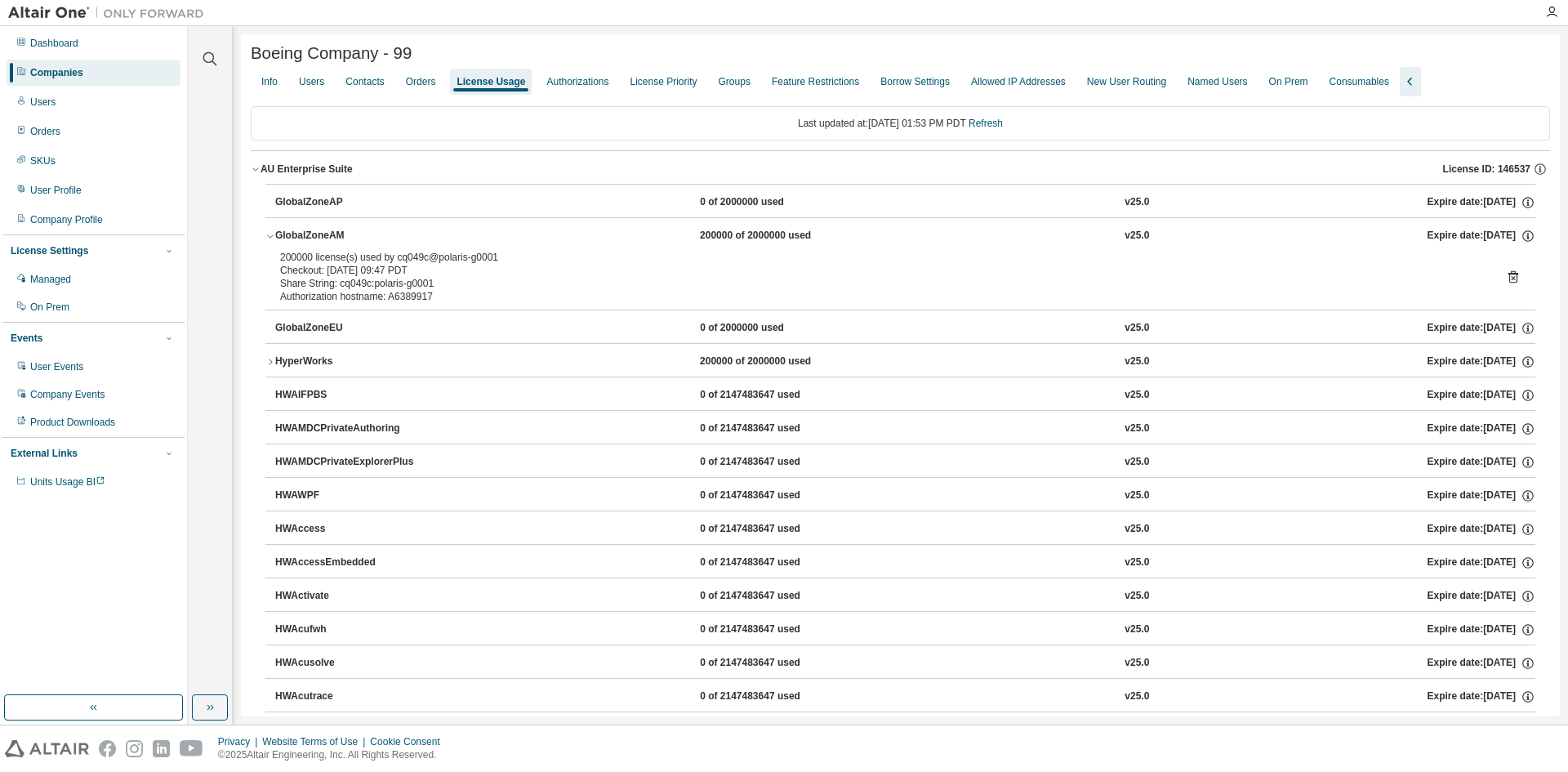
click at [270, 239] on icon "button" at bounding box center [270, 236] width 10 height 10
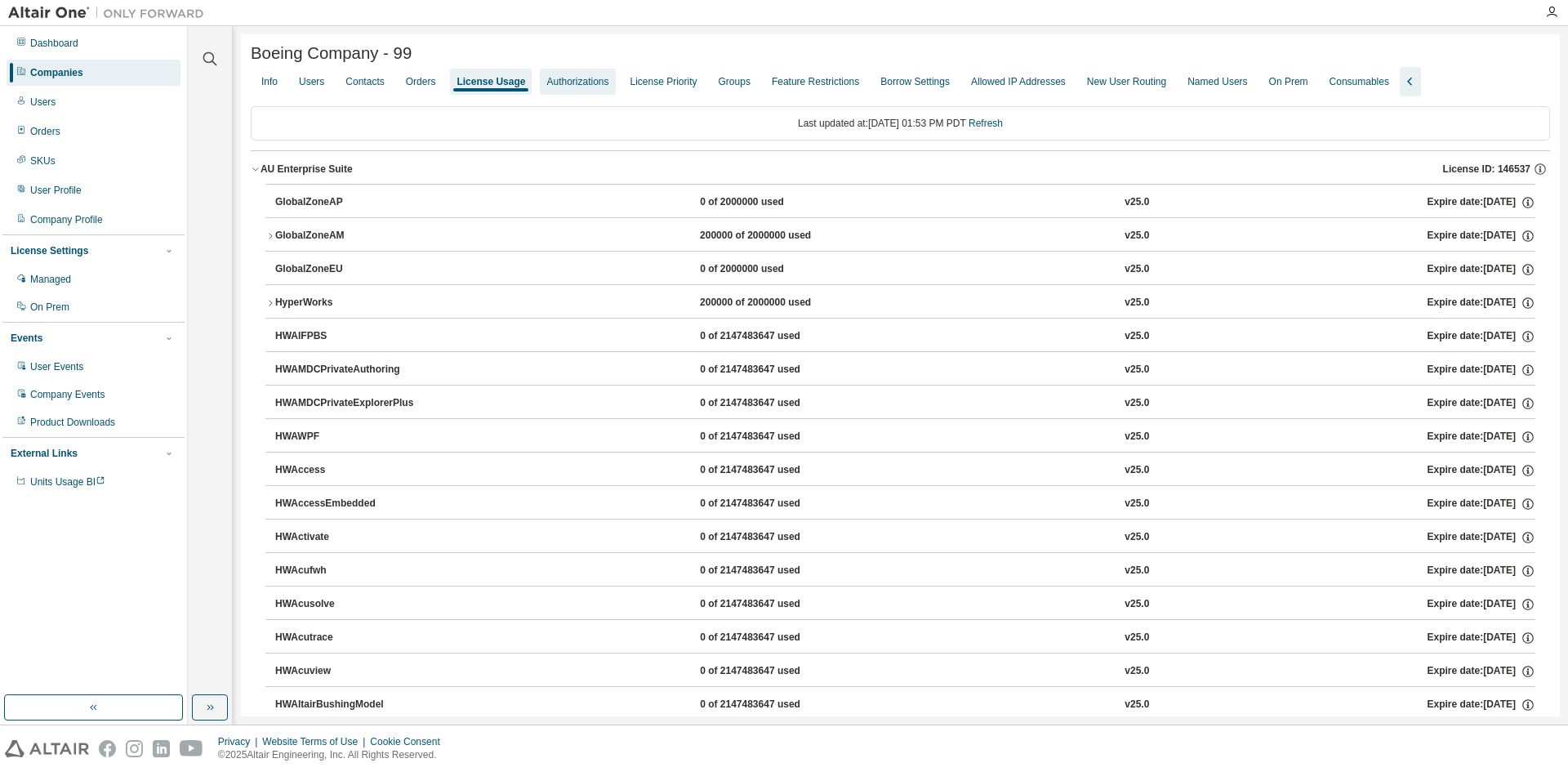
click at [600, 86] on div "Authorizations" at bounding box center [577, 82] width 62 height 13
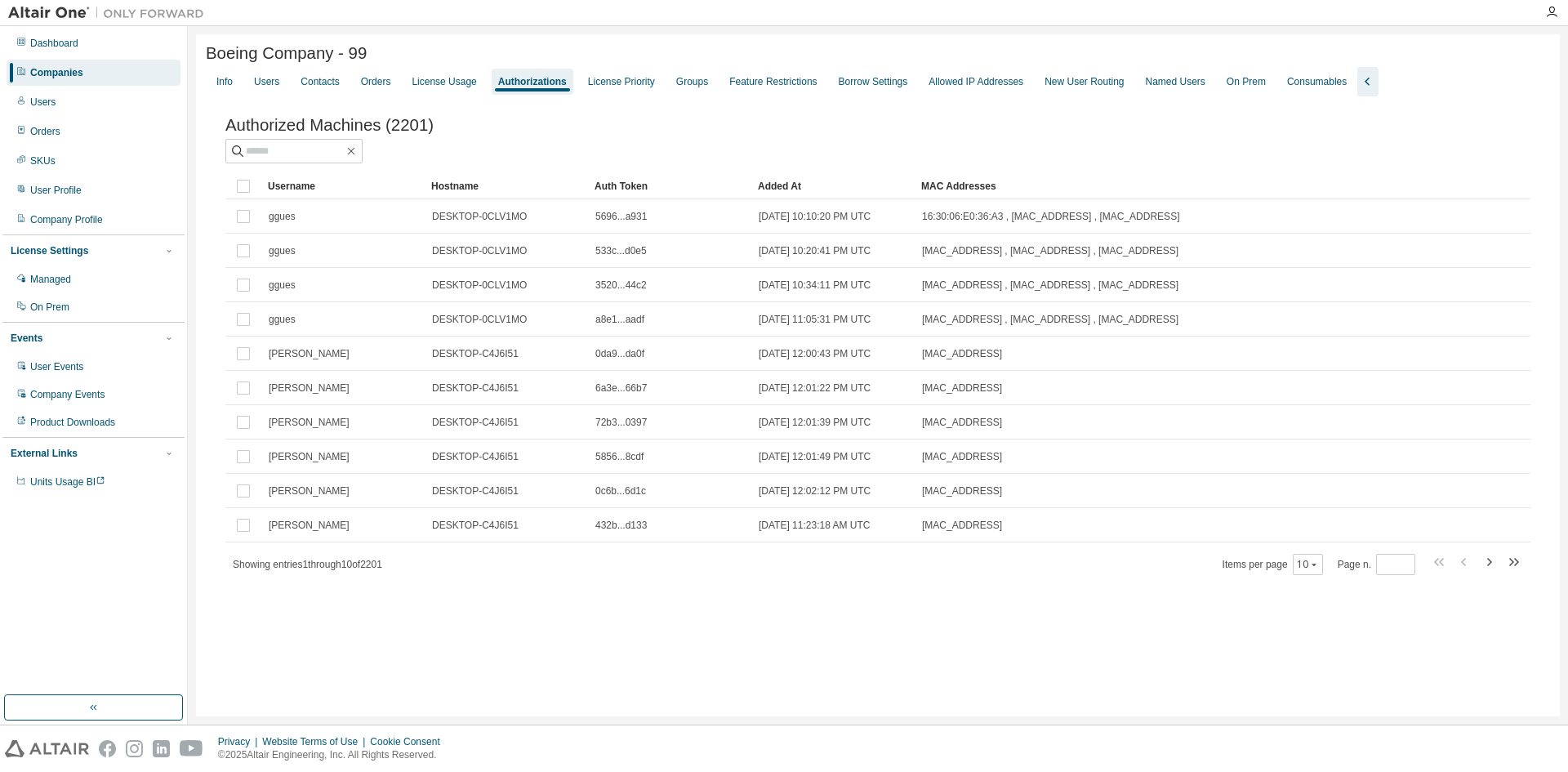
click at [79, 74] on div "Companies" at bounding box center [56, 73] width 53 height 13
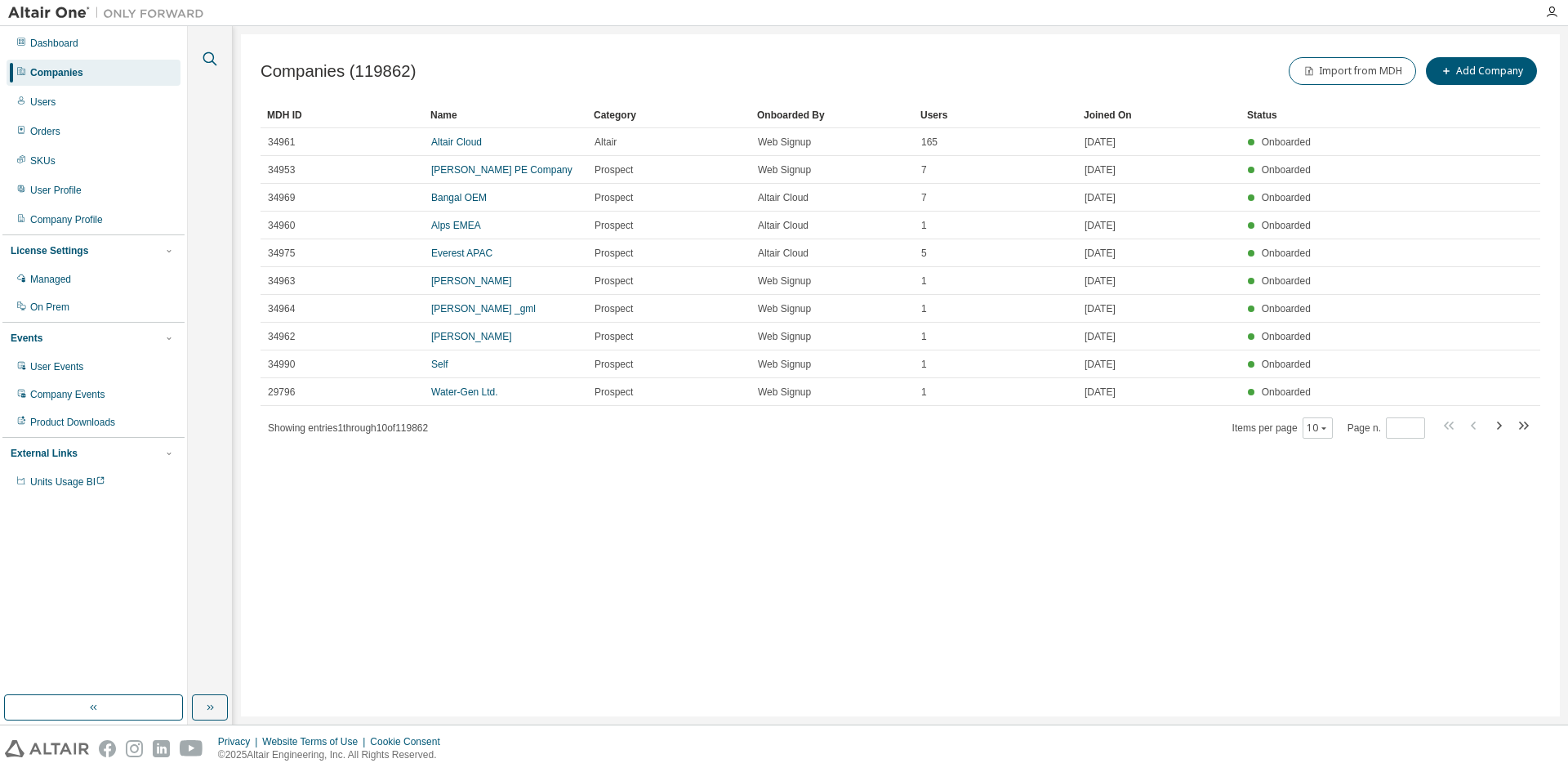
click at [210, 61] on icon "button" at bounding box center [209, 59] width 19 height 19
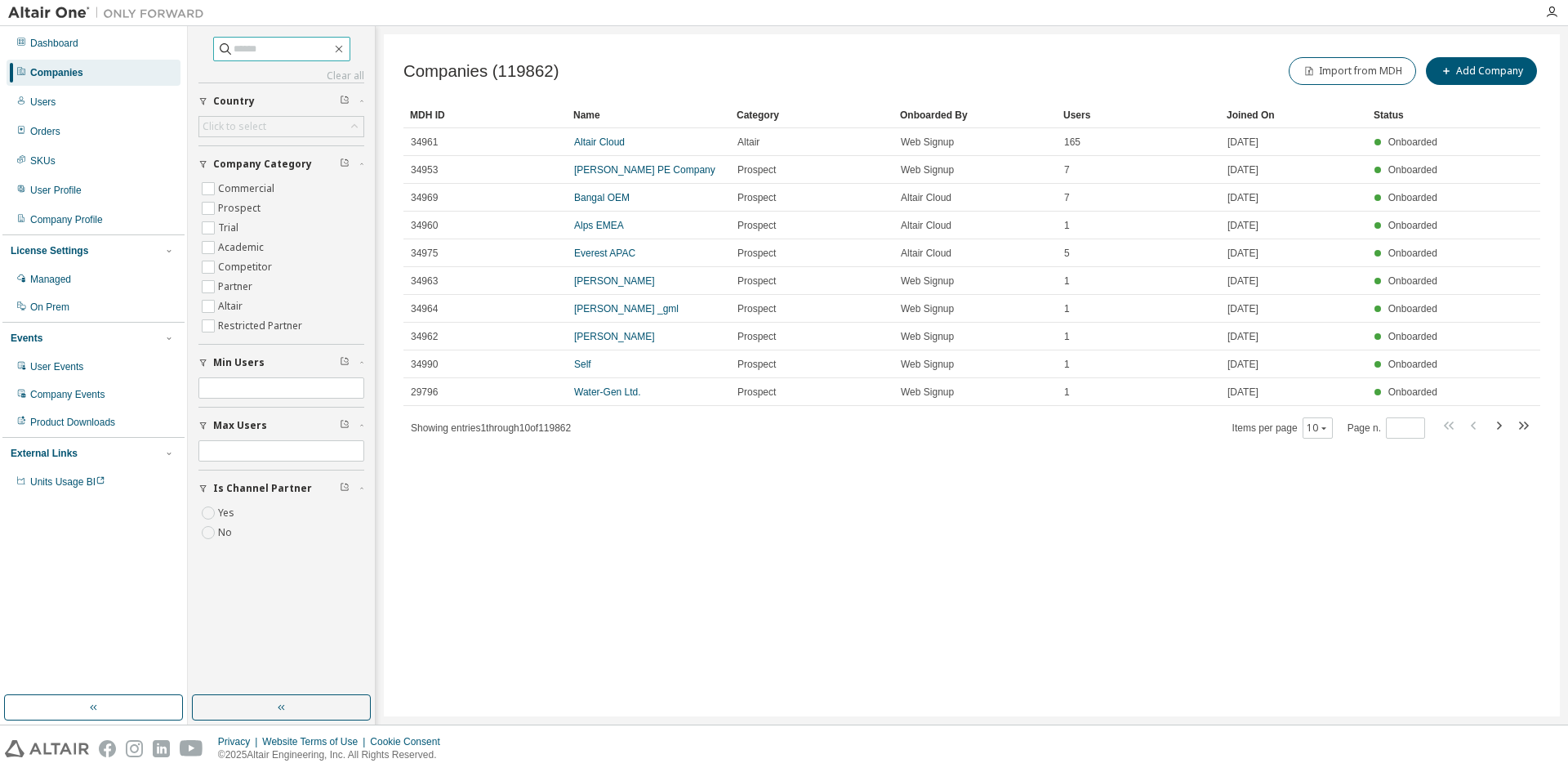
click at [233, 51] on input "text" at bounding box center [282, 48] width 98 height 16
type input "****"
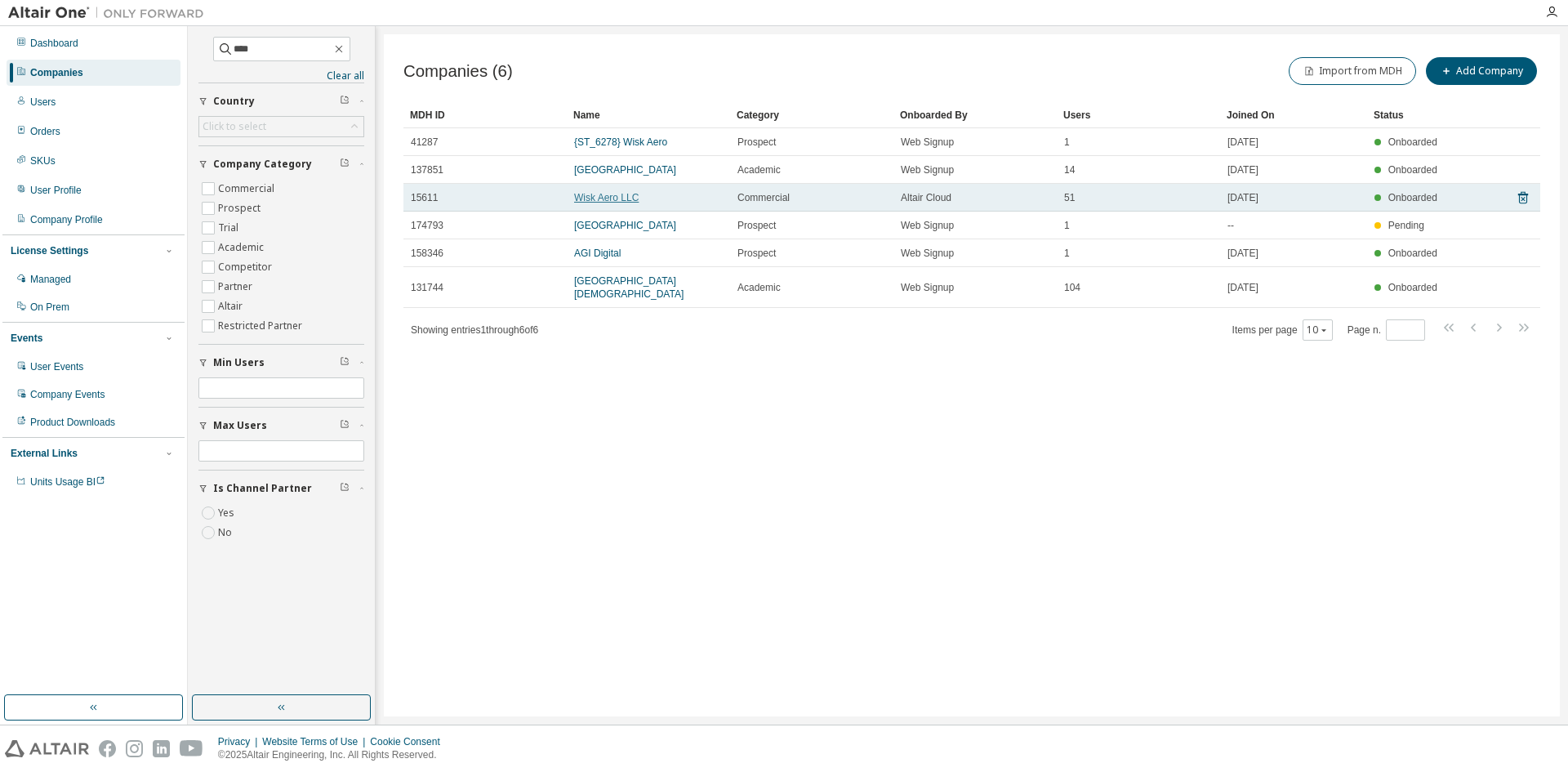
click at [600, 195] on link "Wisk Aero LLC" at bounding box center [605, 198] width 64 height 12
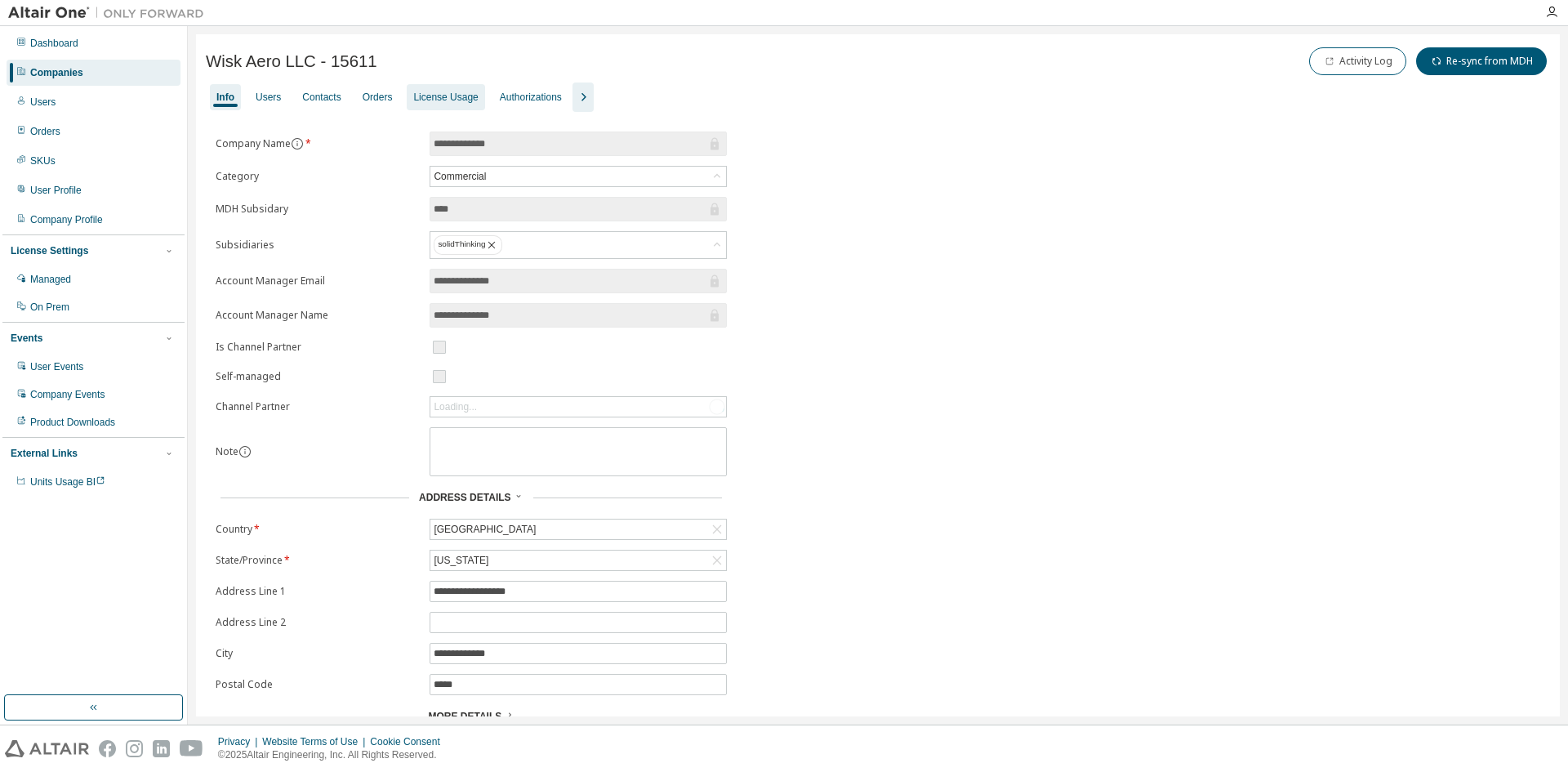
click at [459, 94] on div "License Usage" at bounding box center [445, 97] width 64 height 13
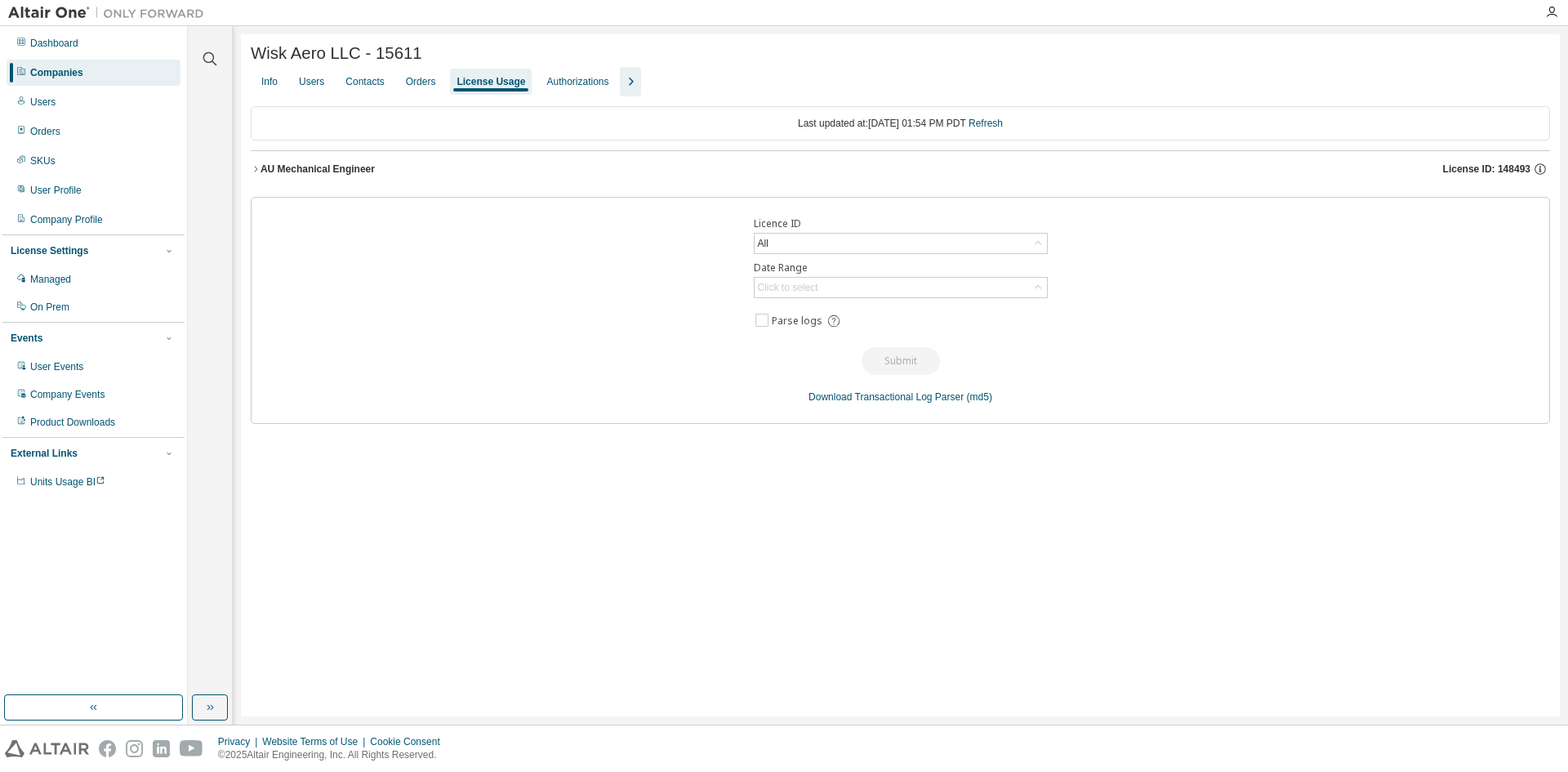
click at [255, 172] on icon "button" at bounding box center [256, 169] width 10 height 10
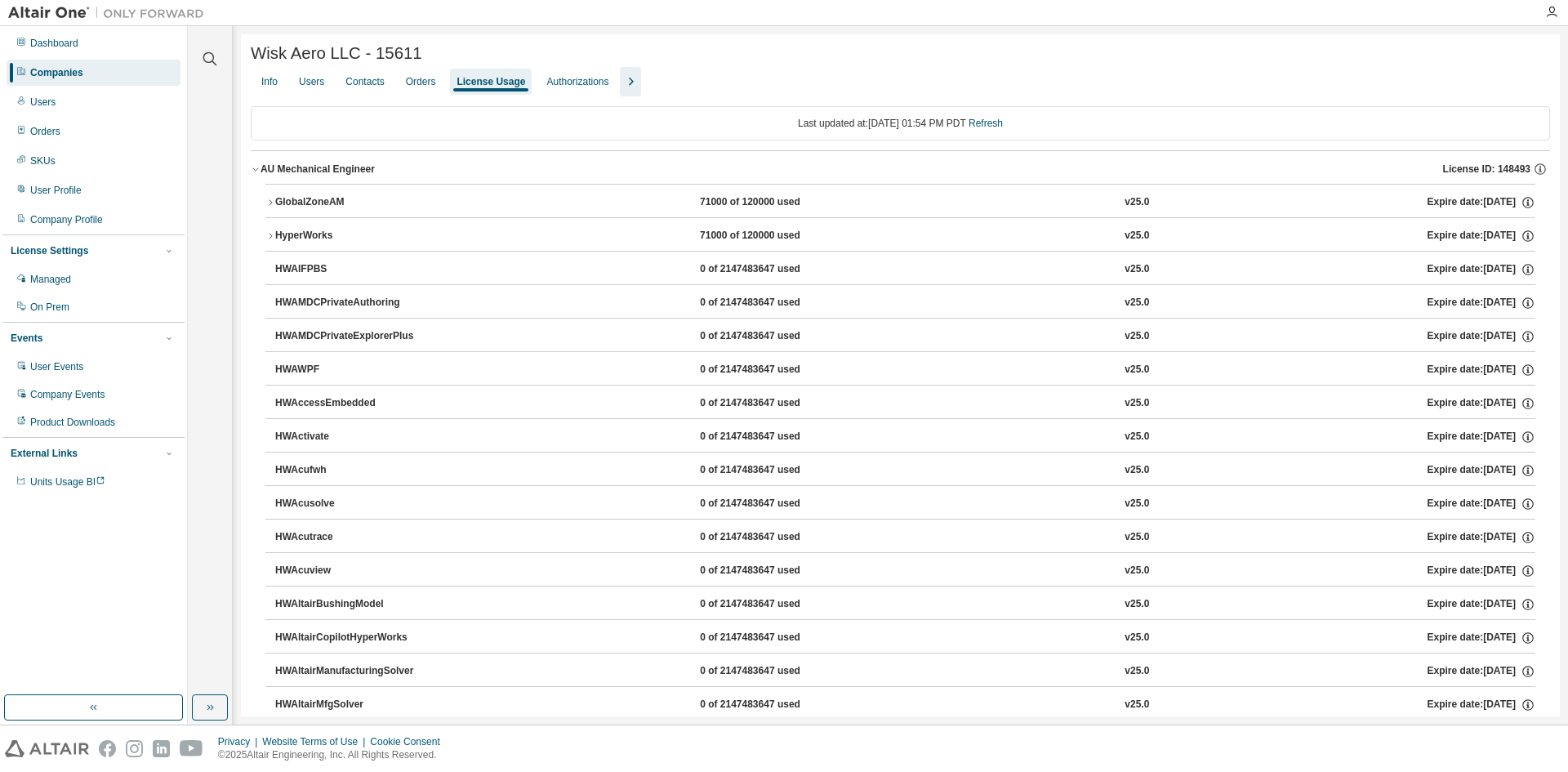
click at [271, 207] on icon "button" at bounding box center [270, 203] width 10 height 10
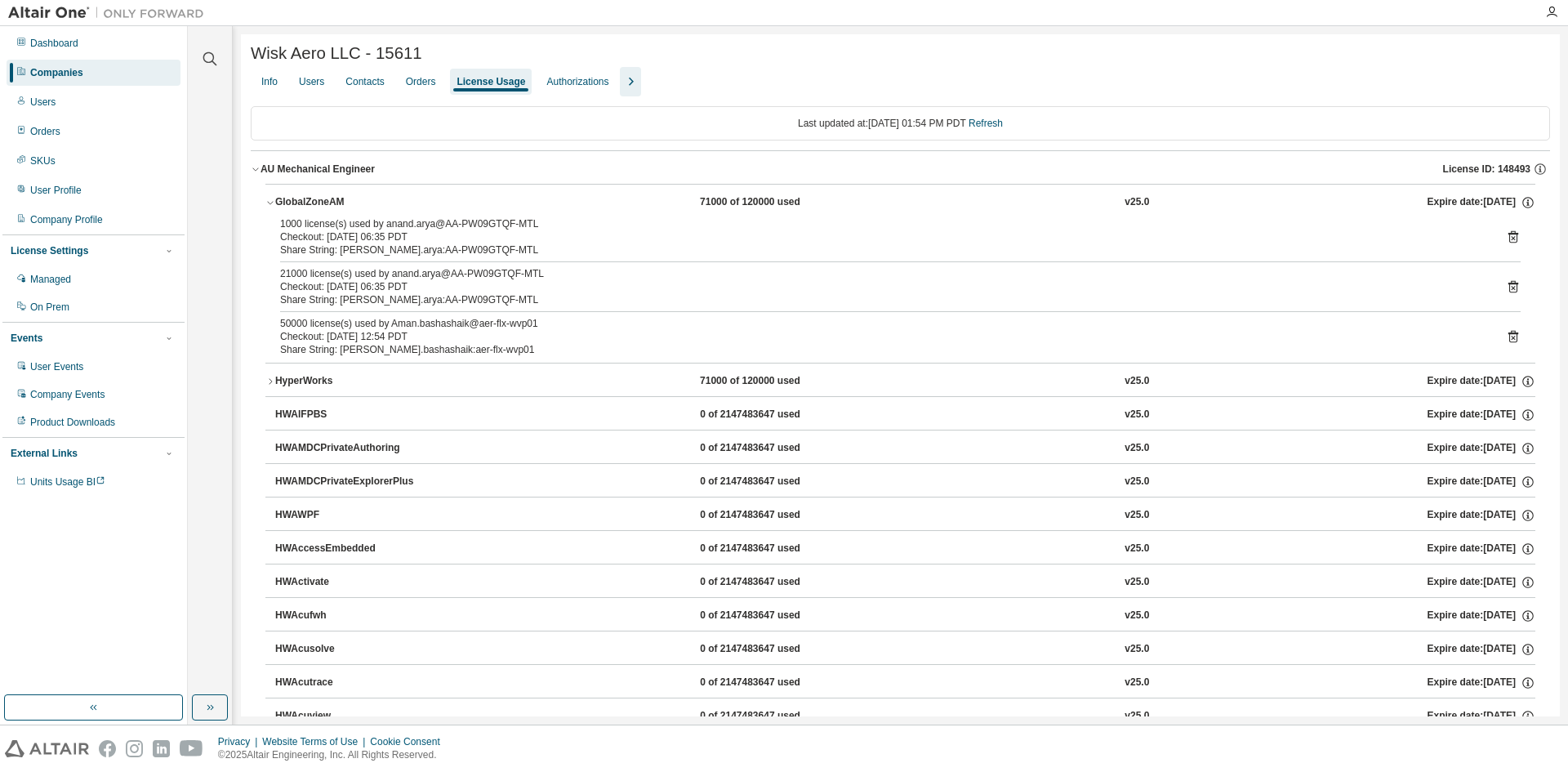
click at [269, 383] on icon "button" at bounding box center [270, 382] width 10 height 10
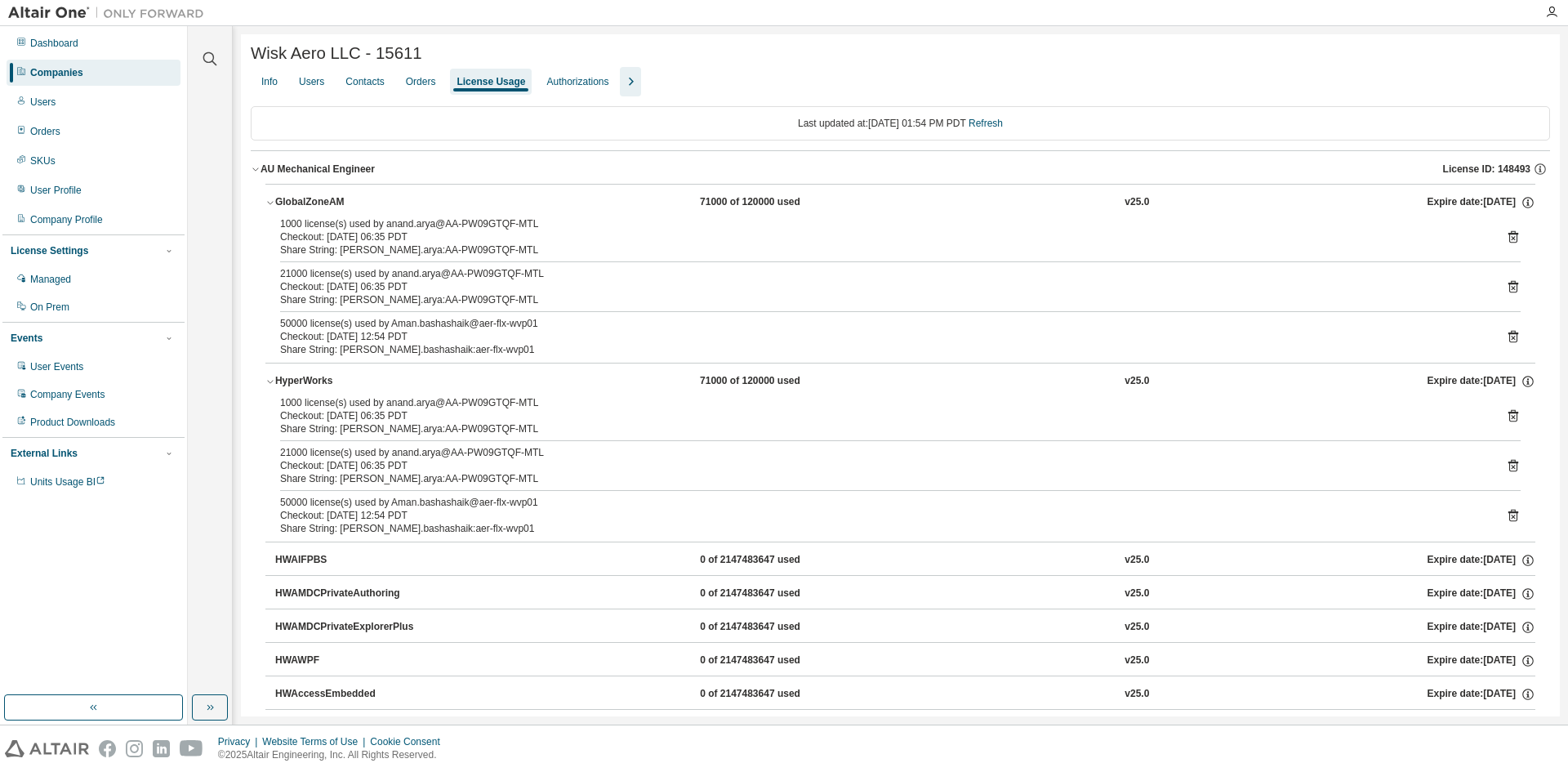
click at [269, 383] on icon "button" at bounding box center [270, 382] width 10 height 10
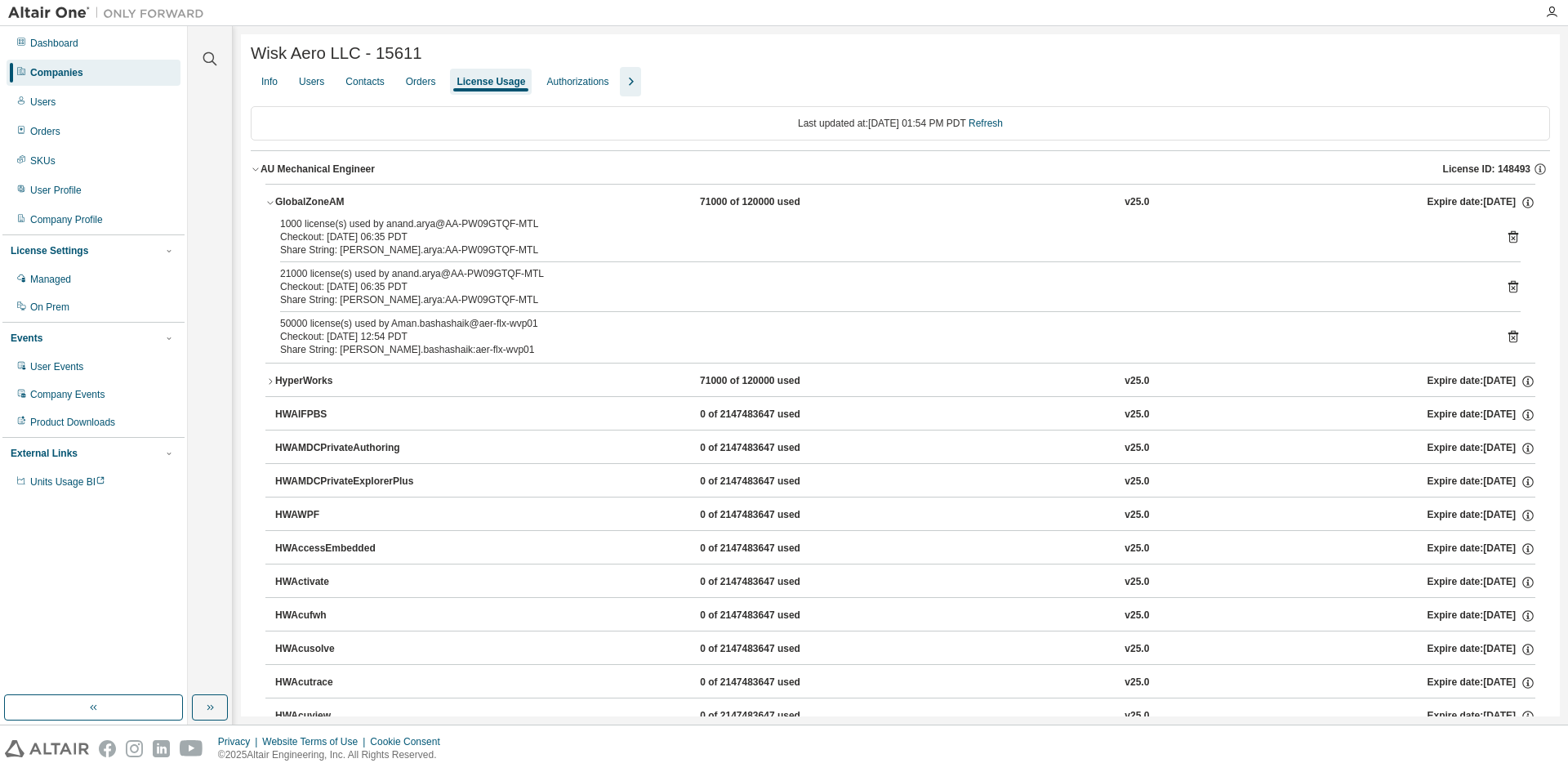
click at [269, 205] on icon "button" at bounding box center [270, 203] width 10 height 10
